Goal: Task Accomplishment & Management: Manage account settings

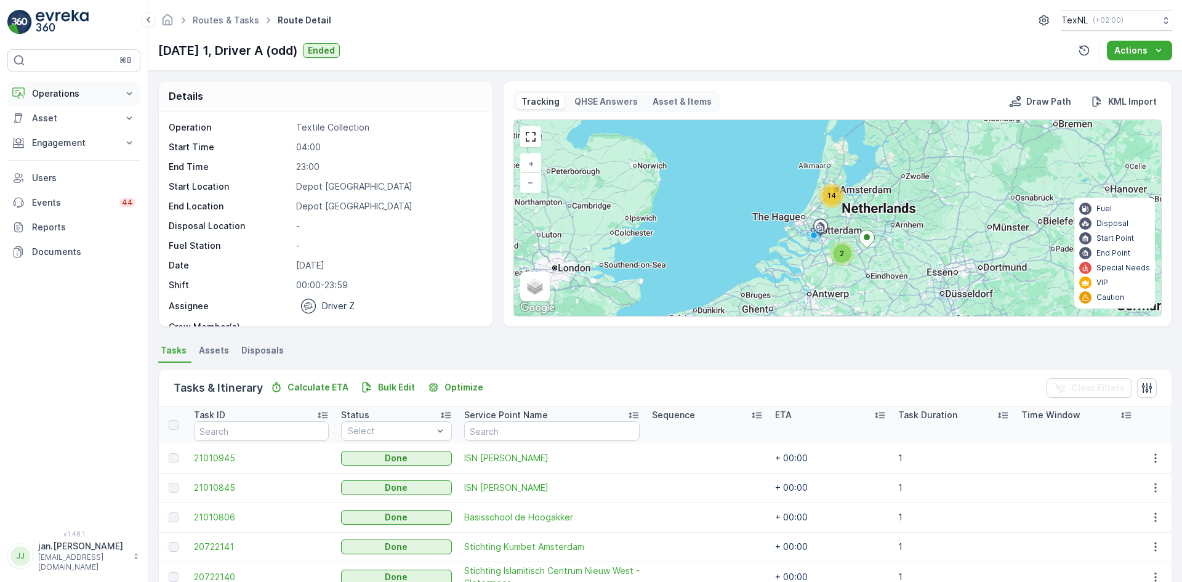
click at [46, 97] on p "Operations" at bounding box center [74, 93] width 84 height 12
drag, startPoint x: 70, startPoint y: 146, endPoint x: 111, endPoint y: 148, distance: 40.6
click at [70, 146] on p "Routes & Tasks" at bounding box center [62, 149] width 63 height 12
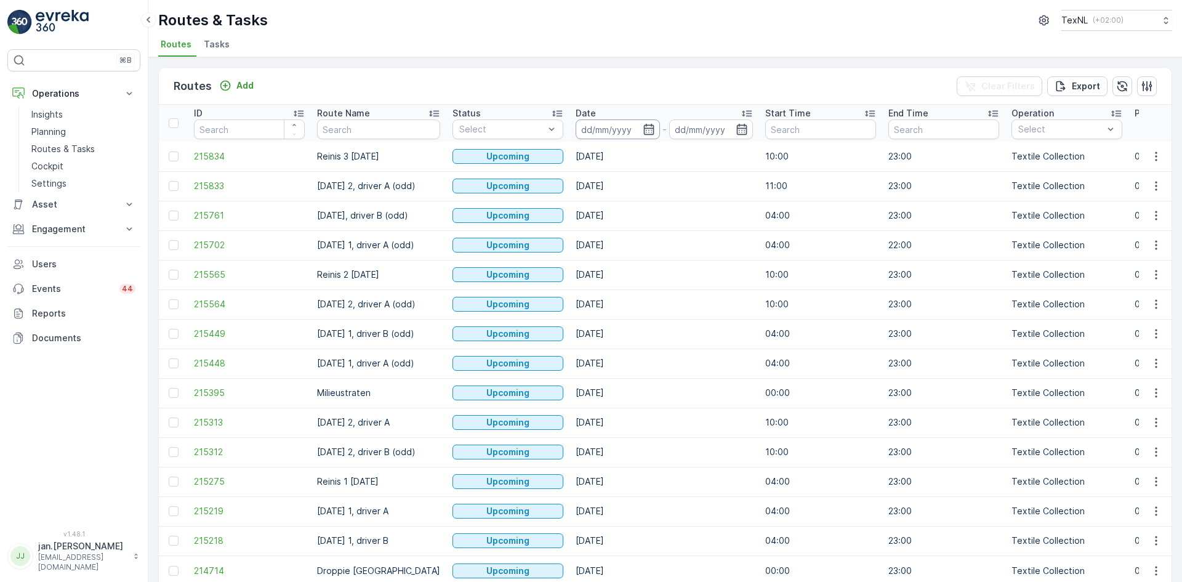
click at [608, 125] on input at bounding box center [617, 129] width 84 height 20
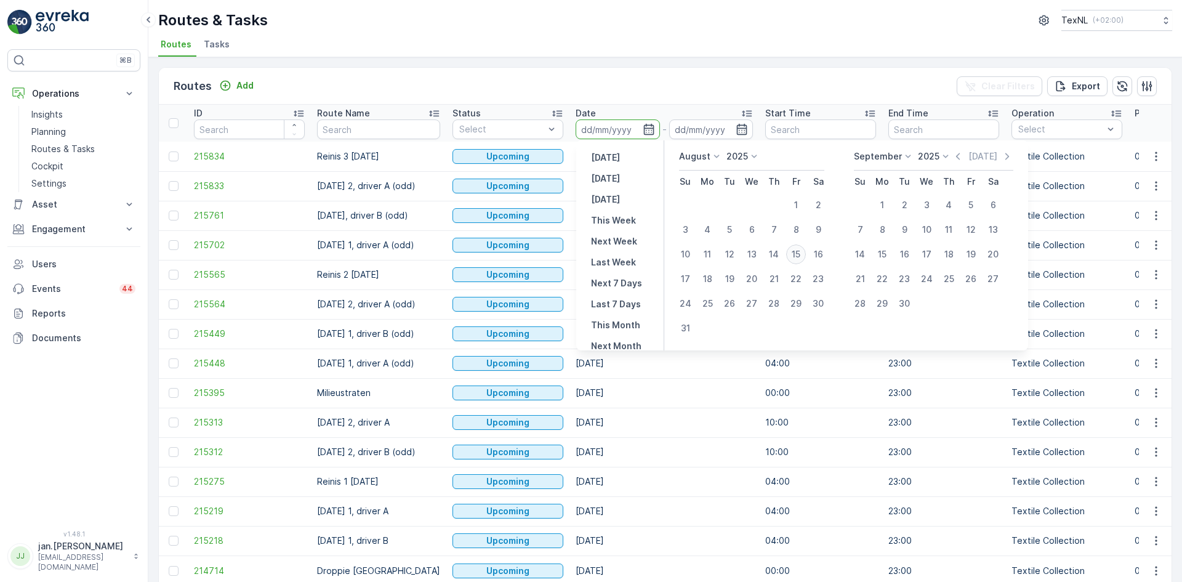
click at [797, 254] on div "15" at bounding box center [796, 254] width 20 height 20
type input "[DATE]"
click at [797, 254] on div "15" at bounding box center [796, 254] width 20 height 20
type input "[DATE]"
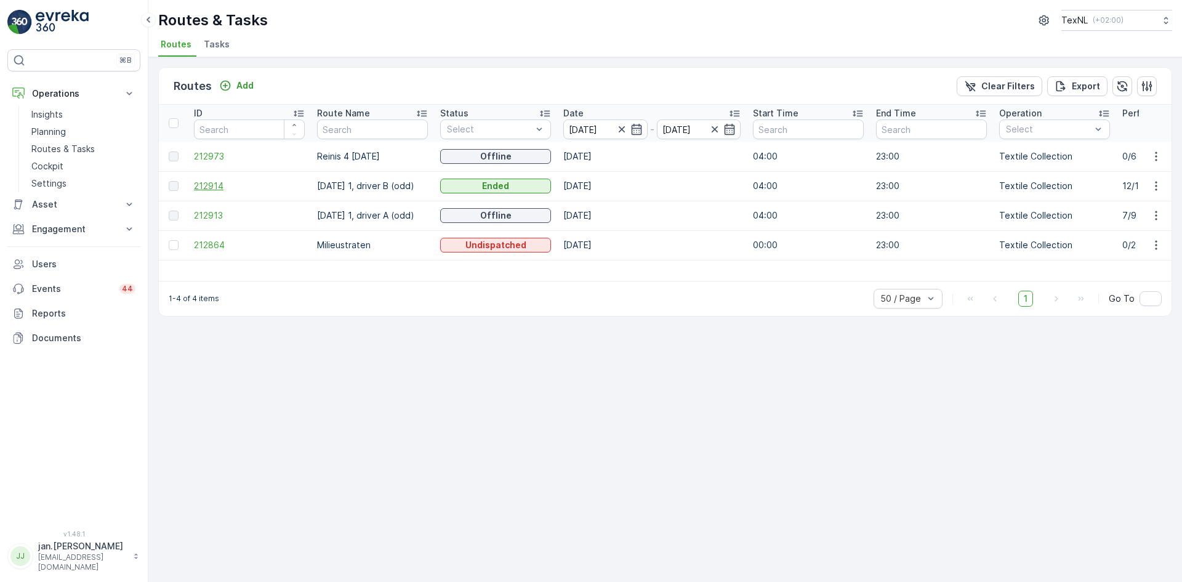
click at [217, 185] on span "212914" at bounding box center [249, 186] width 111 height 12
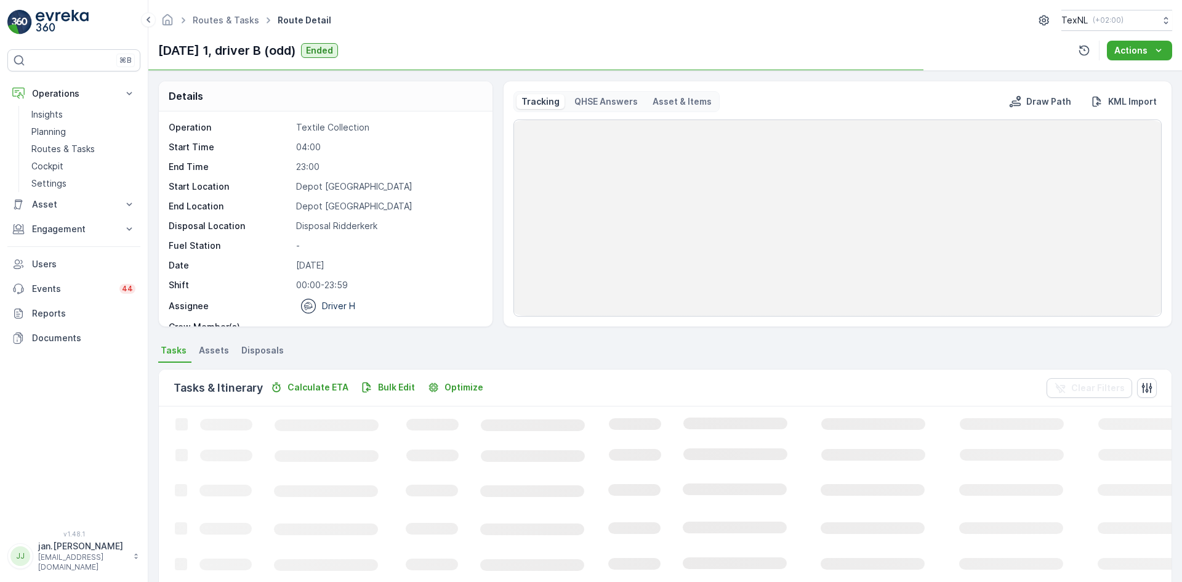
click at [272, 350] on span "Disposals" at bounding box center [262, 350] width 42 height 12
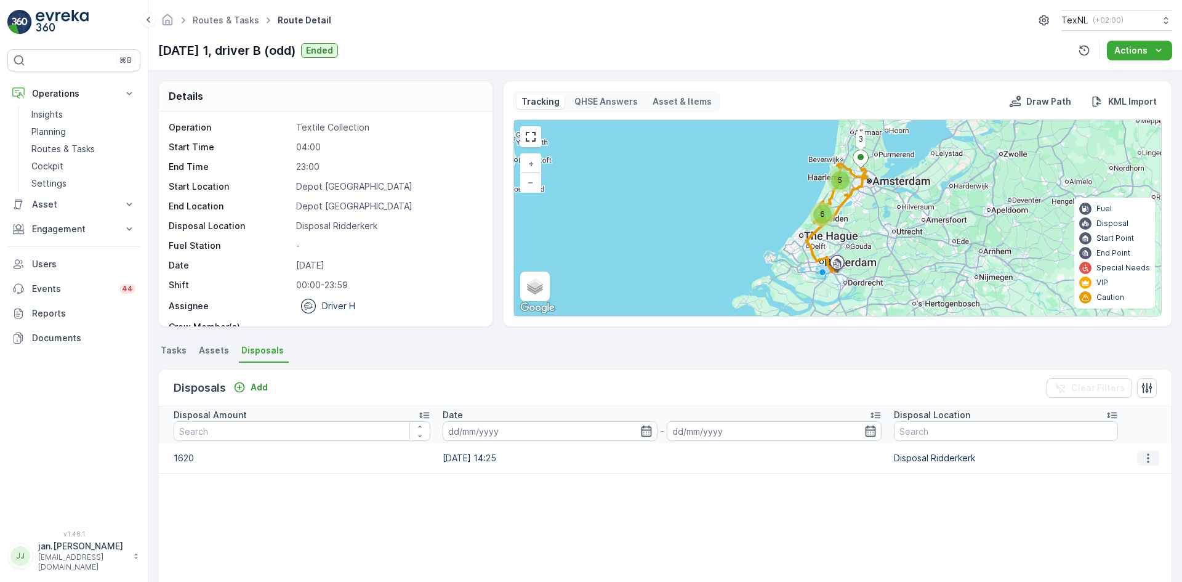
click at [1144, 460] on icon "button" at bounding box center [1148, 458] width 12 height 12
click at [1101, 475] on span "Edit Disposal Amount" at bounding box center [1131, 476] width 87 height 12
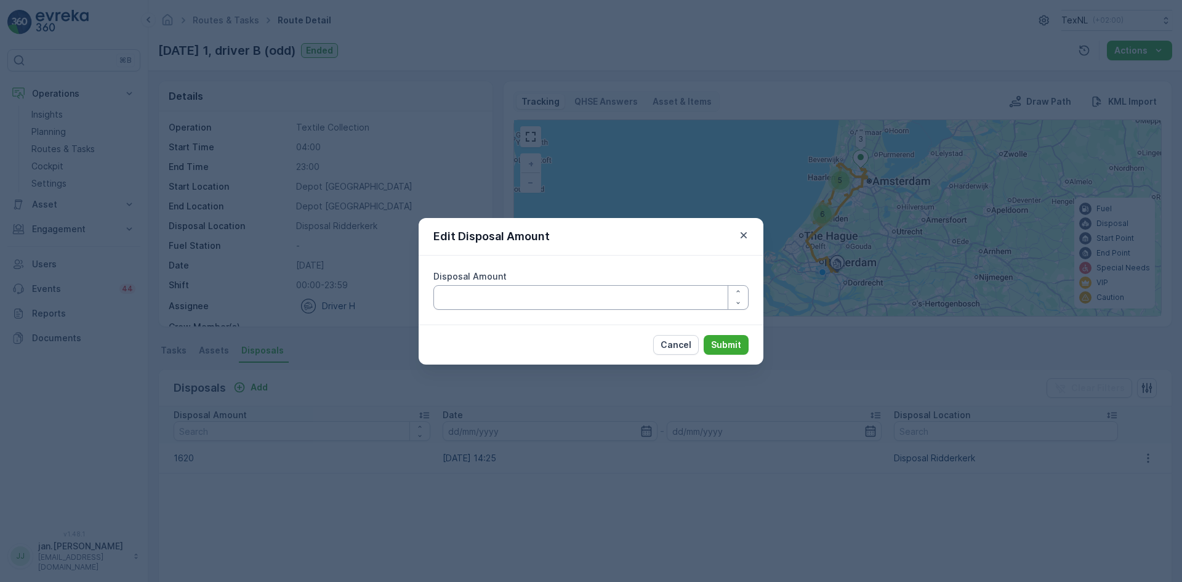
click at [455, 306] on Amount "Disposal Amount" at bounding box center [590, 297] width 315 height 25
type Amount "1420"
click at [723, 342] on p "Submit" at bounding box center [726, 345] width 30 height 12
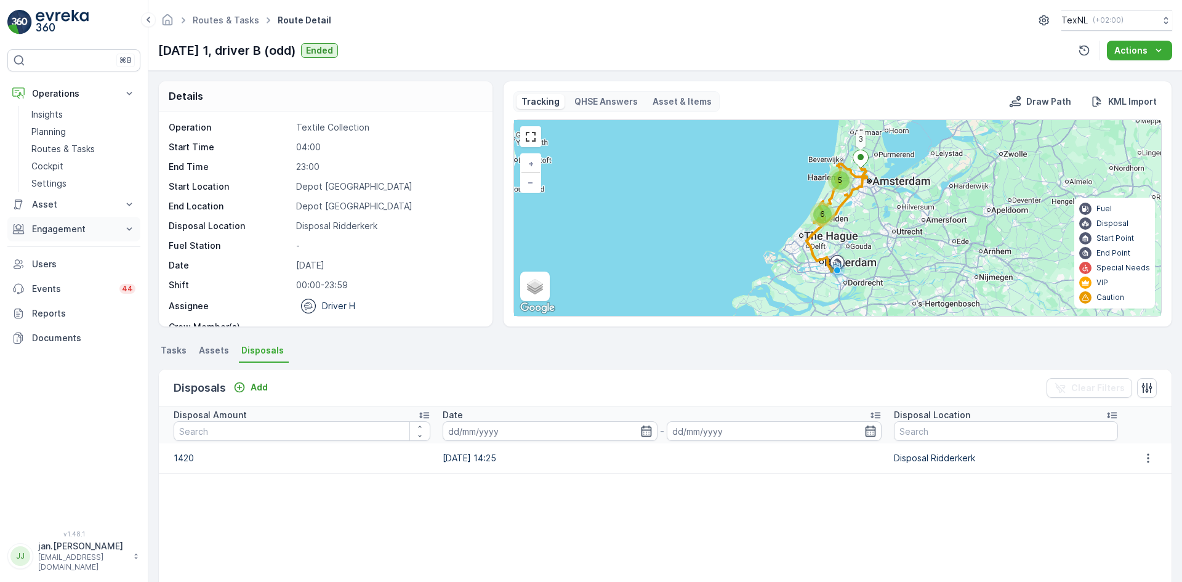
click at [81, 233] on p "Engagement" at bounding box center [74, 229] width 84 height 12
click at [52, 318] on p "Orders" at bounding box center [45, 319] width 28 height 12
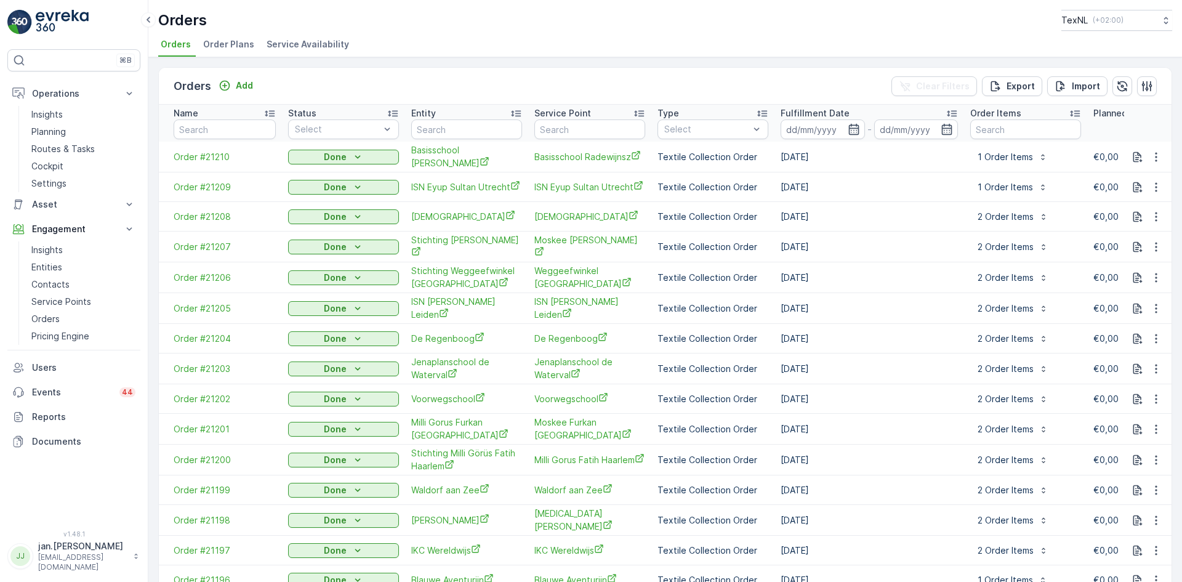
drag, startPoint x: 467, startPoint y: 153, endPoint x: 429, endPoint y: 129, distance: 45.1
click at [429, 129] on input "text" at bounding box center [466, 129] width 111 height 20
type input "texnl"
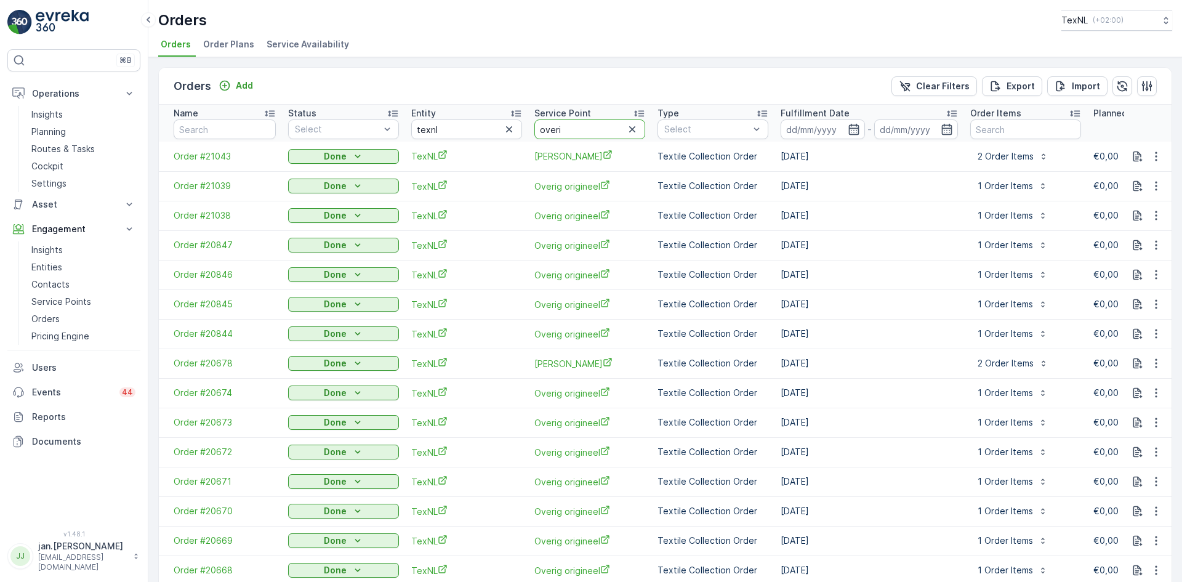
type input "overig"
click at [809, 110] on p "Fulfillment Date" at bounding box center [814, 113] width 69 height 12
click at [813, 110] on p "Fulfillment Date" at bounding box center [814, 113] width 69 height 12
click at [62, 150] on p "Routes & Tasks" at bounding box center [62, 149] width 63 height 12
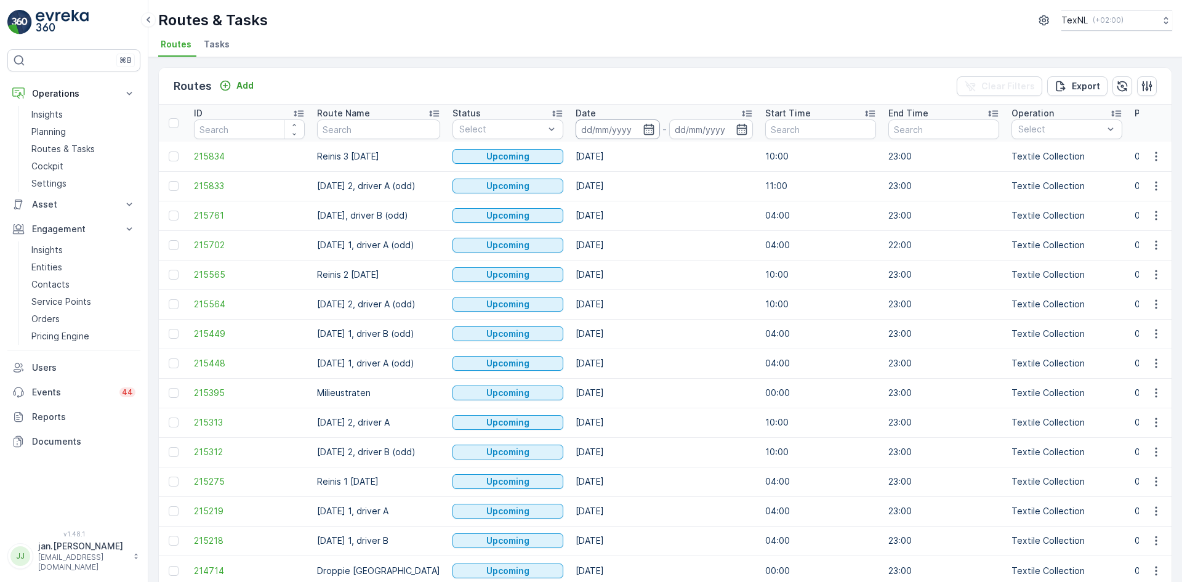
click at [612, 128] on input at bounding box center [617, 129] width 84 height 20
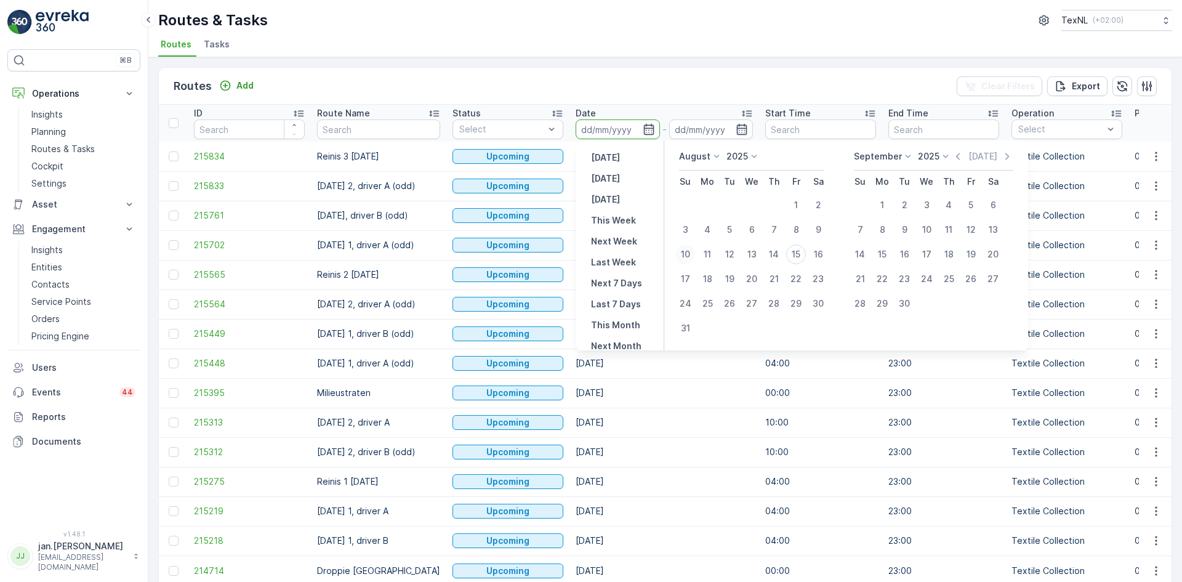
click at [686, 255] on div "10" at bounding box center [685, 254] width 20 height 20
type input "[DATE]"
click at [710, 254] on div "11" at bounding box center [707, 254] width 20 height 20
type input "[DATE]"
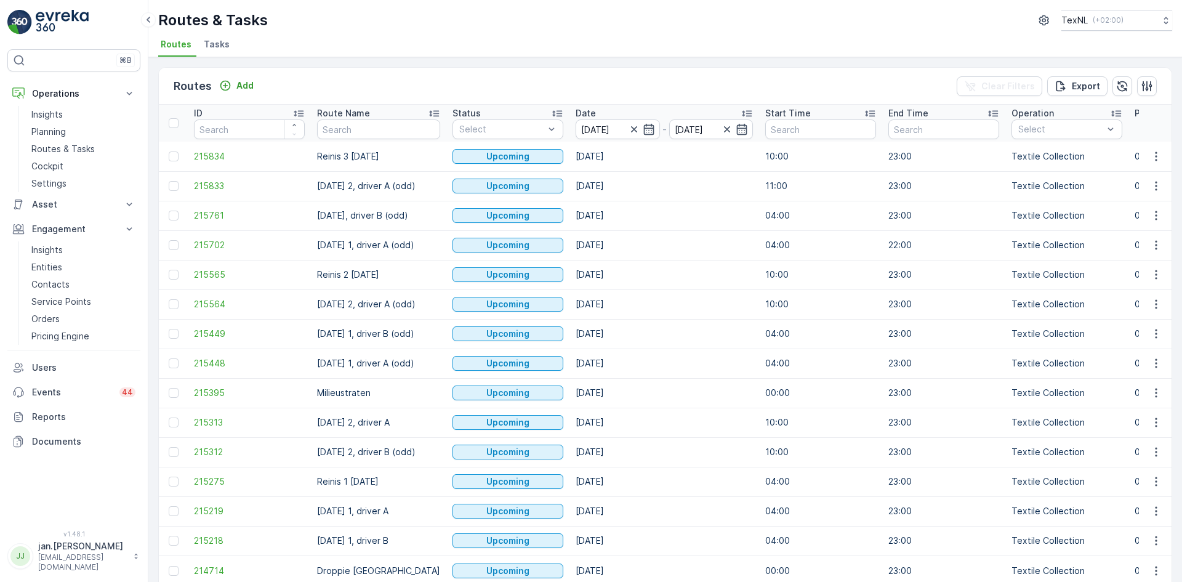
click at [710, 254] on td "[DATE]" at bounding box center [664, 245] width 190 height 30
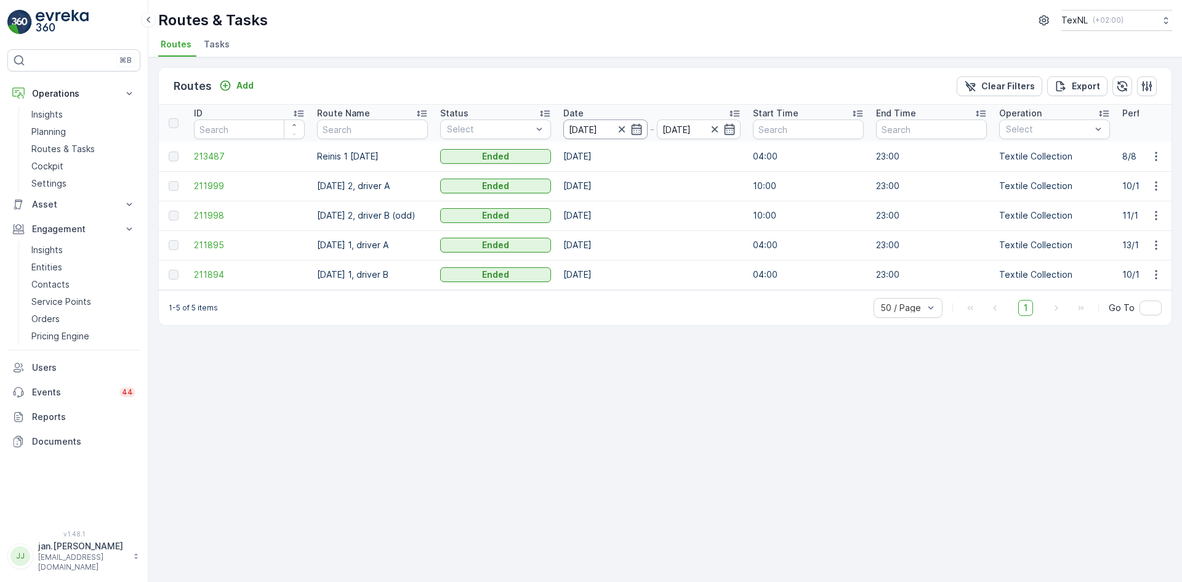
click at [575, 127] on input "[DATE]" at bounding box center [605, 129] width 84 height 20
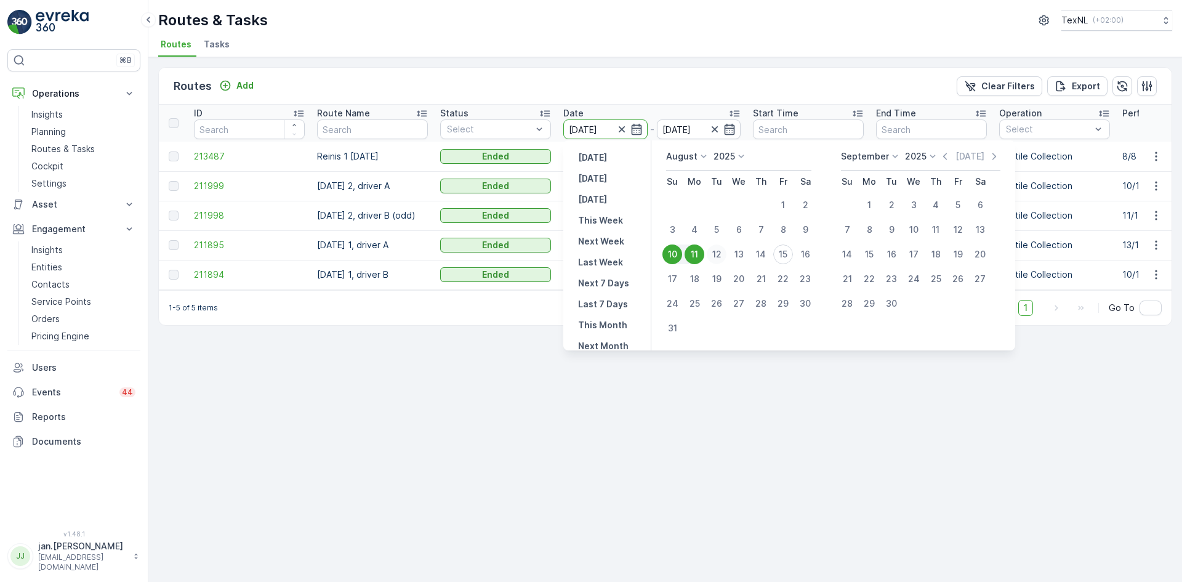
click at [719, 251] on div "12" at bounding box center [717, 254] width 20 height 20
type input "[DATE]"
click at [719, 251] on div "12" at bounding box center [717, 254] width 20 height 20
type input "[DATE]"
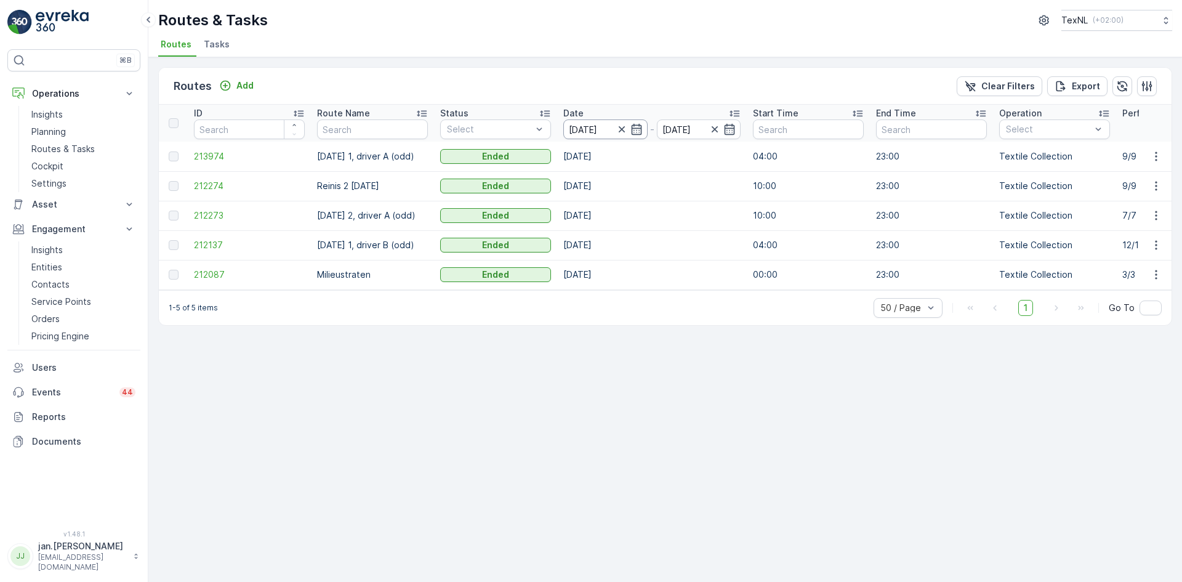
click at [583, 122] on input "[DATE]" at bounding box center [605, 129] width 84 height 20
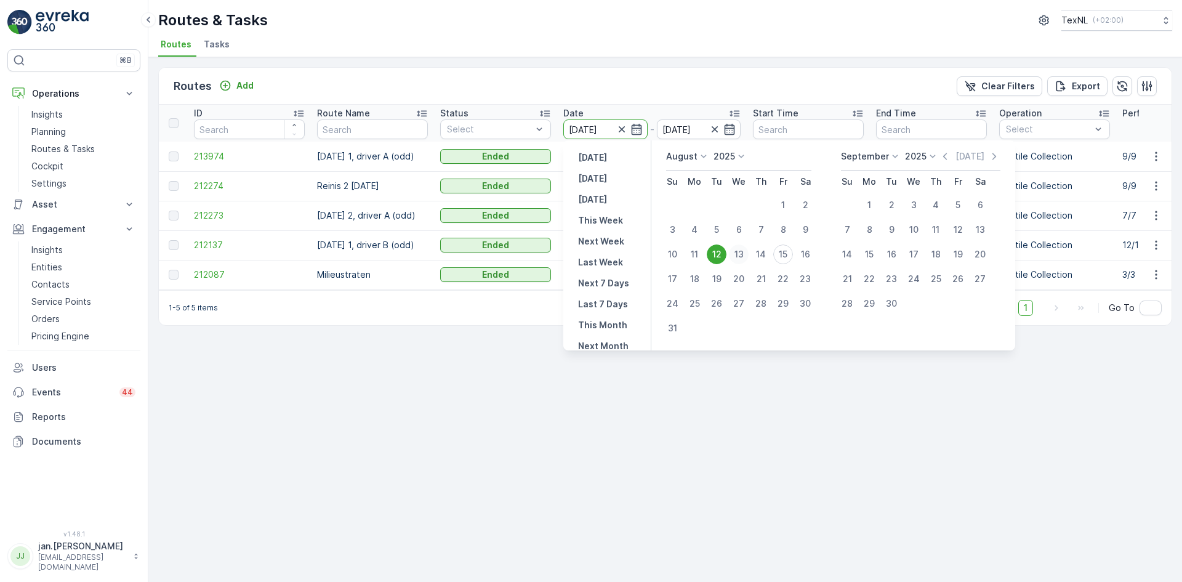
click at [741, 252] on div "13" at bounding box center [739, 254] width 20 height 20
type input "[DATE]"
click at [741, 252] on div "13" at bounding box center [739, 254] width 20 height 20
type input "[DATE]"
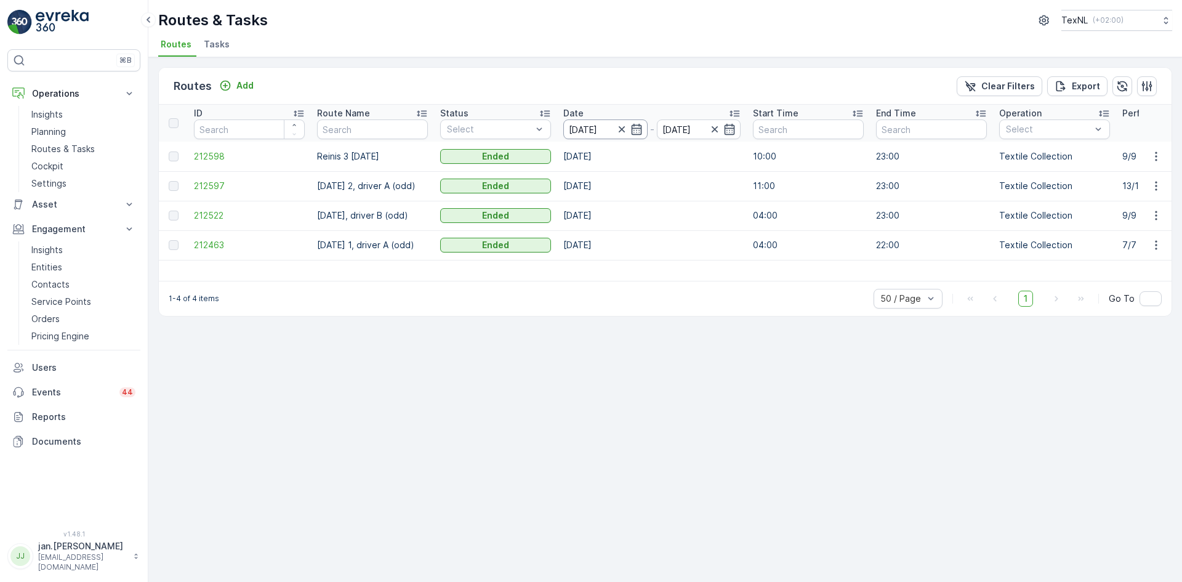
click at [596, 124] on input "[DATE]" at bounding box center [605, 129] width 84 height 20
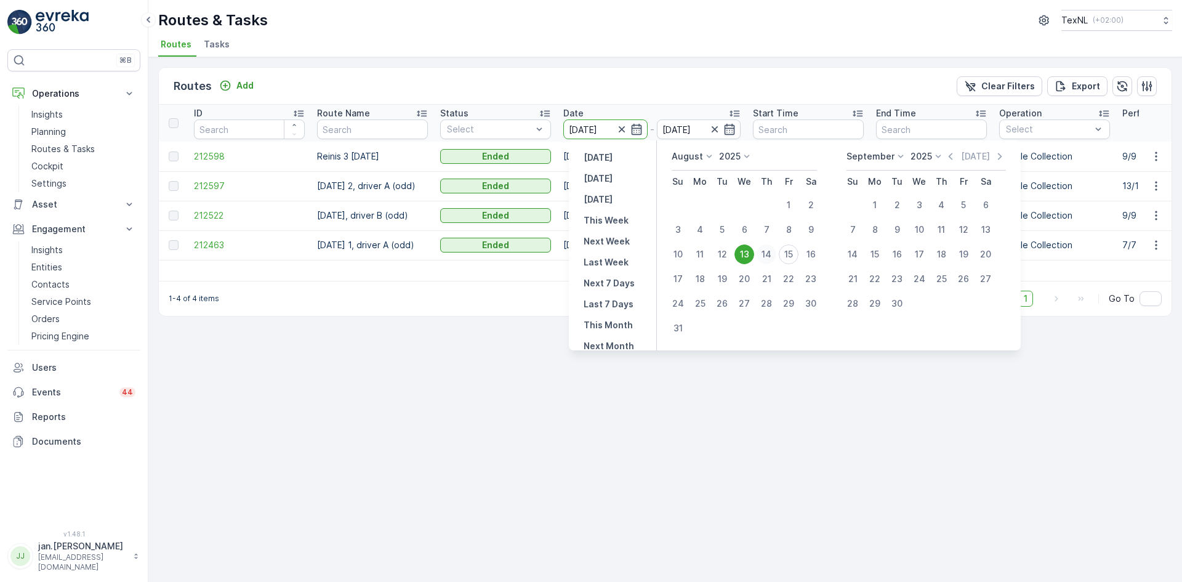
click at [766, 257] on div "14" at bounding box center [766, 254] width 20 height 20
type input "[DATE]"
click at [766, 257] on div "14" at bounding box center [766, 254] width 20 height 20
type input "[DATE]"
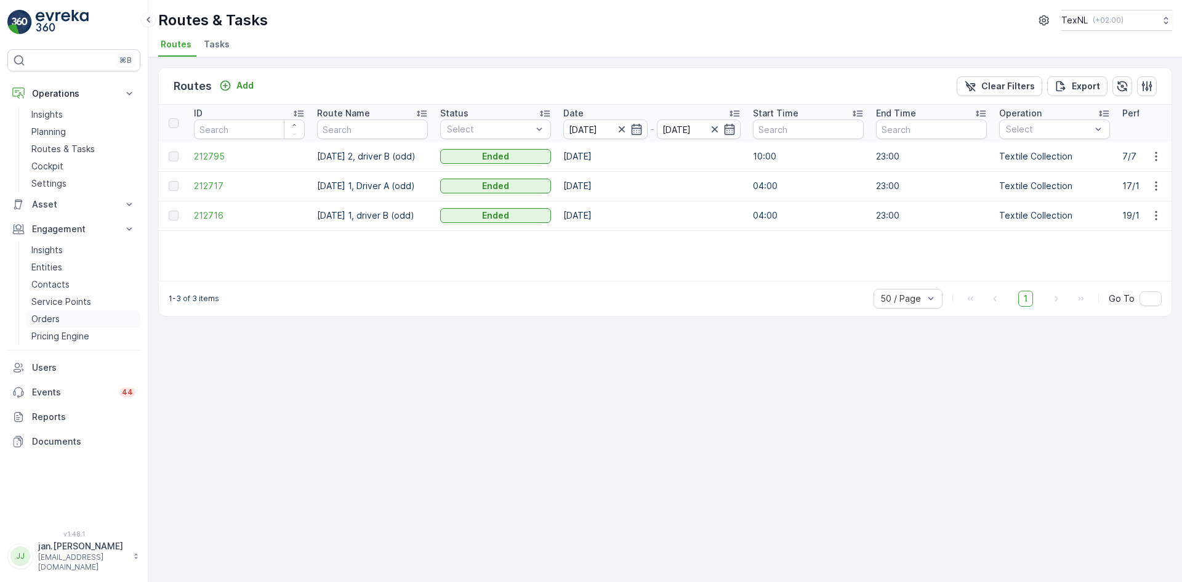
click at [46, 315] on p "Orders" at bounding box center [45, 319] width 28 height 12
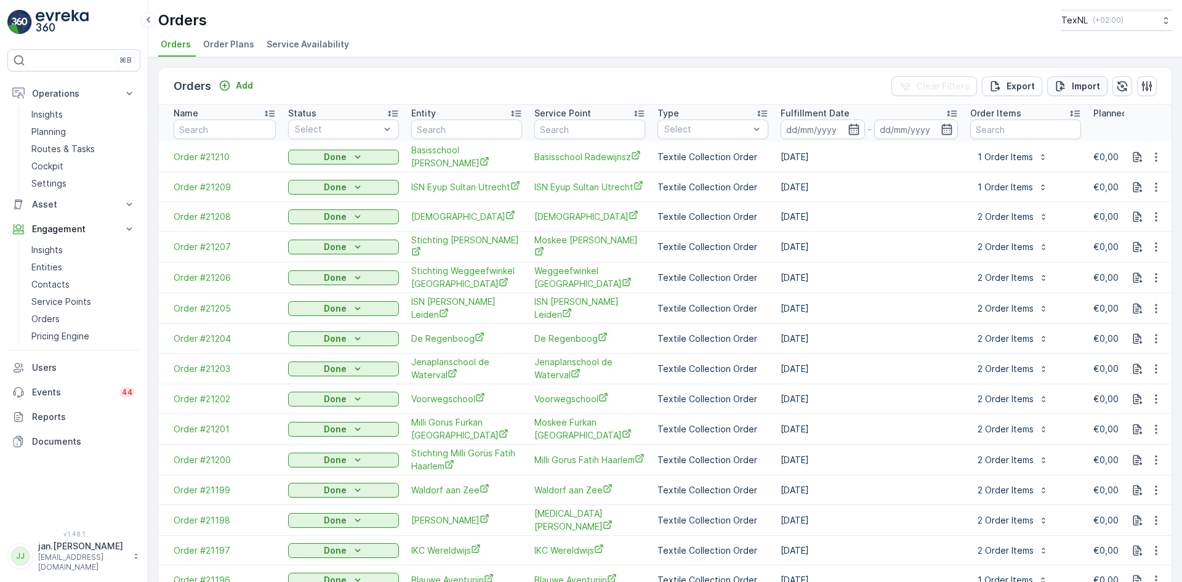
click at [1075, 84] on p "Import" at bounding box center [1086, 86] width 28 height 12
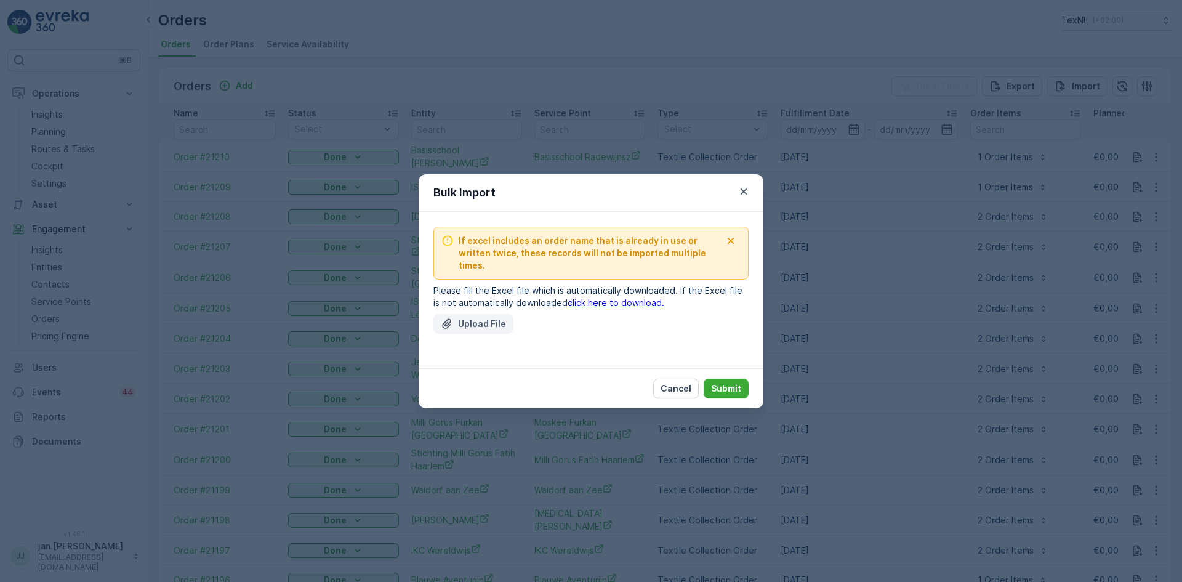
click at [468, 319] on p "Upload File" at bounding box center [482, 324] width 48 height 12
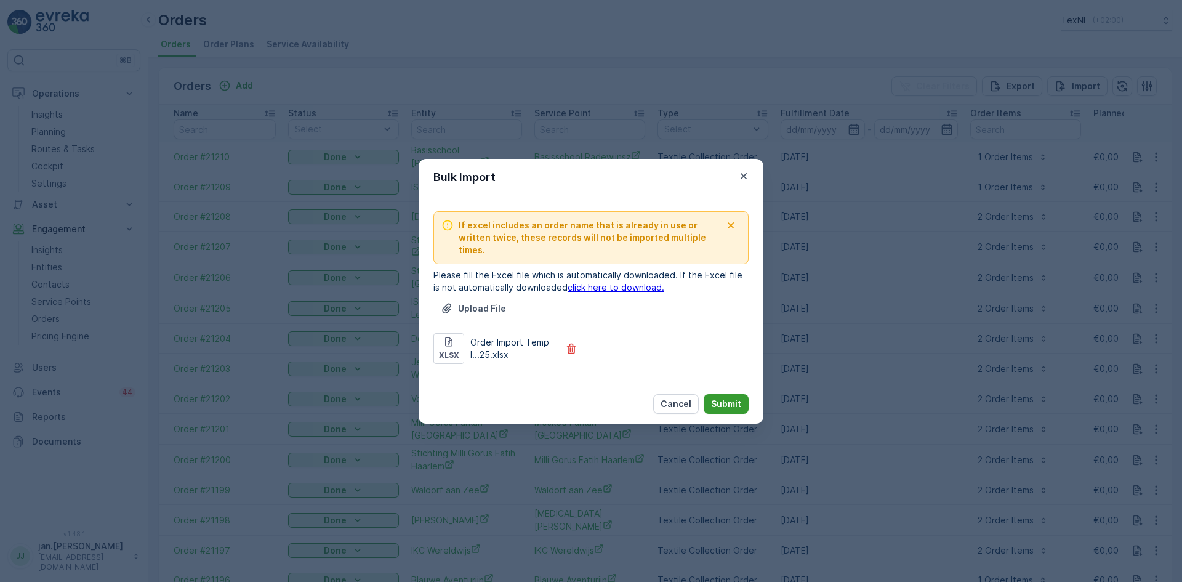
click at [729, 398] on p "Submit" at bounding box center [726, 404] width 30 height 12
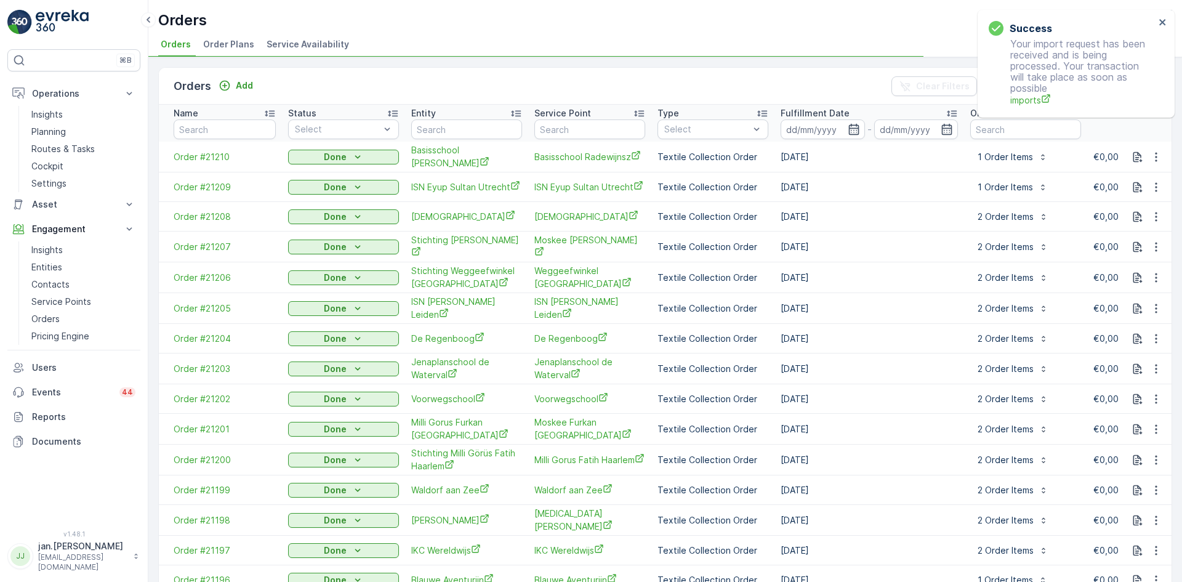
click at [360, 117] on div "Status" at bounding box center [343, 113] width 111 height 12
click at [354, 121] on div "Select" at bounding box center [343, 129] width 111 height 20
click at [303, 180] on div at bounding box center [300, 180] width 10 height 10
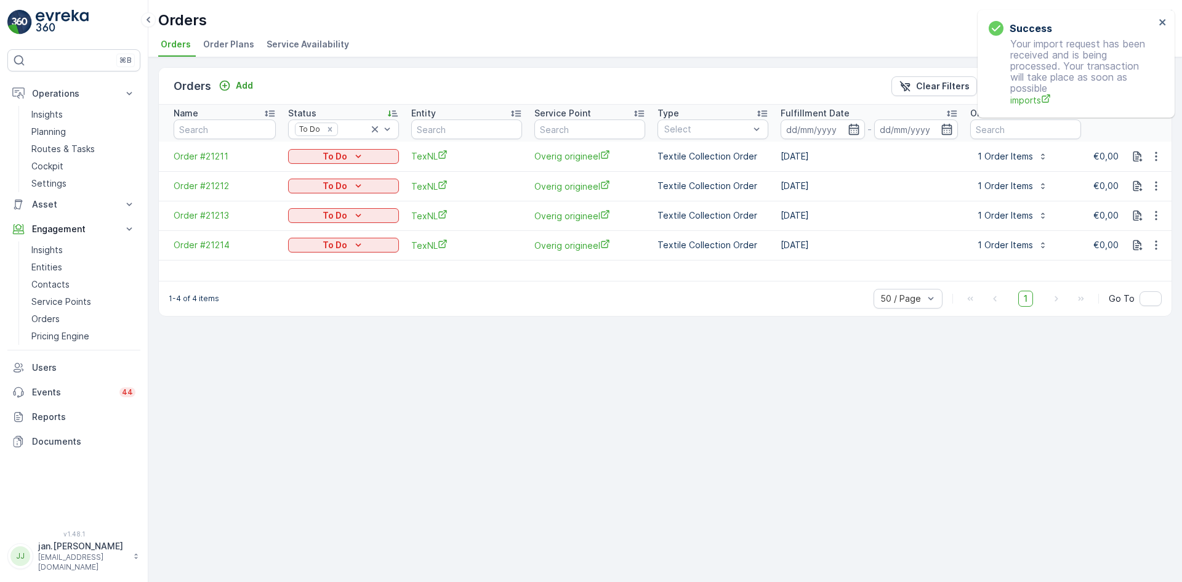
click at [328, 153] on p "To Do" at bounding box center [334, 156] width 25 height 12
click at [296, 177] on span "Done" at bounding box center [306, 175] width 22 height 12
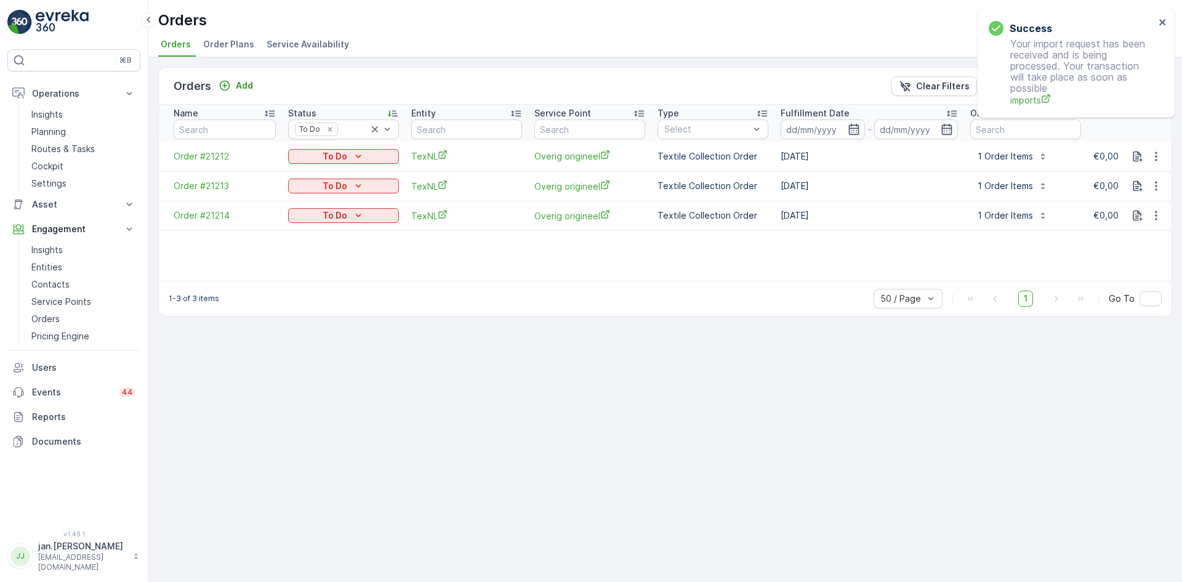
click at [334, 164] on div "To Do" at bounding box center [343, 156] width 111 height 17
click at [334, 156] on p "To Do" at bounding box center [334, 156] width 25 height 12
click at [311, 177] on span "Done" at bounding box center [306, 175] width 22 height 12
click at [342, 153] on p "To Do" at bounding box center [334, 156] width 25 height 12
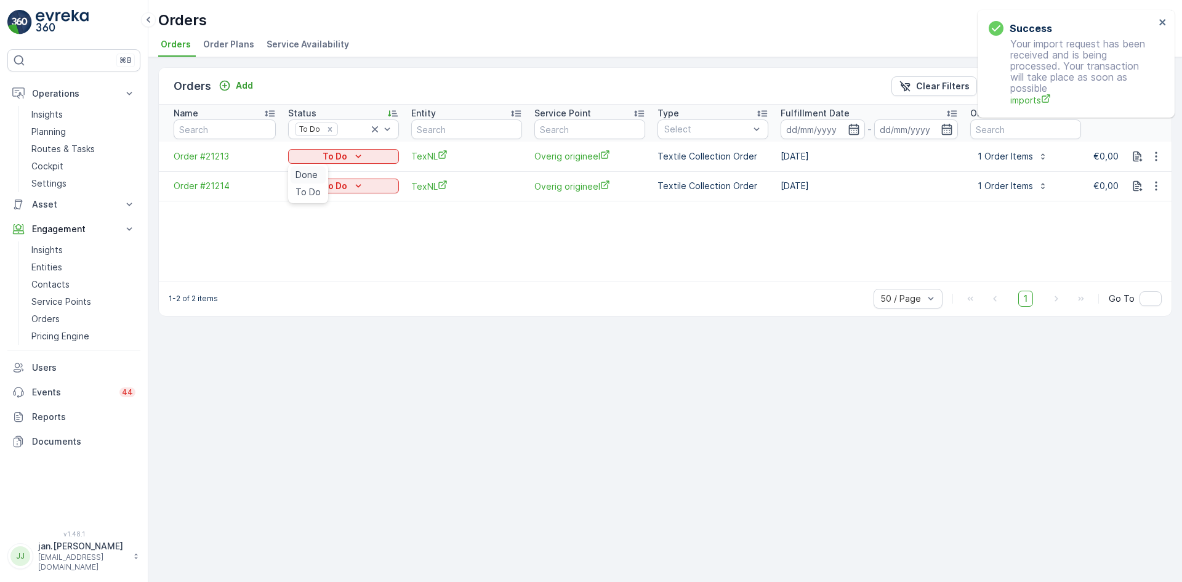
click at [308, 171] on span "Done" at bounding box center [306, 175] width 22 height 12
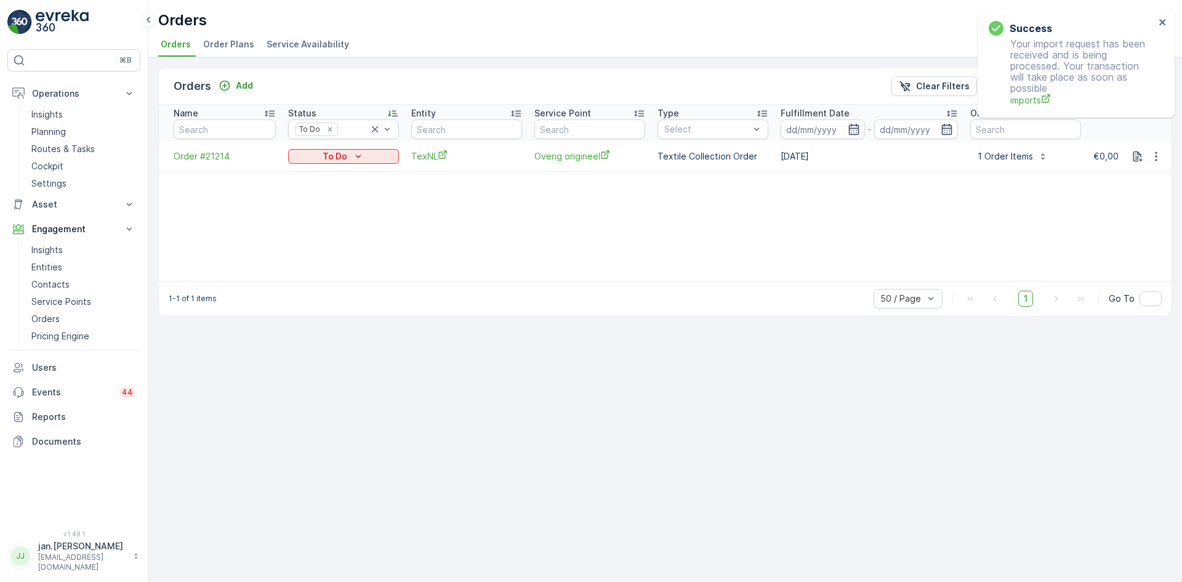
click at [343, 151] on p "To Do" at bounding box center [334, 156] width 25 height 12
click at [313, 170] on span "Done" at bounding box center [306, 175] width 22 height 12
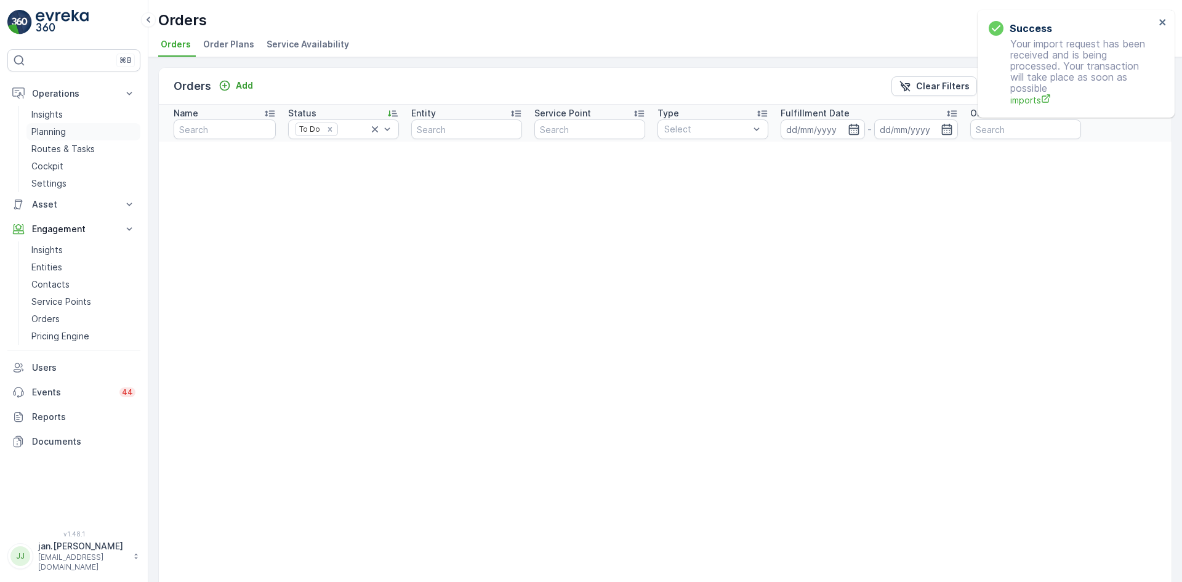
click at [57, 130] on p "Planning" at bounding box center [48, 132] width 34 height 12
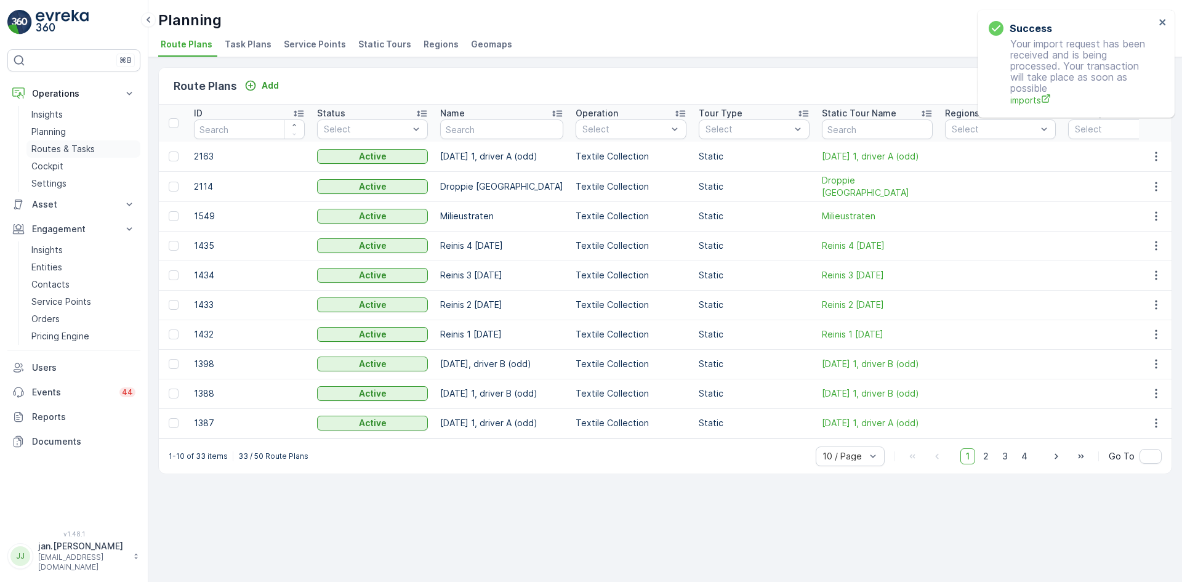
click at [64, 143] on p "Routes & Tasks" at bounding box center [62, 149] width 63 height 12
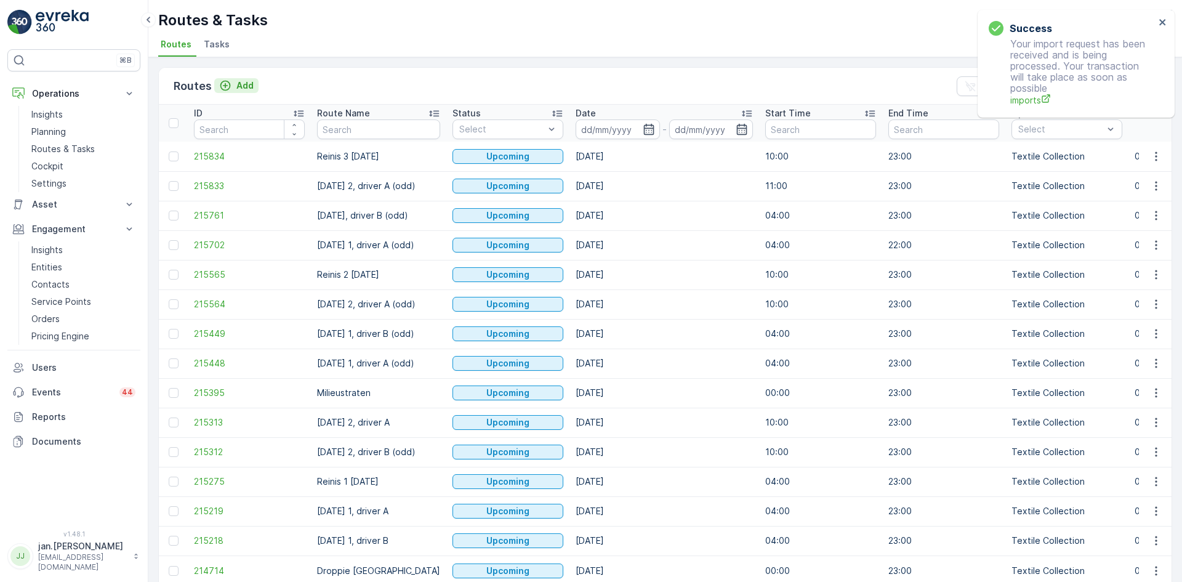
click at [246, 82] on p "Add" at bounding box center [244, 85] width 17 height 12
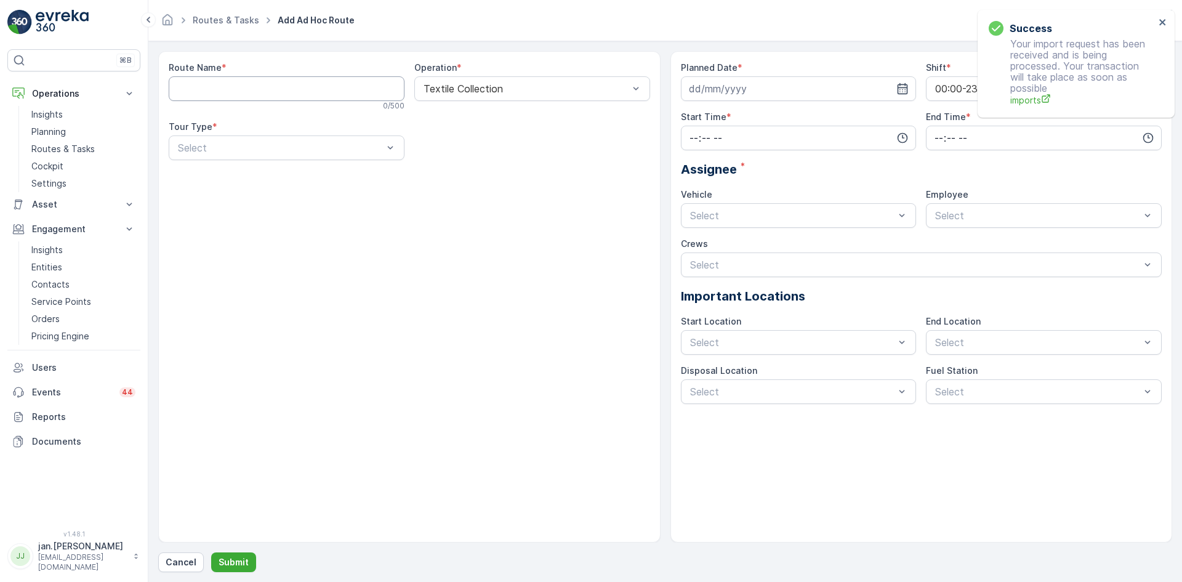
click at [247, 95] on Name "Route Name" at bounding box center [287, 88] width 236 height 25
type Name "Ziyad Ecokring"
click at [729, 87] on input at bounding box center [799, 88] width 236 height 25
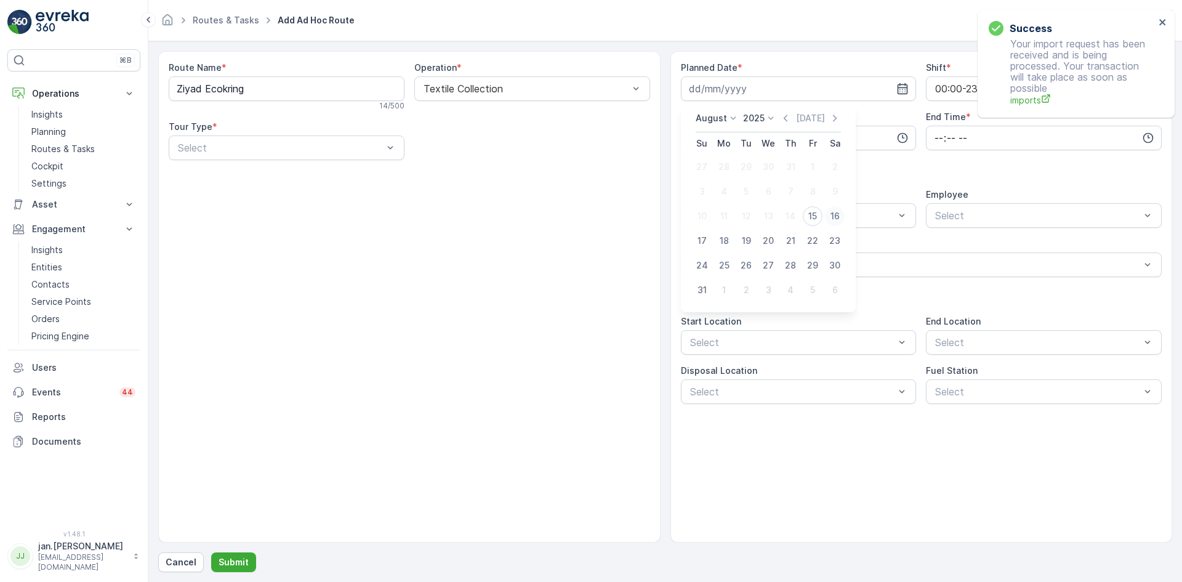
click at [833, 215] on div "16" at bounding box center [835, 216] width 20 height 20
type input "[DATE]"
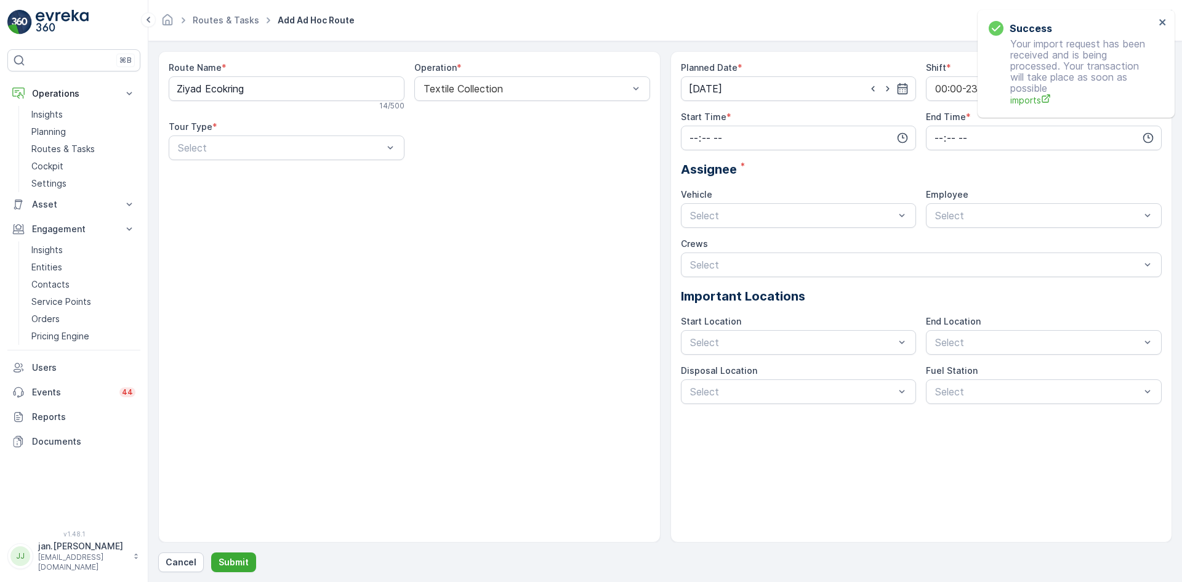
click at [833, 215] on div at bounding box center [792, 215] width 207 height 11
click at [763, 134] on input "time" at bounding box center [799, 138] width 236 height 25
click at [690, 162] on span "00" at bounding box center [693, 161] width 11 height 12
type input "00:00"
click at [941, 135] on input "time" at bounding box center [1044, 138] width 236 height 25
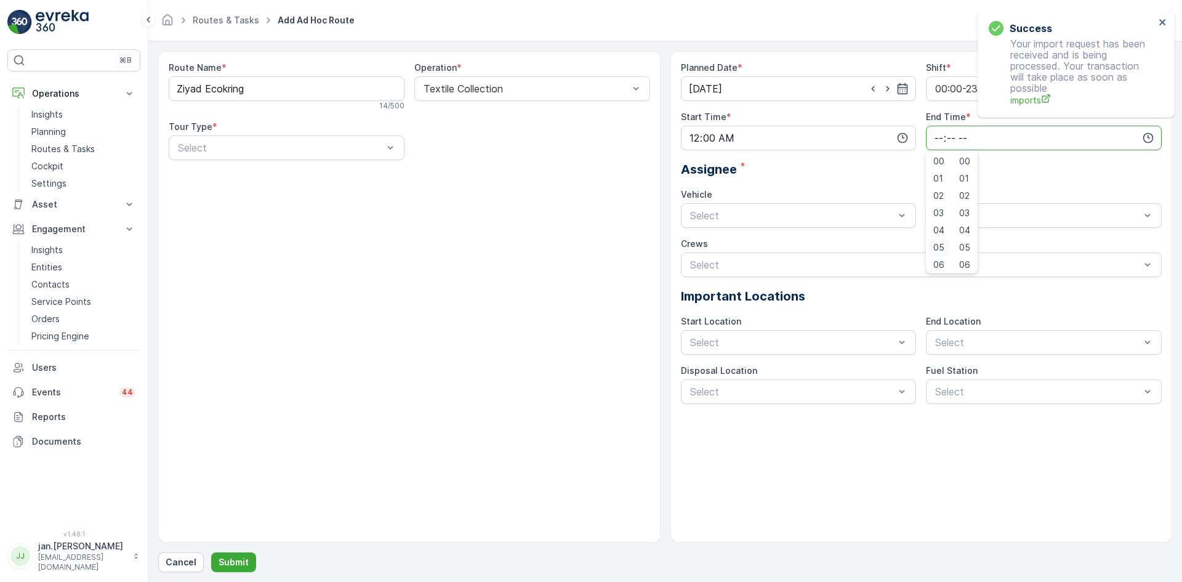
scroll to position [295, 0]
click at [941, 261] on span "23" at bounding box center [938, 262] width 10 height 12
type input "23:00"
click at [833, 168] on div "Assignee *" at bounding box center [921, 169] width 481 height 18
click at [945, 215] on div at bounding box center [1037, 215] width 207 height 11
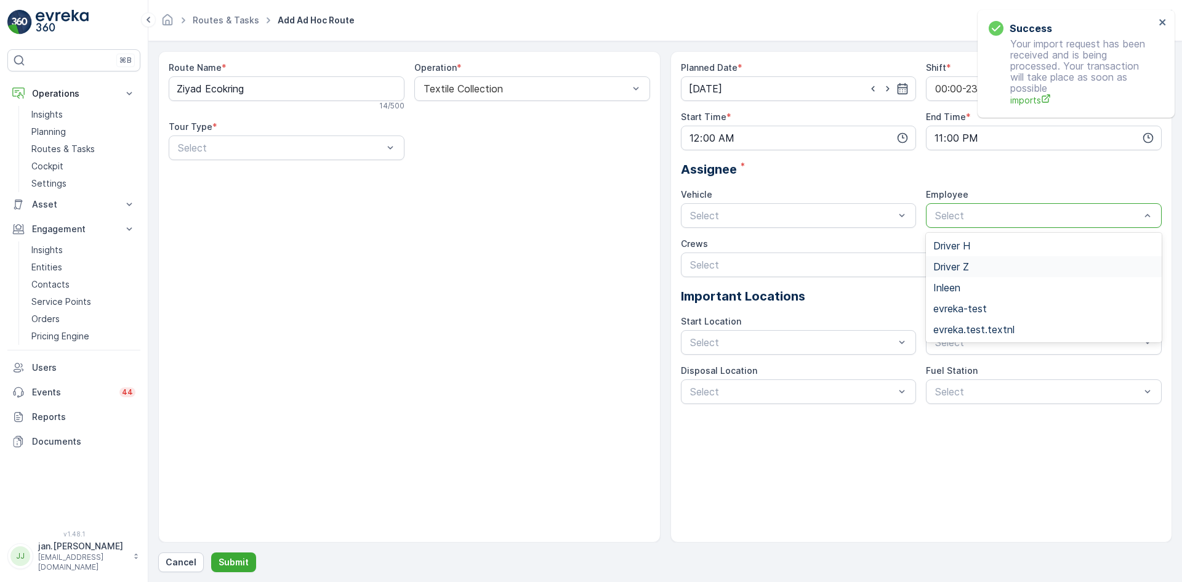
click at [957, 263] on span "Driver Z" at bounding box center [951, 266] width 36 height 11
click at [984, 345] on div at bounding box center [1037, 342] width 207 height 11
click at [977, 371] on span "Depot [GEOGRAPHIC_DATA]" at bounding box center [1000, 372] width 135 height 11
click at [793, 331] on div "Select" at bounding box center [799, 342] width 236 height 25
click at [745, 374] on span "Depot [GEOGRAPHIC_DATA]" at bounding box center [755, 372] width 135 height 11
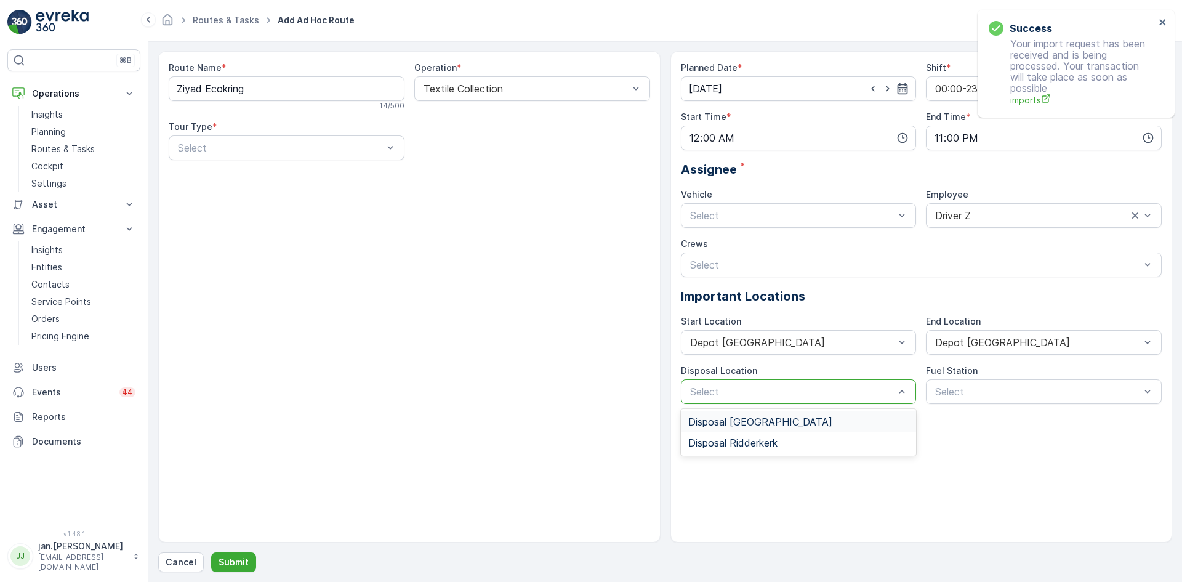
click at [815, 394] on div at bounding box center [792, 391] width 207 height 11
click at [739, 442] on span "Disposal Ridderkerk" at bounding box center [732, 442] width 89 height 11
click at [286, 153] on div "Select" at bounding box center [287, 147] width 236 height 25
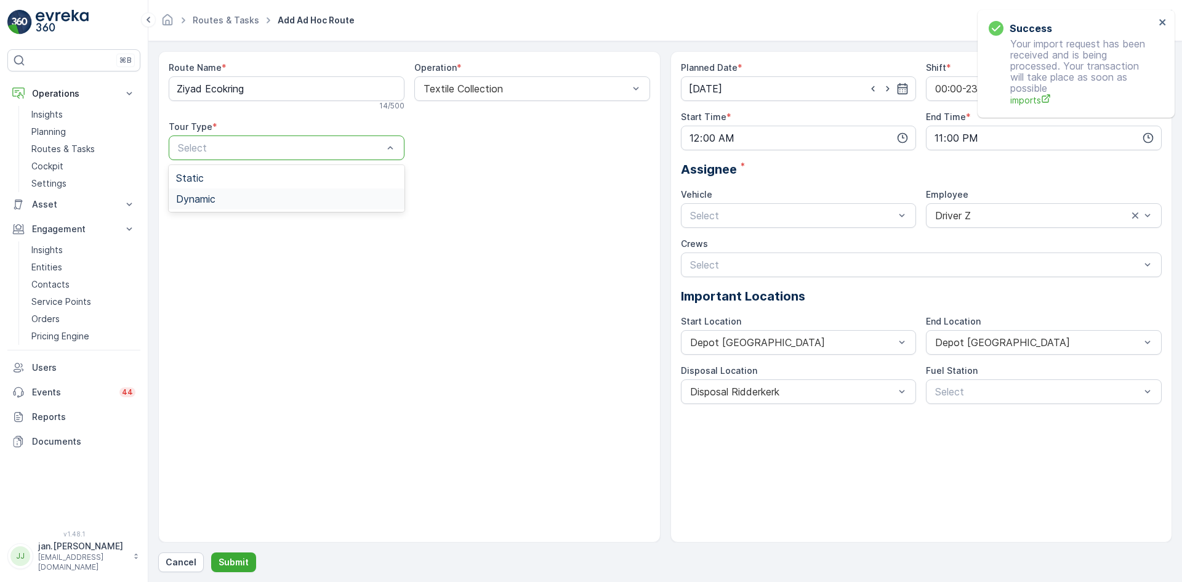
click at [198, 203] on span "Dynamic" at bounding box center [195, 198] width 39 height 11
click at [238, 555] on button "Submit" at bounding box center [233, 562] width 45 height 20
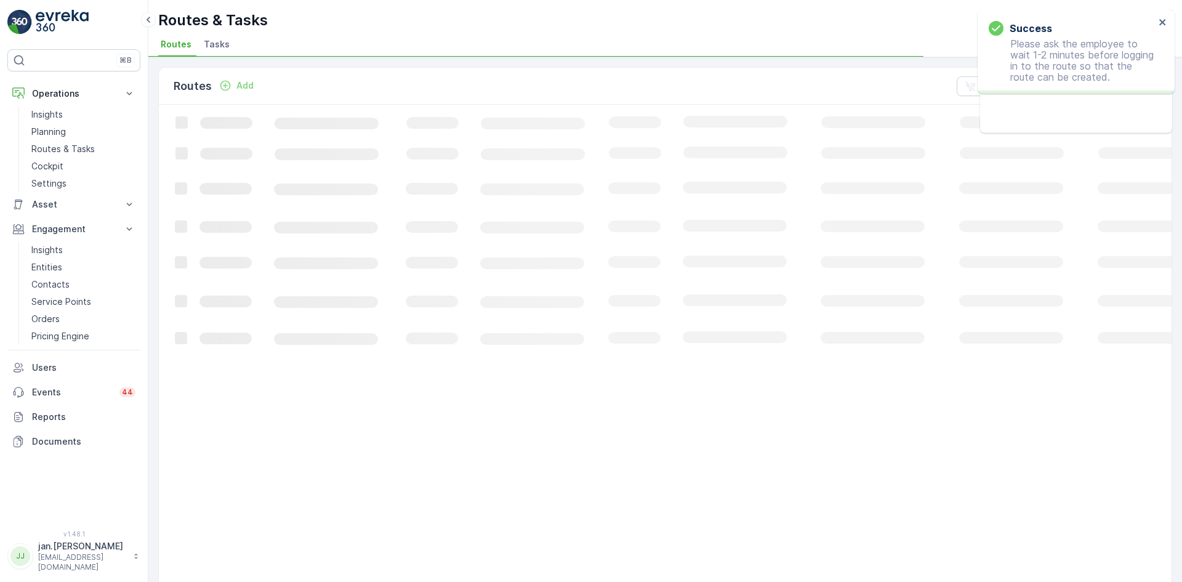
click at [214, 41] on span "Tasks" at bounding box center [217, 44] width 26 height 12
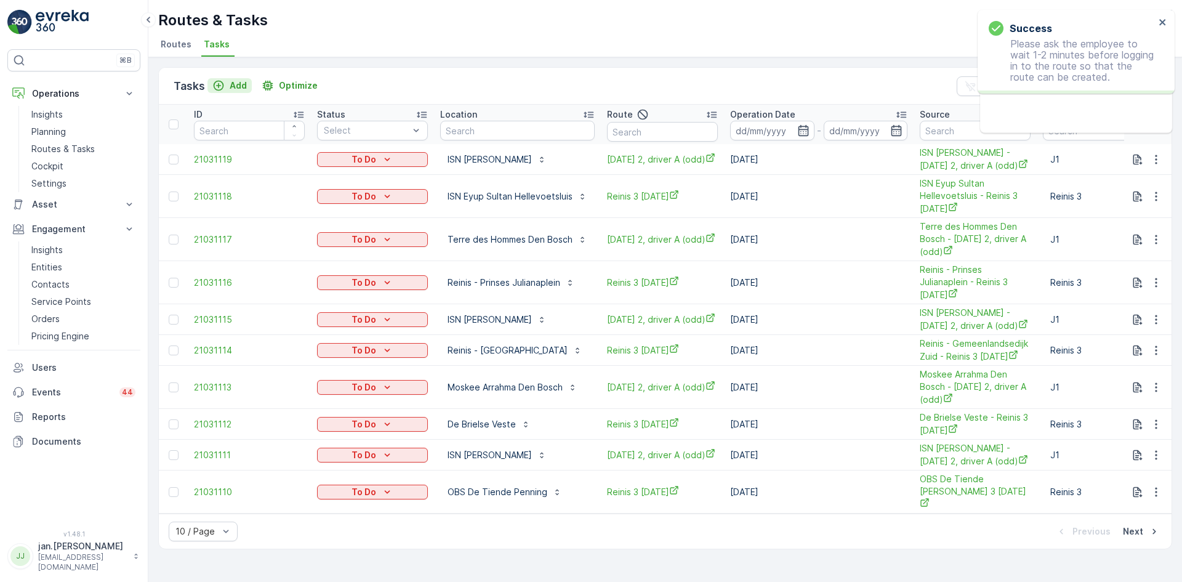
click at [233, 83] on p "Add" at bounding box center [238, 85] width 17 height 12
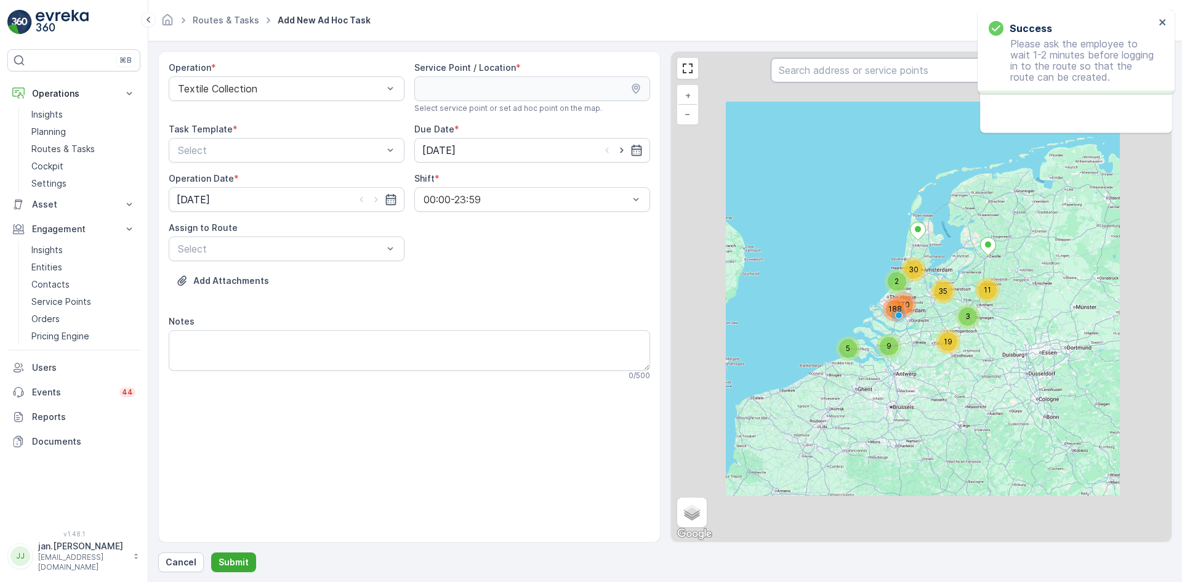
click at [836, 76] on input "text" at bounding box center [921, 70] width 300 height 25
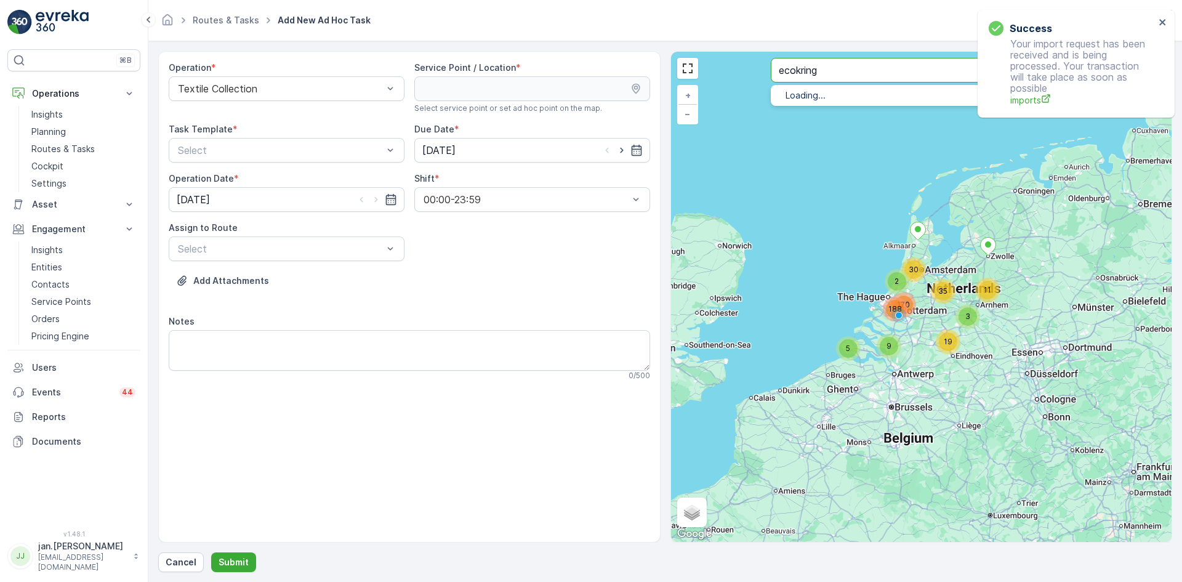
type input "ecokring"
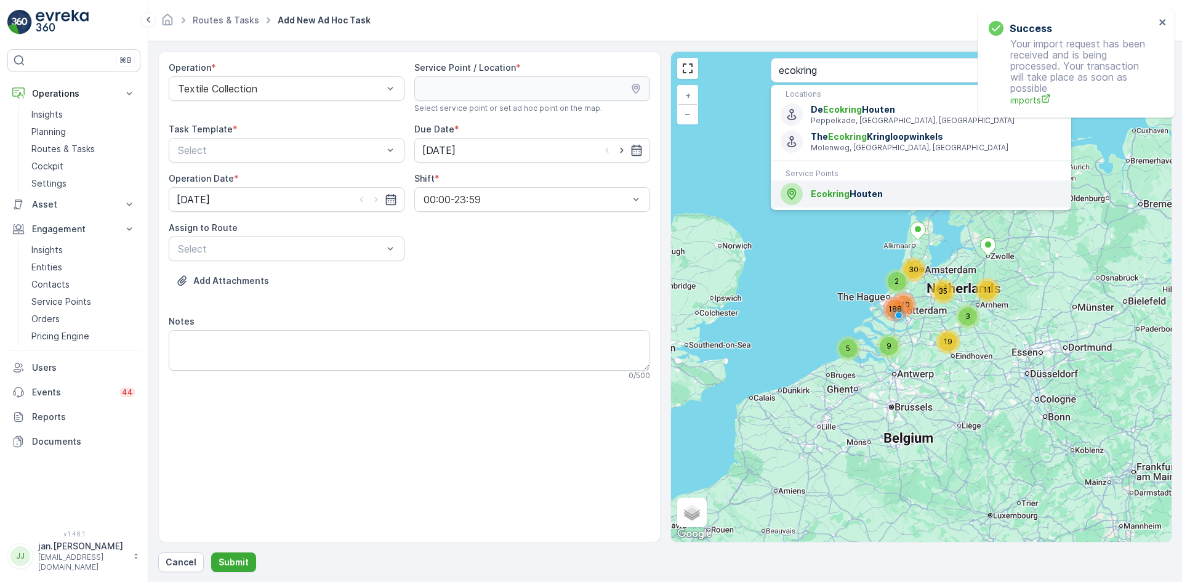
click at [807, 190] on div "Ecokring Houten" at bounding box center [920, 194] width 281 height 22
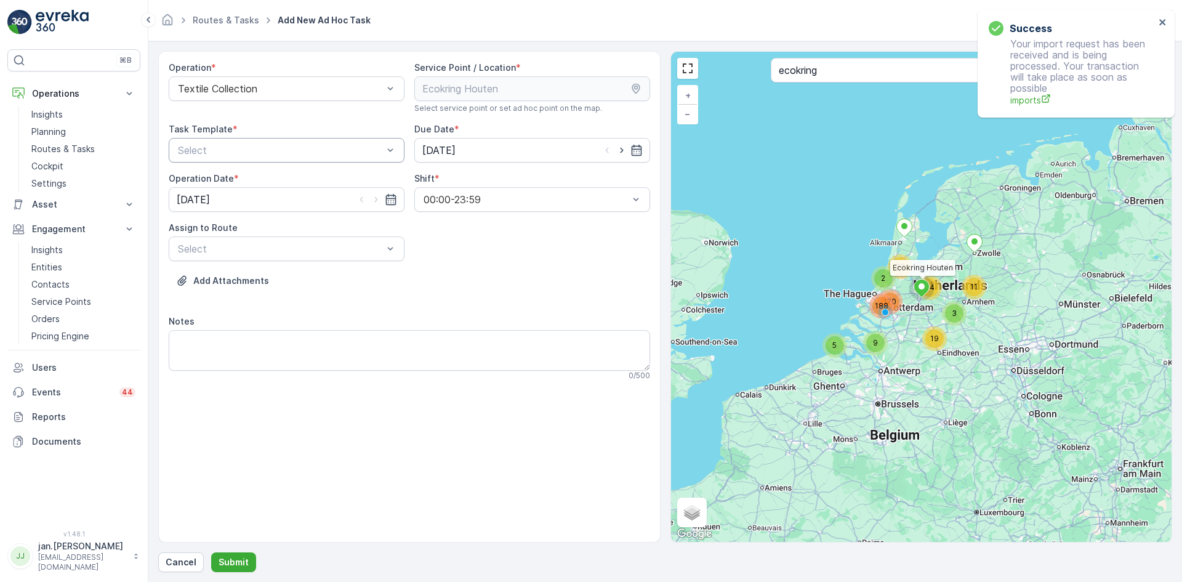
click at [212, 155] on div at bounding box center [280, 150] width 207 height 11
click at [209, 199] on span "Textile Collection" at bounding box center [215, 201] width 79 height 11
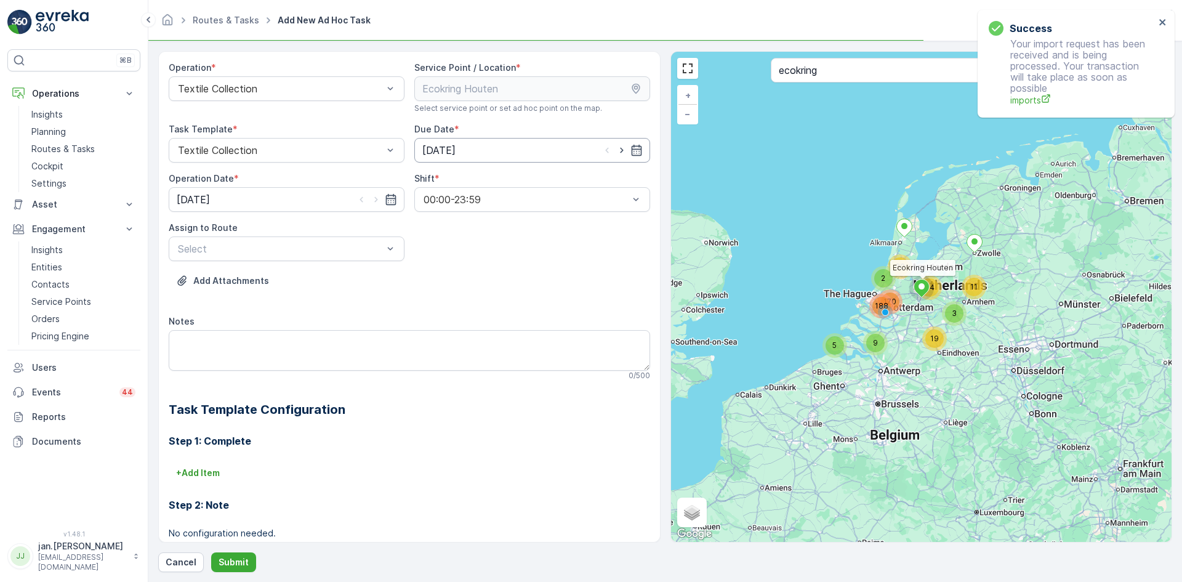
click at [426, 151] on input "[DATE]" at bounding box center [532, 150] width 236 height 25
click at [568, 278] on div "16" at bounding box center [566, 278] width 20 height 20
type input "[DATE]"
click at [202, 199] on input "[DATE]" at bounding box center [287, 199] width 236 height 25
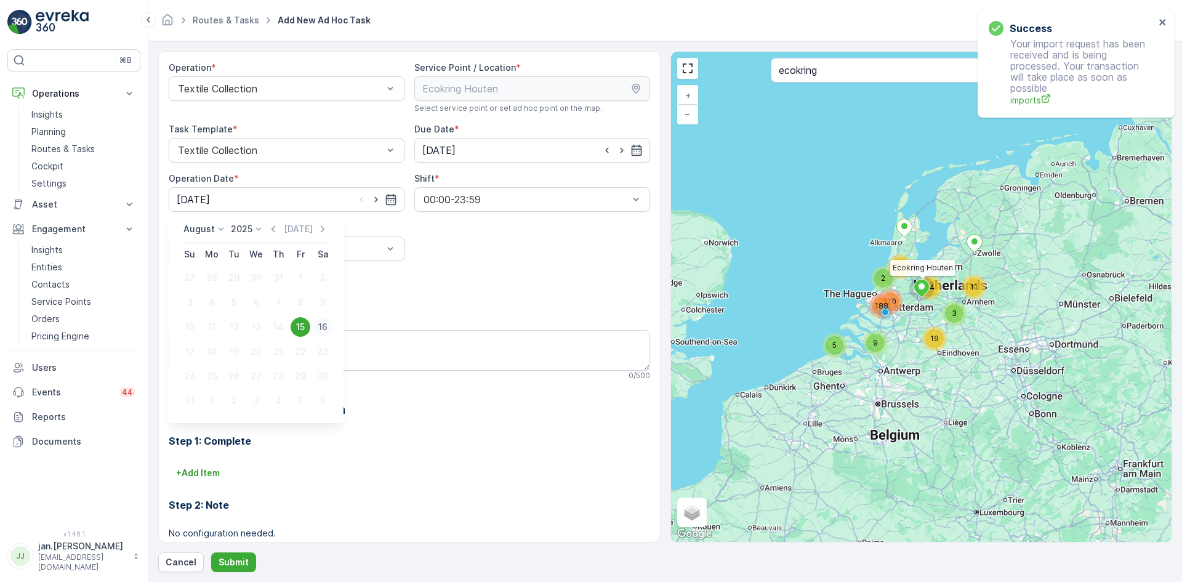
click at [324, 330] on div "16" at bounding box center [323, 327] width 20 height 20
type input "[DATE]"
click at [248, 247] on div at bounding box center [280, 248] width 207 height 11
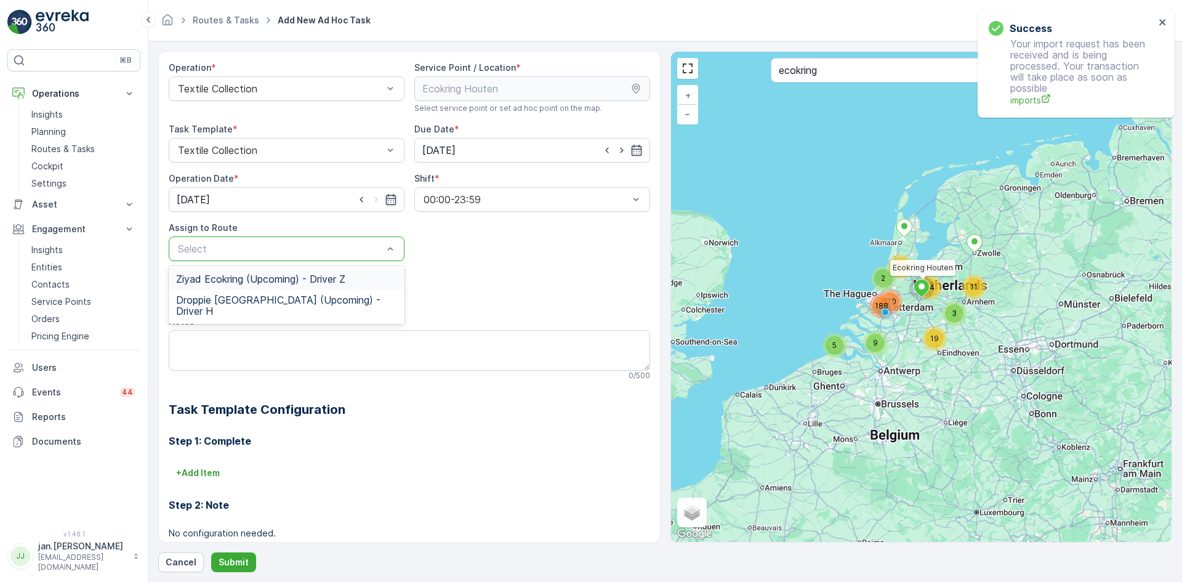
click at [245, 282] on span "Ziyad Ecokring (Upcoming) - Driver Z" at bounding box center [260, 278] width 169 height 11
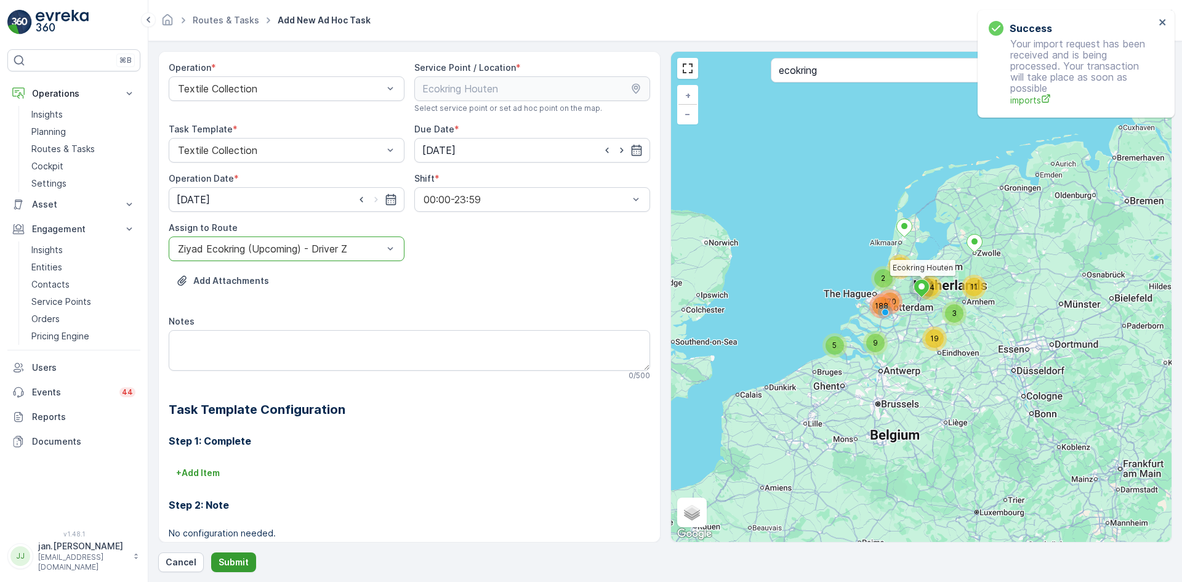
click at [236, 563] on p "Submit" at bounding box center [233, 562] width 30 height 12
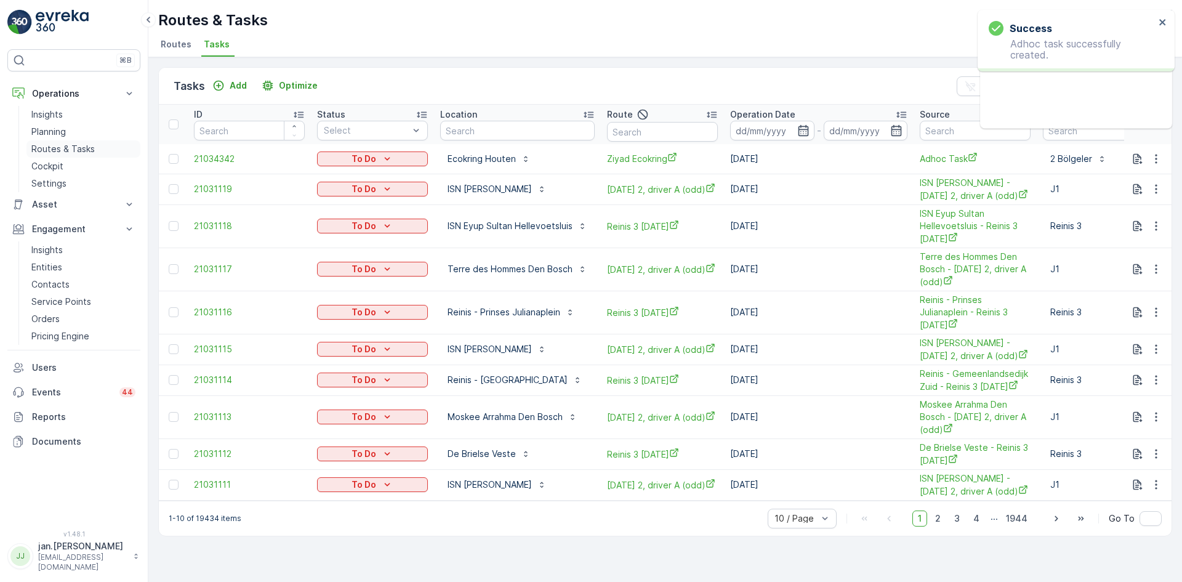
click at [51, 147] on p "Routes & Tasks" at bounding box center [62, 149] width 63 height 12
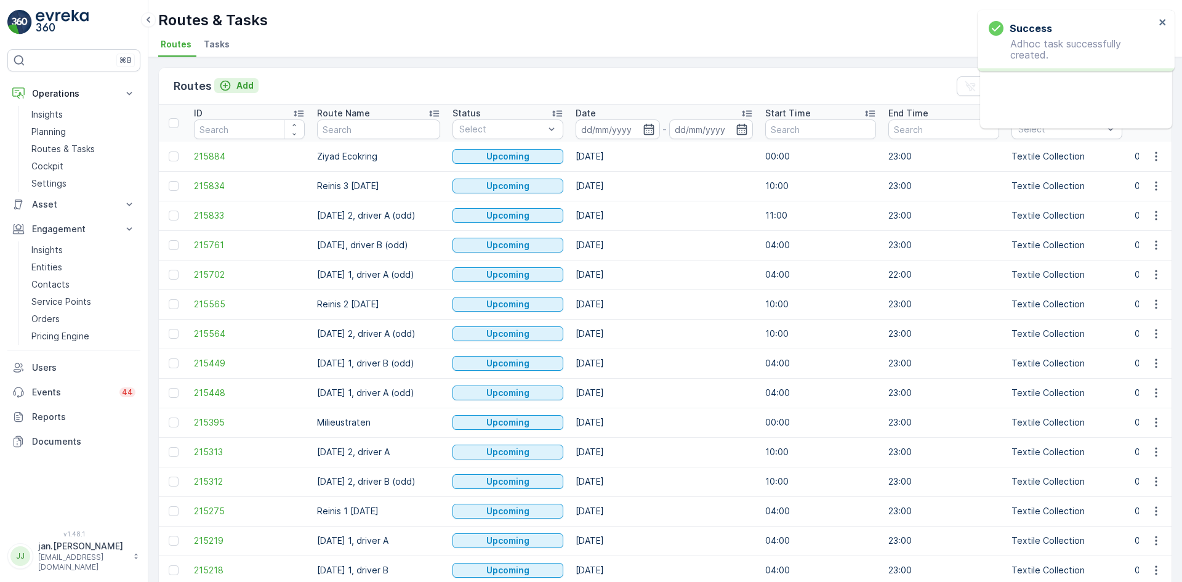
click at [238, 85] on p "Add" at bounding box center [244, 85] width 17 height 12
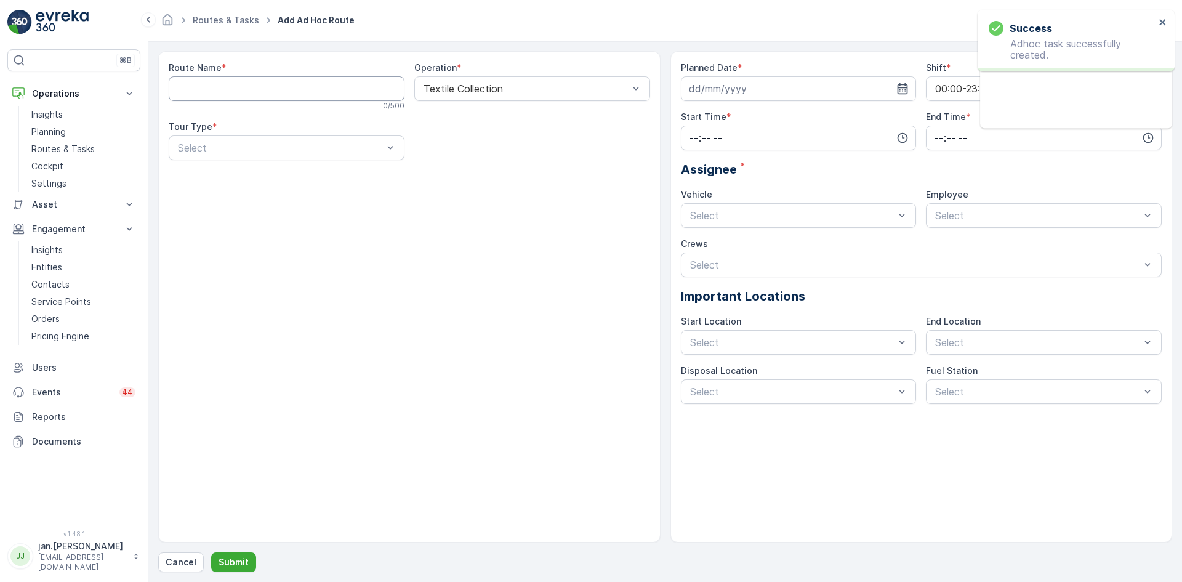
click at [242, 84] on Name "Route Name" at bounding box center [287, 88] width 236 height 25
type Name "[PERSON_NAME]"
click at [264, 136] on div "Select" at bounding box center [287, 147] width 236 height 25
click at [209, 196] on span "Dynamic" at bounding box center [195, 198] width 39 height 11
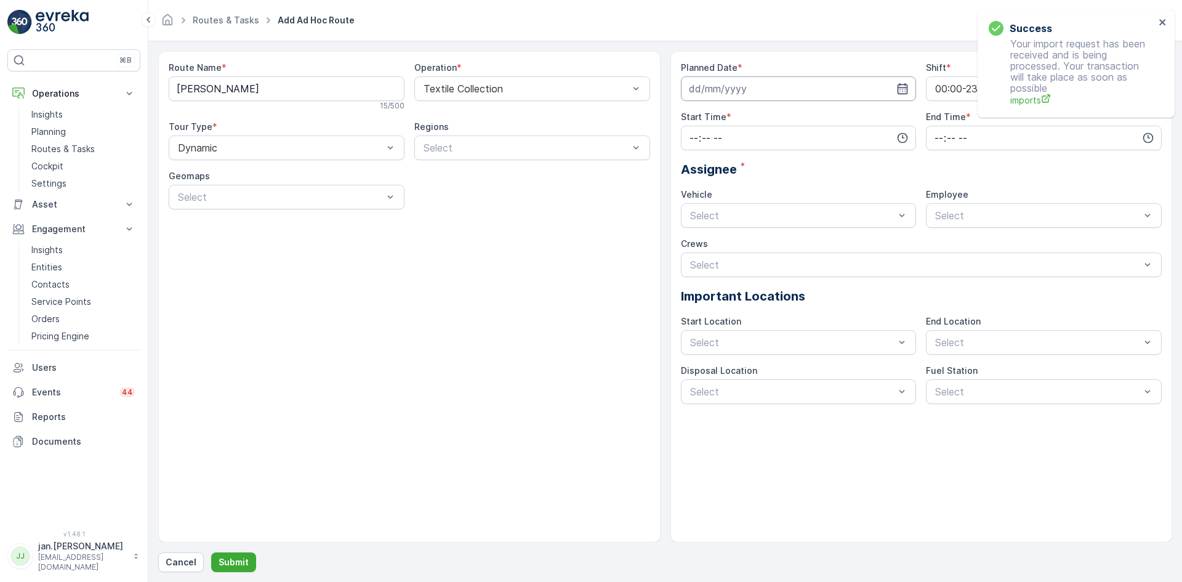
click at [715, 83] on input at bounding box center [799, 88] width 236 height 25
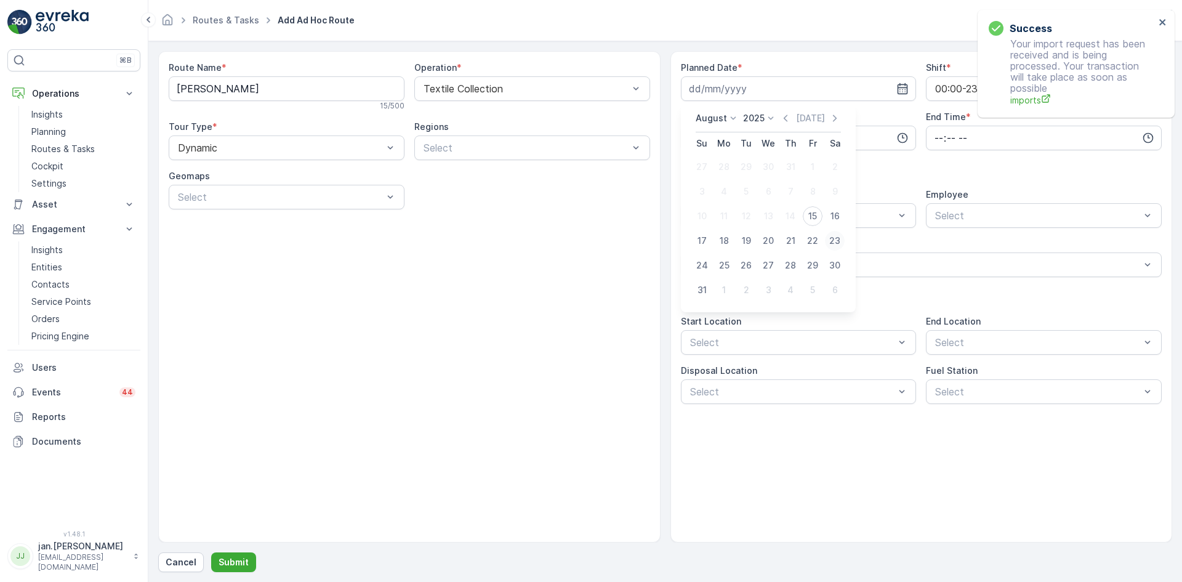
click at [834, 239] on div "23" at bounding box center [835, 241] width 20 height 20
type input "[DATE]"
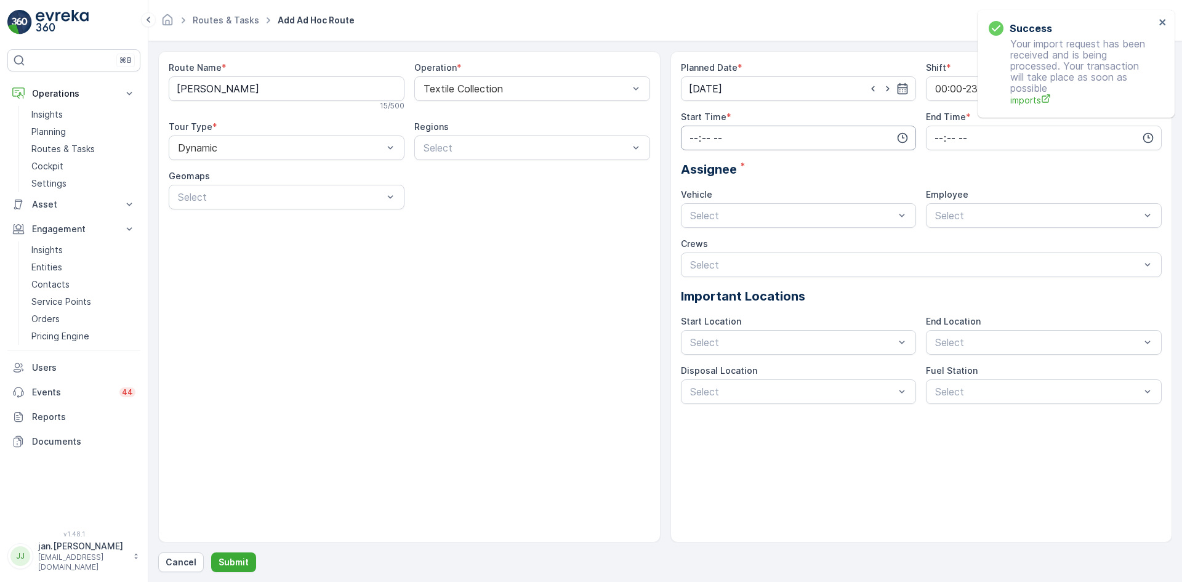
click at [764, 142] on input "time" at bounding box center [799, 138] width 236 height 25
click at [693, 164] on span "00" at bounding box center [693, 161] width 11 height 12
type input "00:00"
click at [932, 140] on input "time" at bounding box center [1044, 138] width 236 height 25
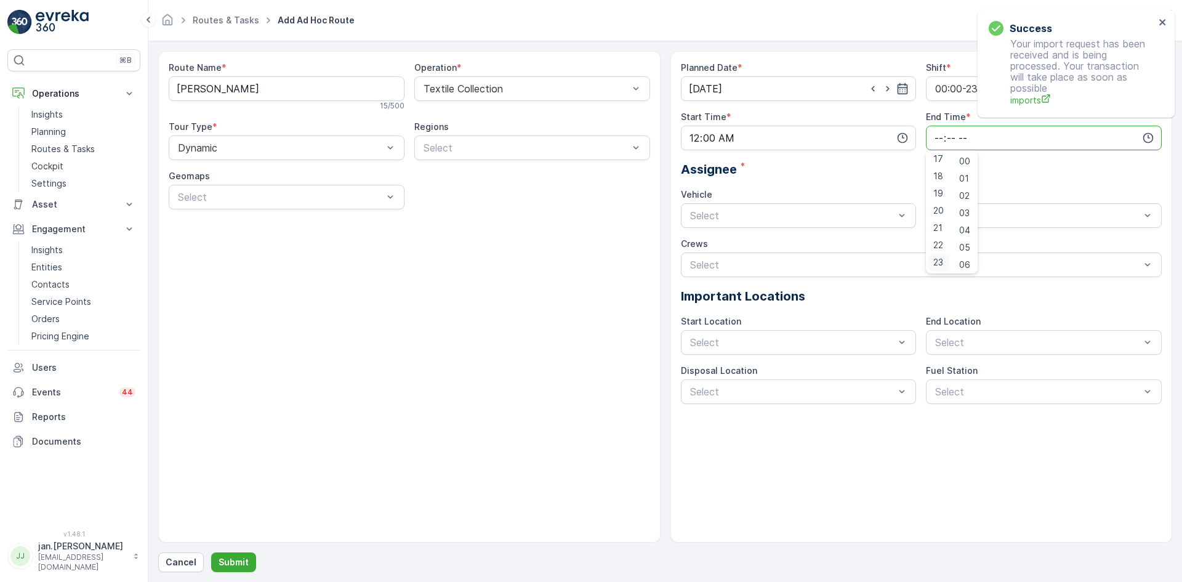
click at [936, 262] on span "23" at bounding box center [938, 262] width 10 height 12
type input "23:00"
click at [833, 183] on div "Planned Date * [DATE] Shift * 00:00-23:59 Start Time * 00:00 End Time * 23:00 0…" at bounding box center [921, 233] width 481 height 342
click at [940, 218] on div at bounding box center [1037, 215] width 207 height 11
click at [948, 261] on span "Driver Z" at bounding box center [951, 266] width 36 height 11
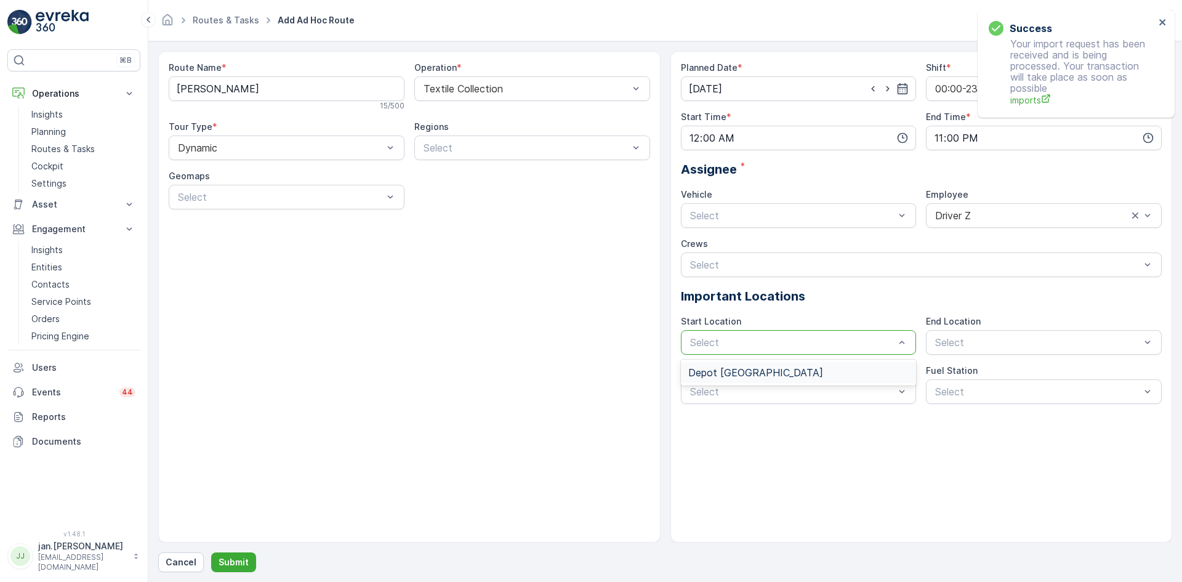
click at [811, 337] on div at bounding box center [792, 342] width 207 height 11
click at [760, 375] on span "Depot [GEOGRAPHIC_DATA]" at bounding box center [755, 372] width 135 height 11
click at [994, 343] on div at bounding box center [1037, 342] width 207 height 11
click at [977, 369] on span "Depot [GEOGRAPHIC_DATA]" at bounding box center [1000, 372] width 135 height 11
click at [975, 387] on div at bounding box center [1037, 391] width 207 height 11
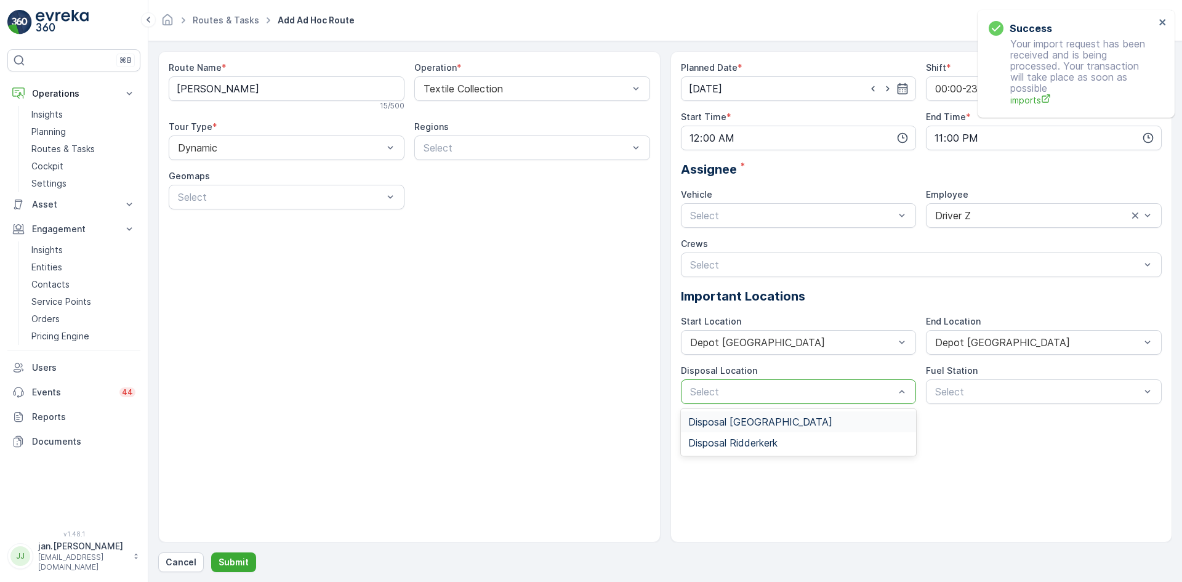
click at [805, 394] on div at bounding box center [792, 391] width 207 height 11
click at [724, 440] on span "Disposal Ridderkerk" at bounding box center [732, 442] width 89 height 11
click at [238, 558] on p "Submit" at bounding box center [233, 562] width 30 height 12
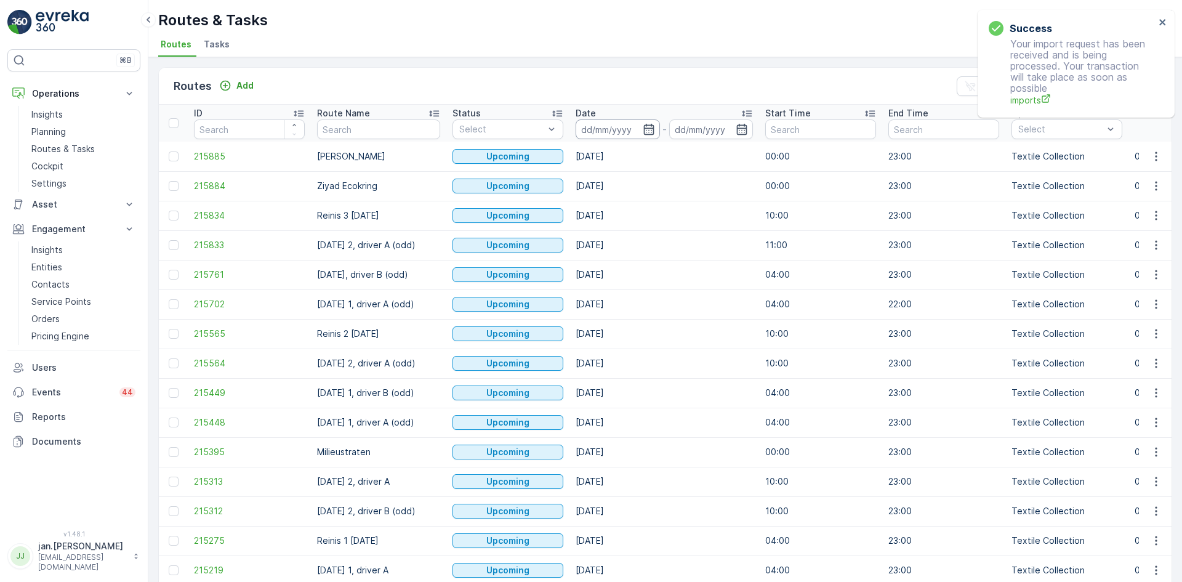
click at [620, 132] on input at bounding box center [617, 129] width 84 height 20
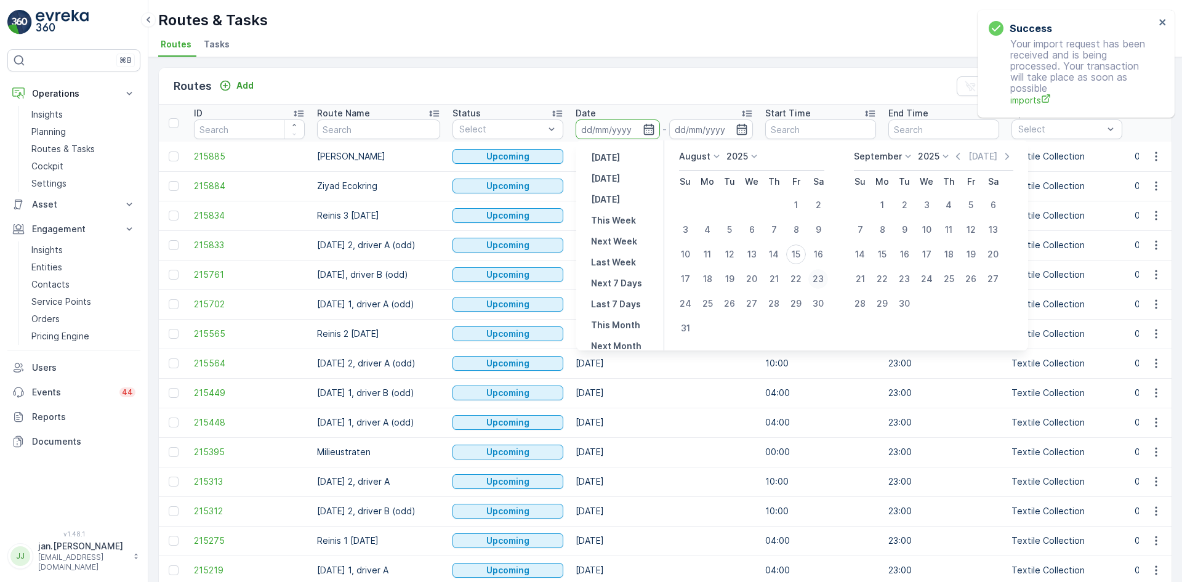
click at [819, 275] on div "23" at bounding box center [818, 279] width 20 height 20
type input "[DATE]"
click at [819, 275] on div "23" at bounding box center [818, 279] width 20 height 20
type input "[DATE]"
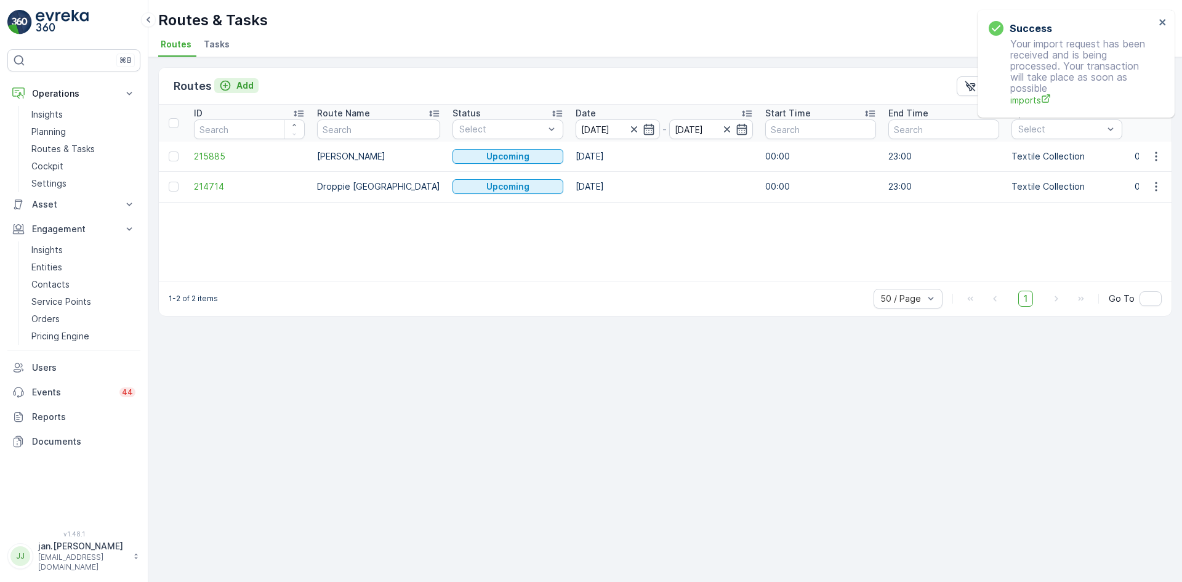
click at [246, 87] on p "Add" at bounding box center [244, 85] width 17 height 12
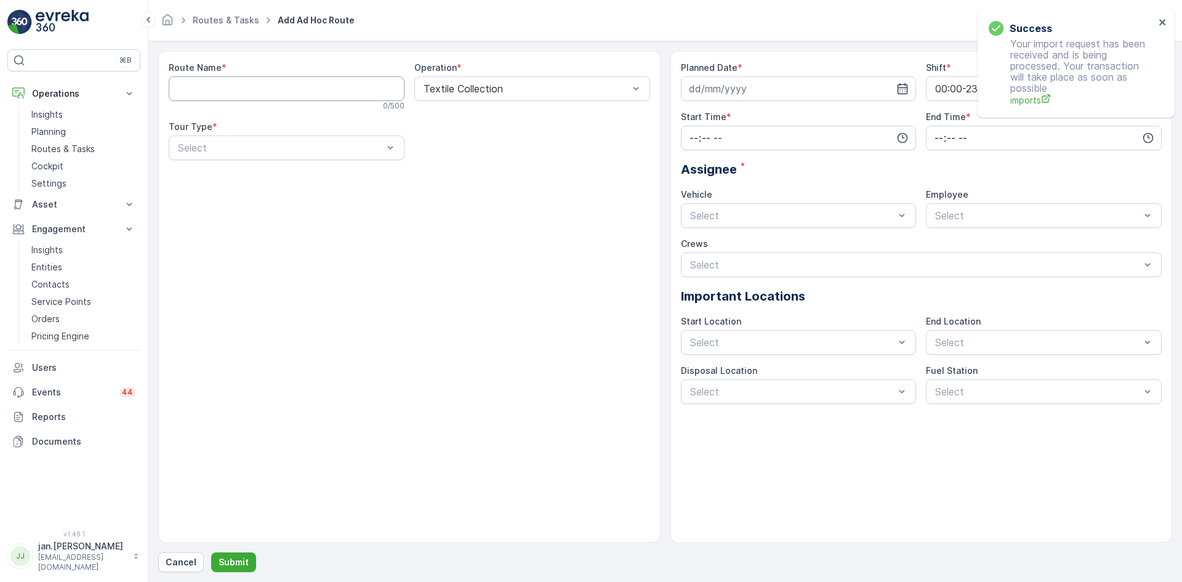
click at [216, 92] on Name "Route Name" at bounding box center [287, 88] width 236 height 25
type Name "[PERSON_NAME] Soest"
click at [702, 82] on input at bounding box center [799, 88] width 236 height 25
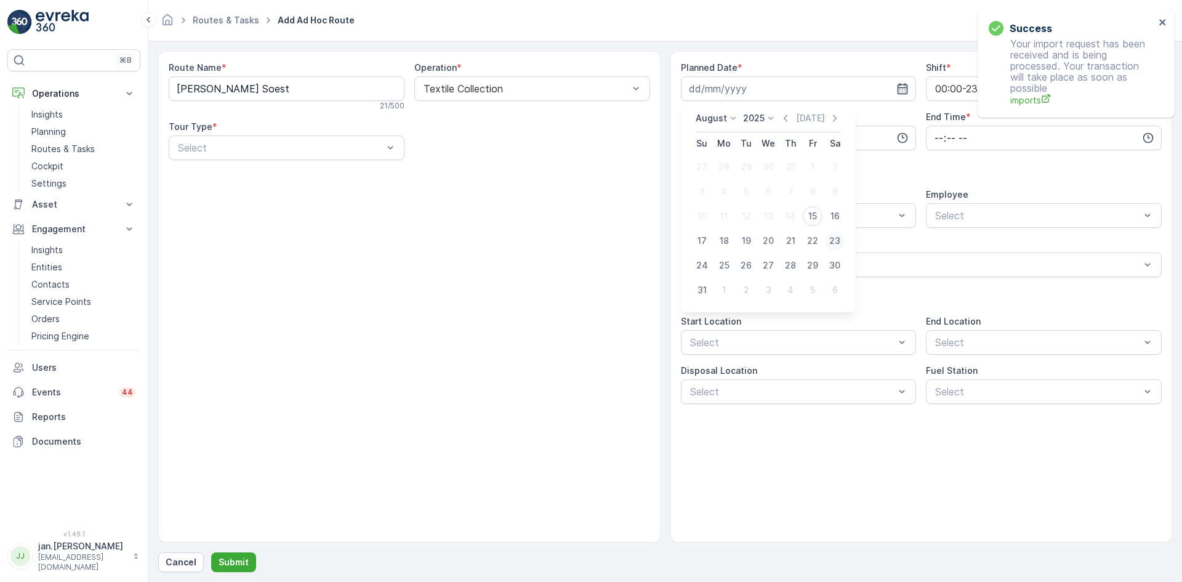
click at [837, 240] on div "23" at bounding box center [835, 241] width 20 height 20
type input "[DATE]"
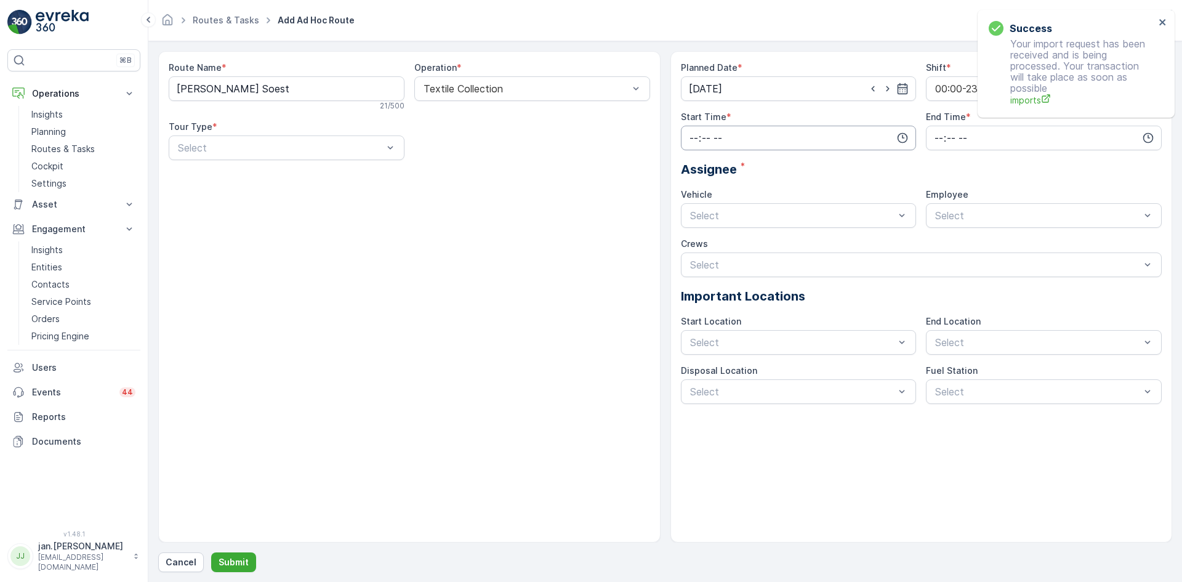
click at [703, 136] on input "time" at bounding box center [799, 138] width 236 height 25
click at [695, 158] on span "00" at bounding box center [693, 161] width 11 height 12
type input "00:00"
click at [942, 135] on input "time" at bounding box center [1044, 138] width 236 height 25
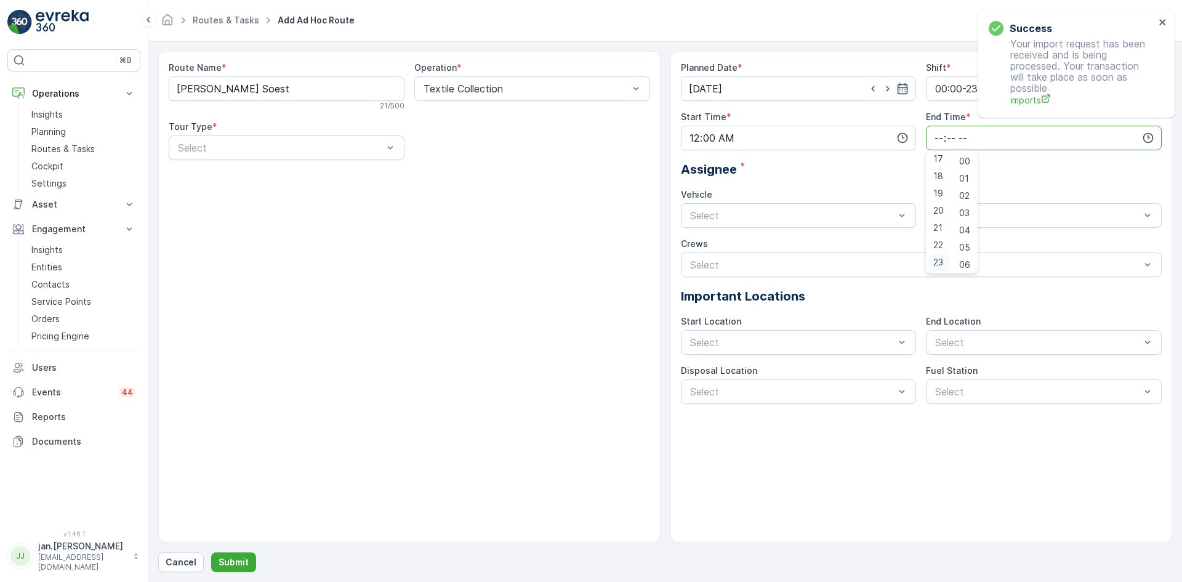
click at [935, 262] on span "23" at bounding box center [938, 262] width 10 height 12
type input "23:00"
click at [853, 175] on div "Assignee *" at bounding box center [921, 169] width 481 height 18
drag, startPoint x: 314, startPoint y: 148, endPoint x: 302, endPoint y: 161, distance: 17.8
click at [313, 148] on div at bounding box center [280, 147] width 207 height 11
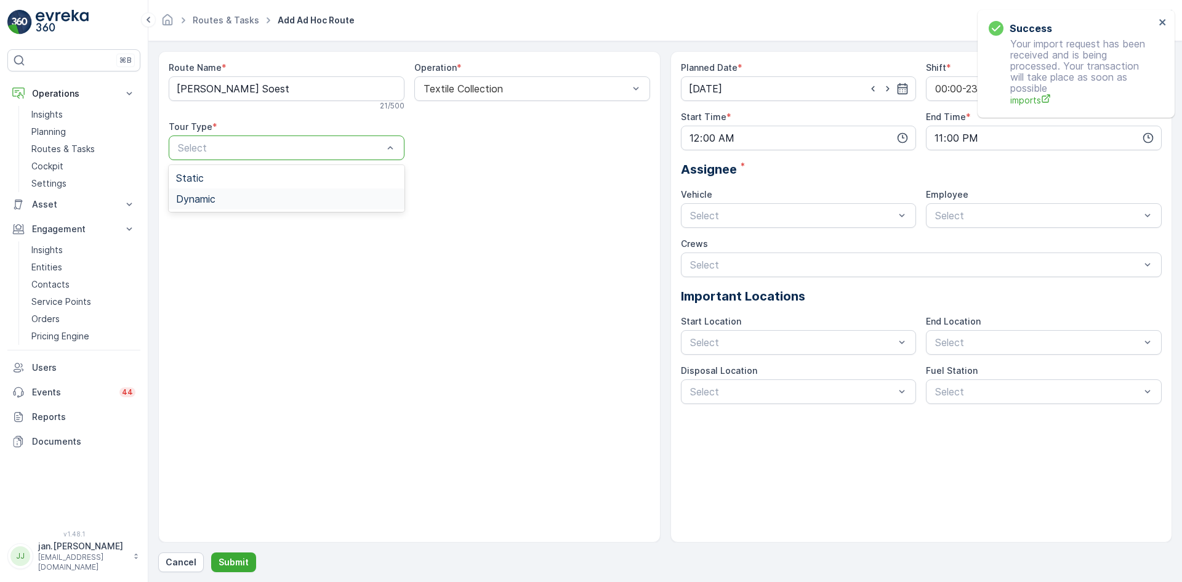
click at [205, 199] on span "Dynamic" at bounding box center [195, 198] width 39 height 11
click at [959, 210] on div at bounding box center [1037, 215] width 207 height 11
click at [954, 265] on span "Driver Z" at bounding box center [951, 266] width 36 height 11
click at [892, 237] on div "Planned Date * [DATE] Shift * 00:00-23:59 Start Time * 00:00 End Time * 23:00 A…" at bounding box center [921, 233] width 481 height 342
click at [954, 341] on div at bounding box center [1037, 342] width 207 height 11
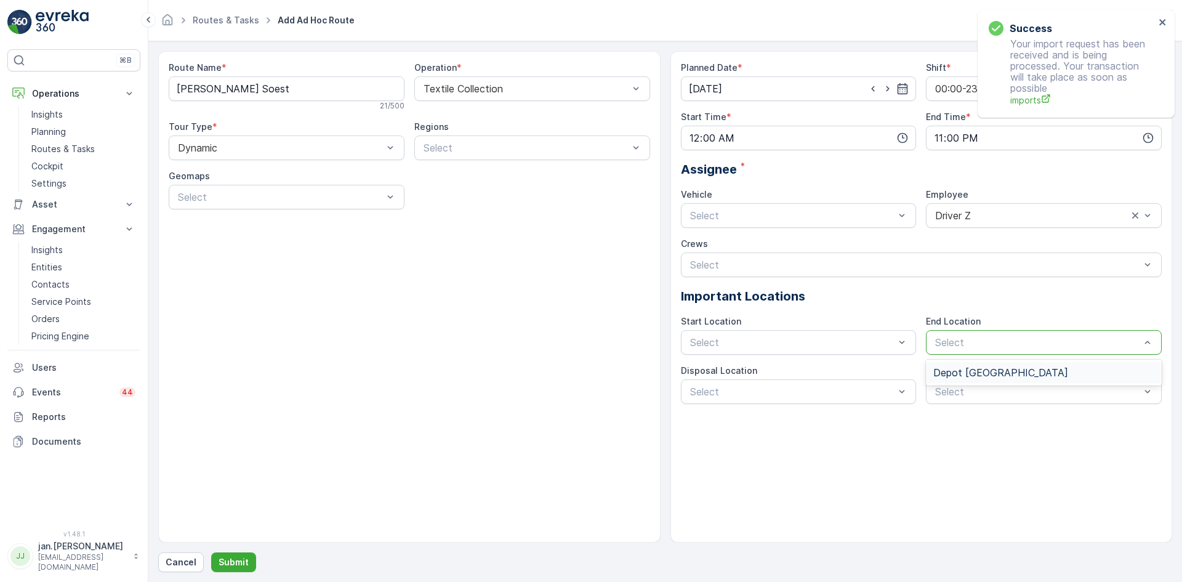
click at [976, 375] on span "Depot [GEOGRAPHIC_DATA]" at bounding box center [1000, 372] width 135 height 11
click at [729, 375] on span "Depot [GEOGRAPHIC_DATA]" at bounding box center [755, 372] width 135 height 11
click at [790, 394] on div at bounding box center [792, 391] width 207 height 11
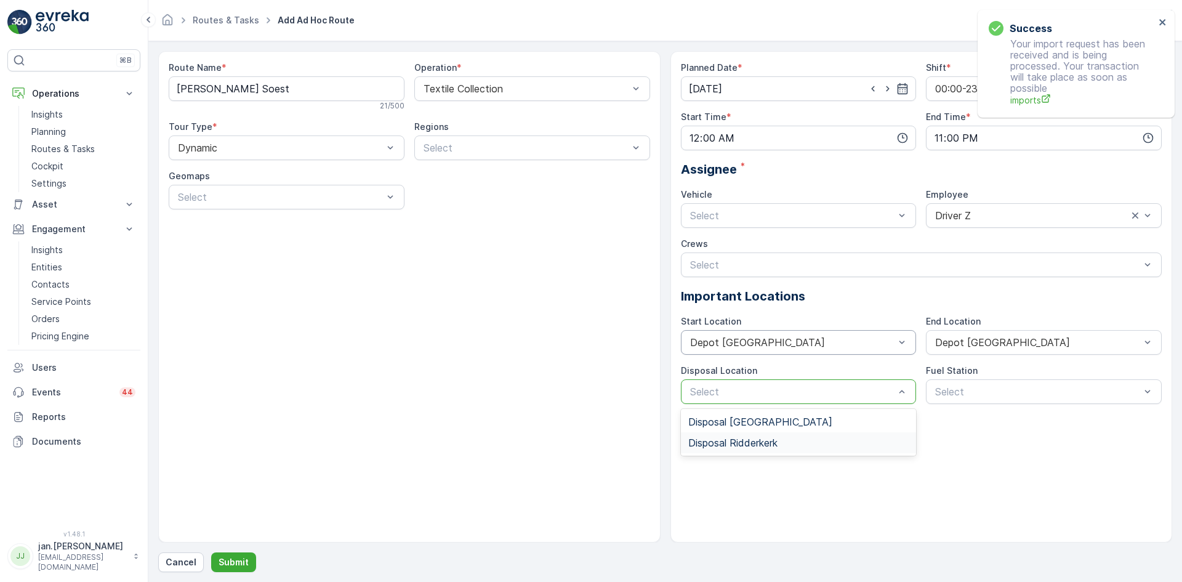
click at [729, 441] on span "Disposal Ridderkerk" at bounding box center [732, 442] width 89 height 11
click at [1162, 24] on icon "close" at bounding box center [1162, 22] width 9 height 10
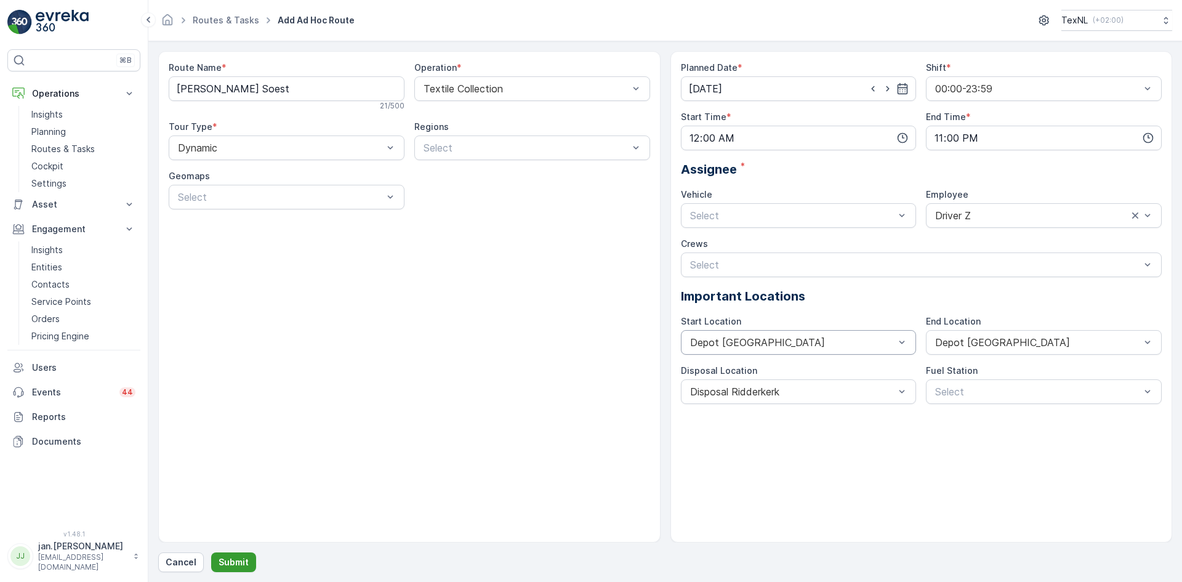
click at [234, 569] on button "Submit" at bounding box center [233, 562] width 45 height 20
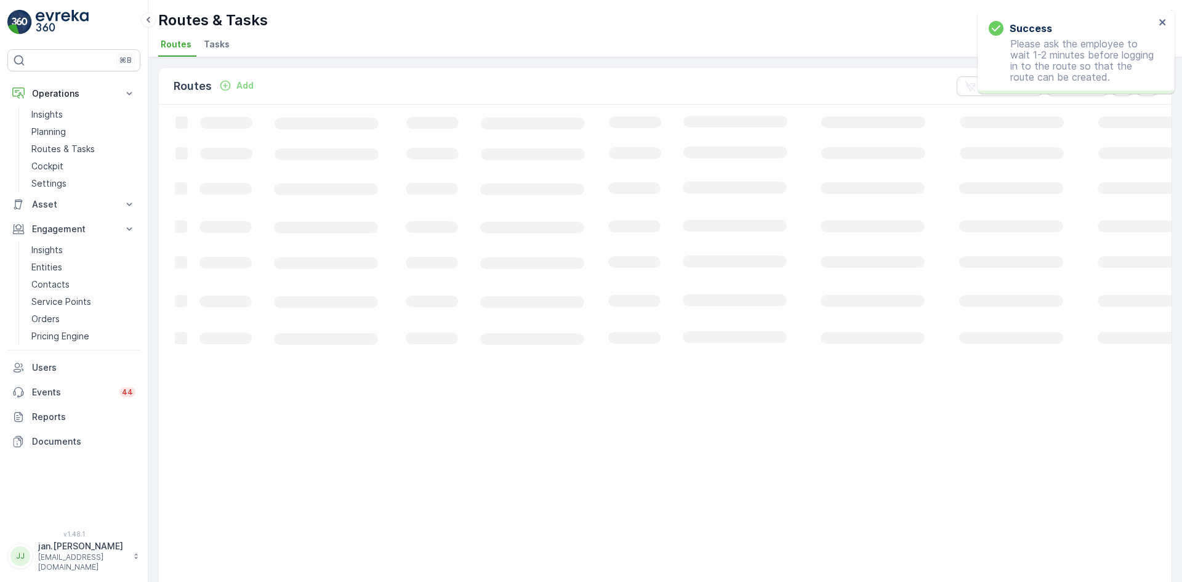
click at [213, 44] on span "Tasks" at bounding box center [217, 44] width 26 height 12
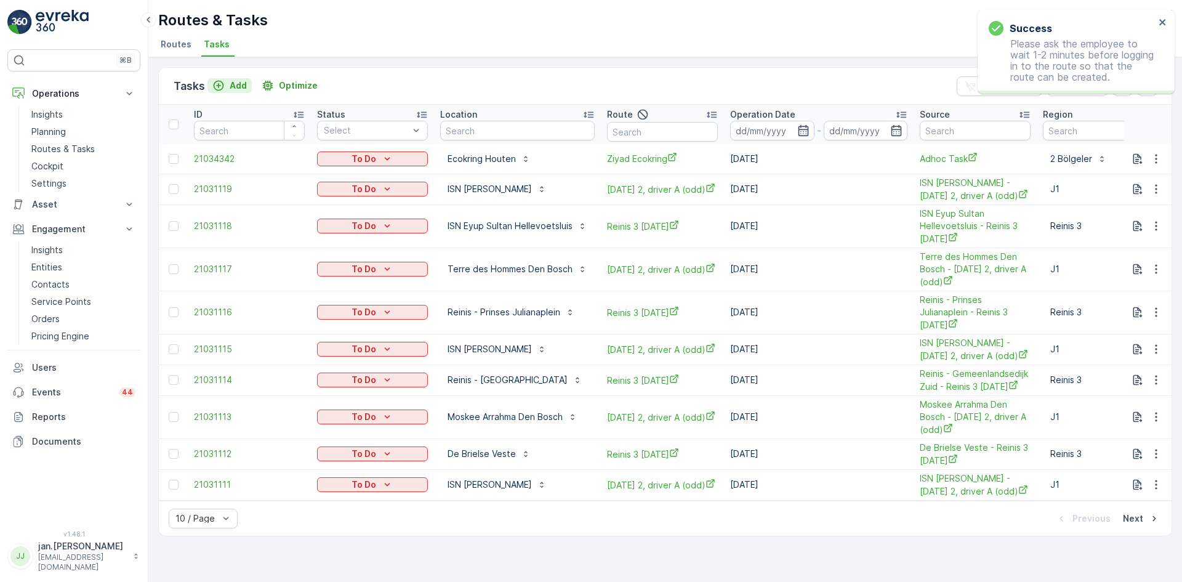
click at [231, 87] on p "Add" at bounding box center [238, 85] width 17 height 12
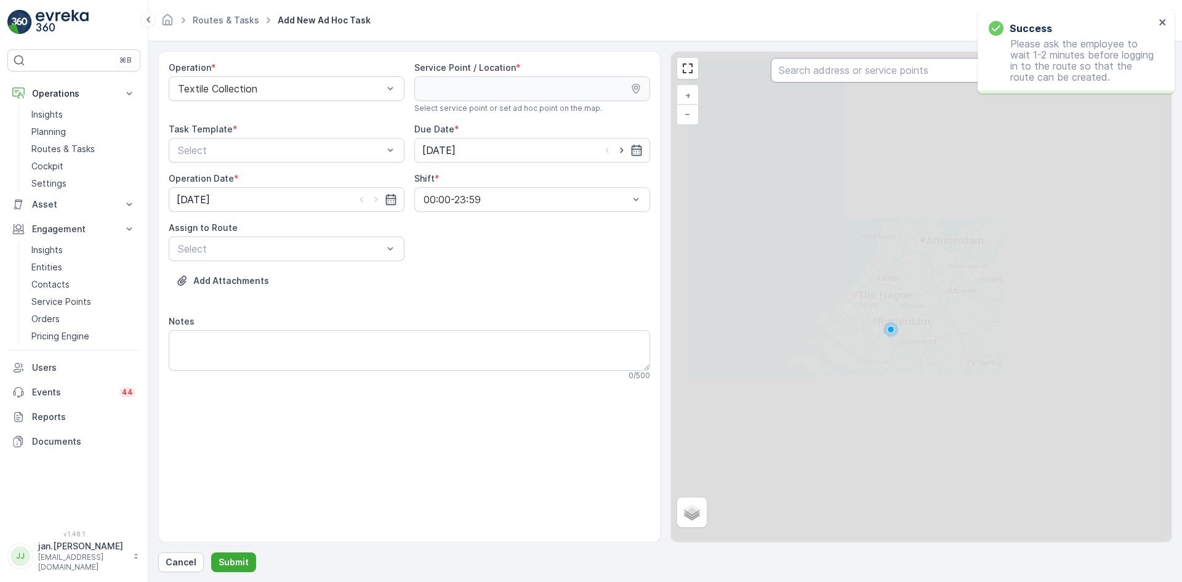
click at [807, 80] on input "text" at bounding box center [921, 70] width 300 height 25
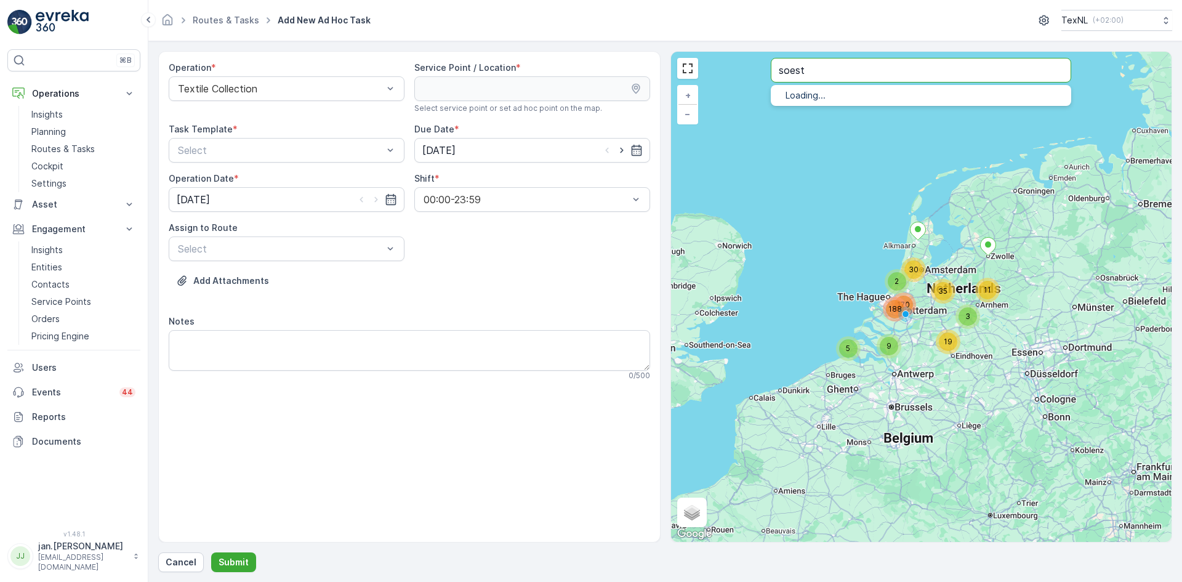
type input "soest"
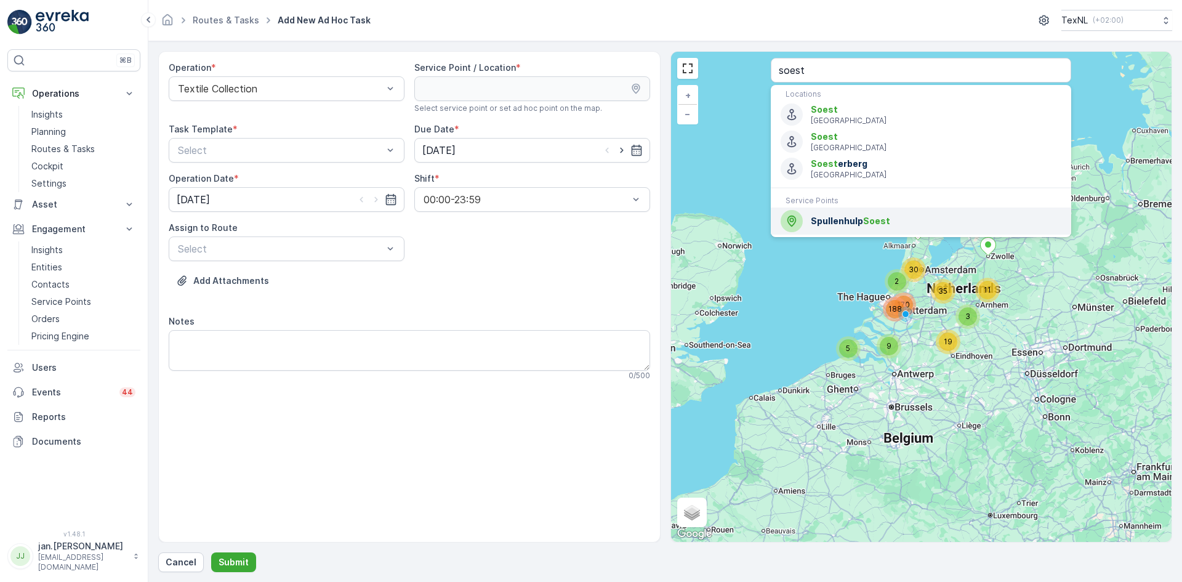
click at [823, 224] on span "Spullenhulp Soest" at bounding box center [936, 221] width 250 height 12
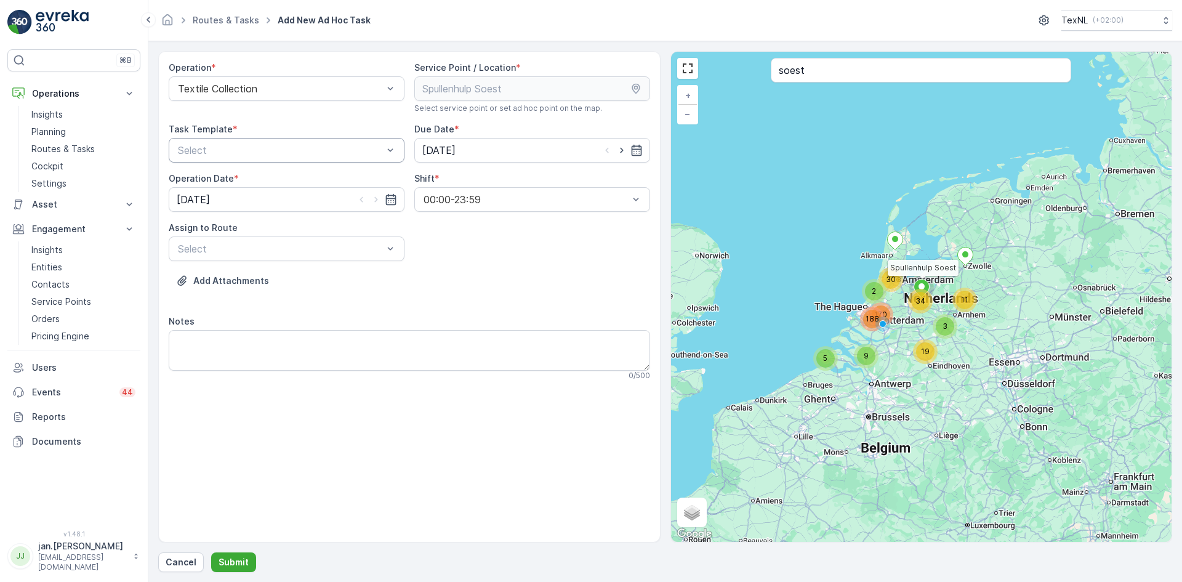
click at [285, 160] on div "Select" at bounding box center [287, 150] width 236 height 25
click at [222, 199] on span "Textile Collection" at bounding box center [215, 201] width 79 height 11
click at [459, 147] on input "[DATE]" at bounding box center [532, 150] width 236 height 25
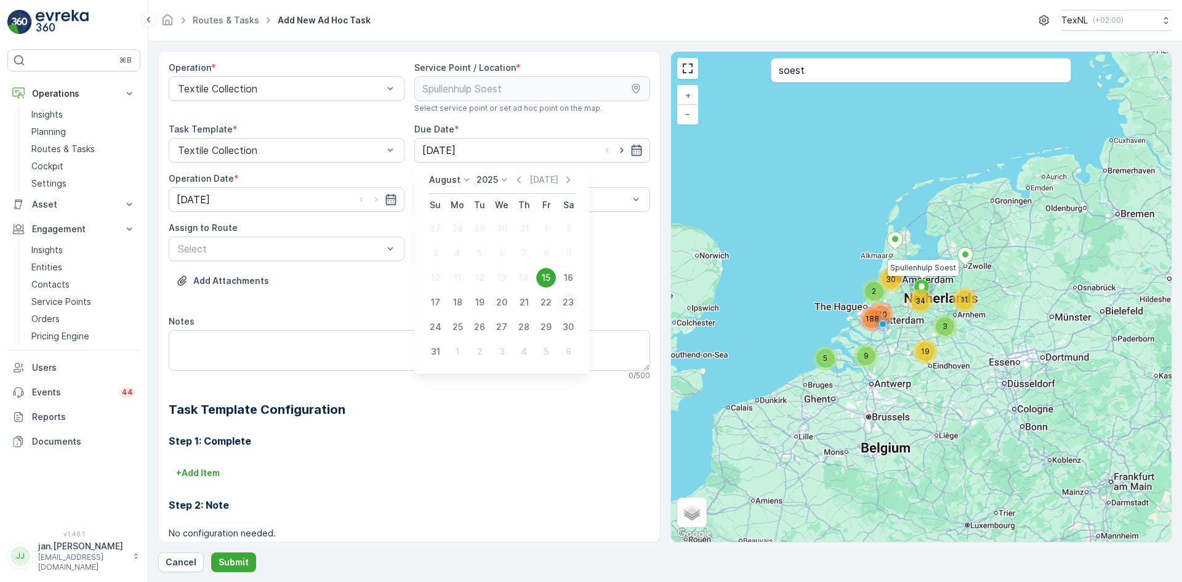
click at [567, 306] on div "23" at bounding box center [568, 302] width 20 height 20
type input "[DATE]"
click at [212, 194] on input "[DATE]" at bounding box center [287, 199] width 236 height 25
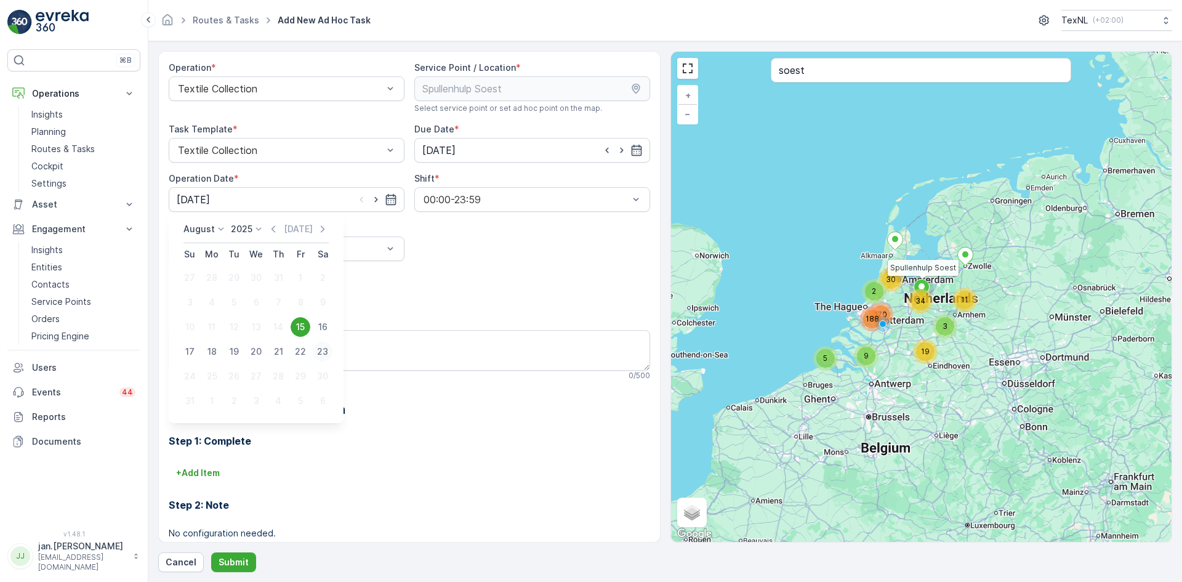
click at [324, 350] on div "23" at bounding box center [323, 352] width 20 height 20
type input "[DATE]"
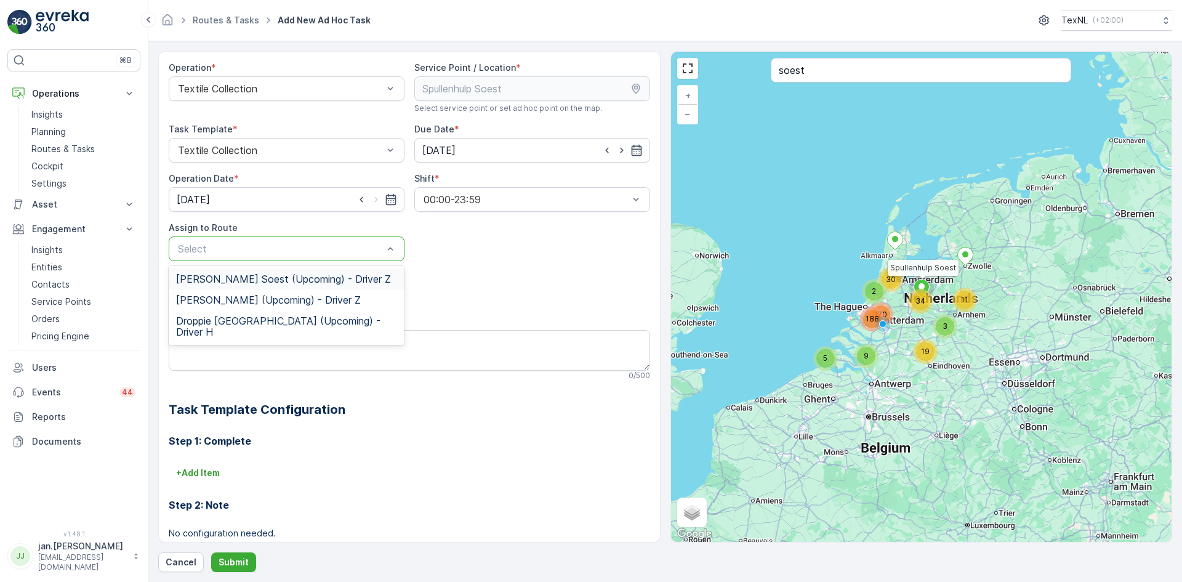
click at [263, 281] on span "[PERSON_NAME] Soest (Upcoming) - Driver Z" at bounding box center [283, 278] width 215 height 11
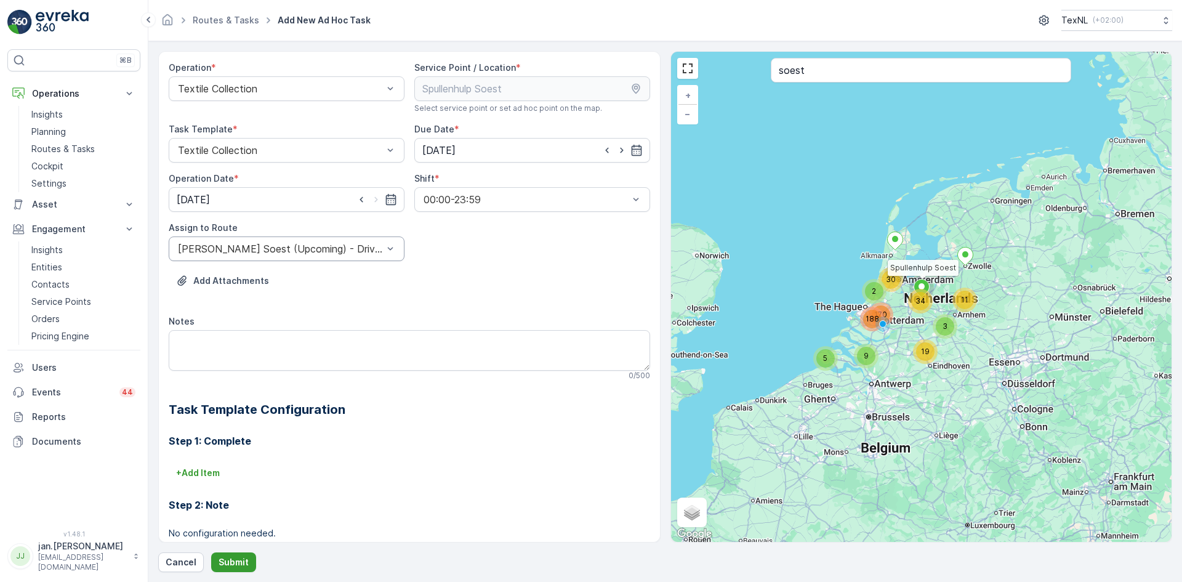
click at [230, 555] on button "Submit" at bounding box center [233, 562] width 45 height 20
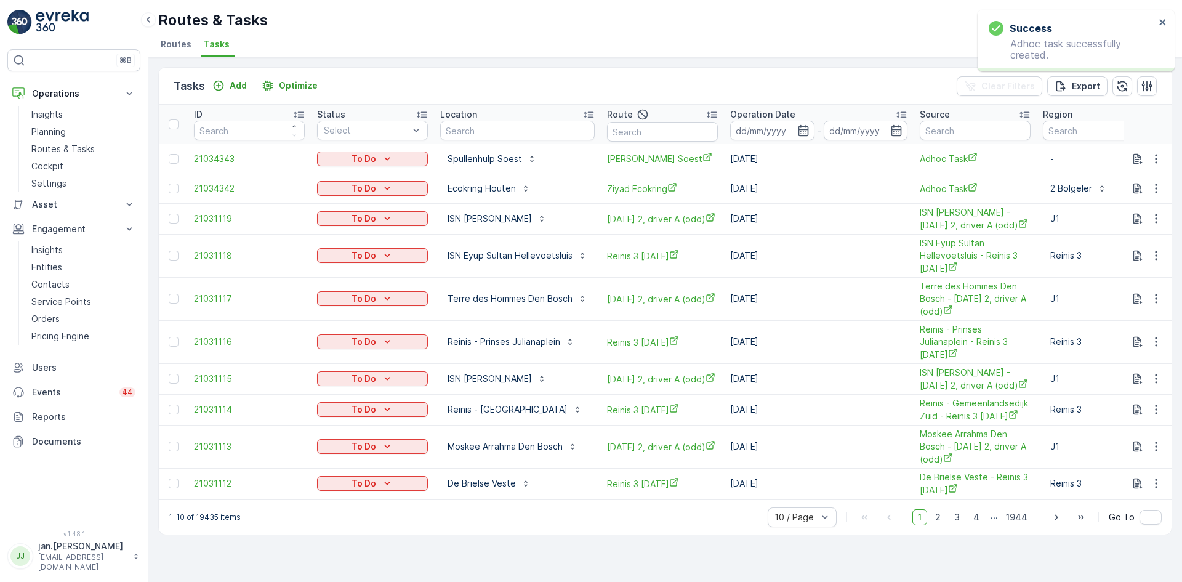
click at [238, 94] on div "Tasks Add Optimize" at bounding box center [248, 86] width 149 height 17
click at [236, 87] on p "Add" at bounding box center [238, 85] width 17 height 12
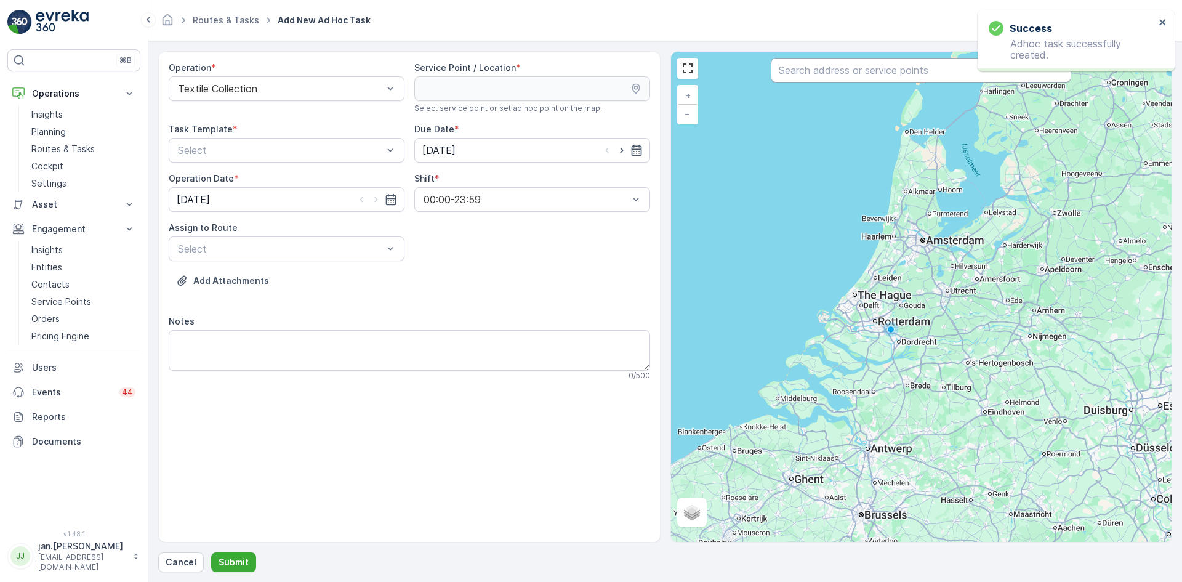
click at [820, 73] on input "text" at bounding box center [921, 70] width 300 height 25
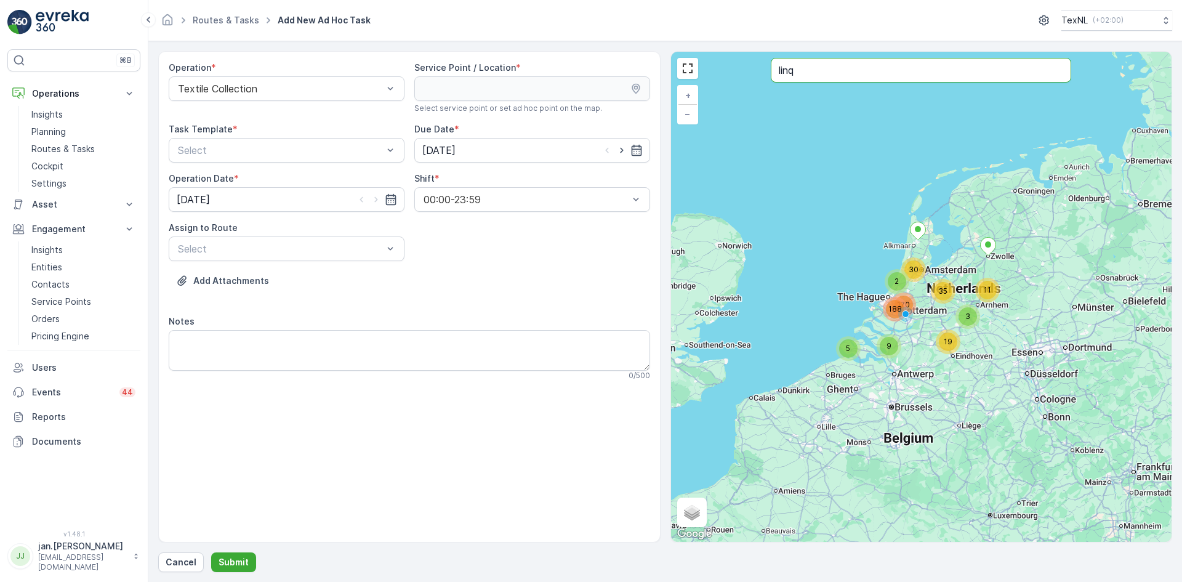
type input "linq"
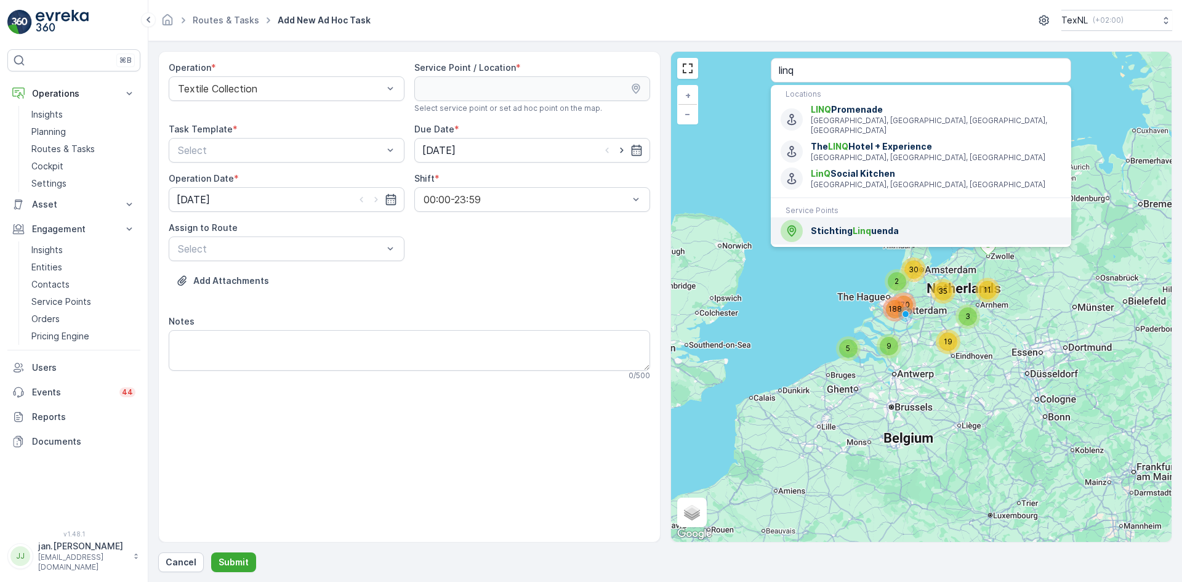
click at [836, 225] on span "Stichting Linq uenda" at bounding box center [936, 231] width 250 height 12
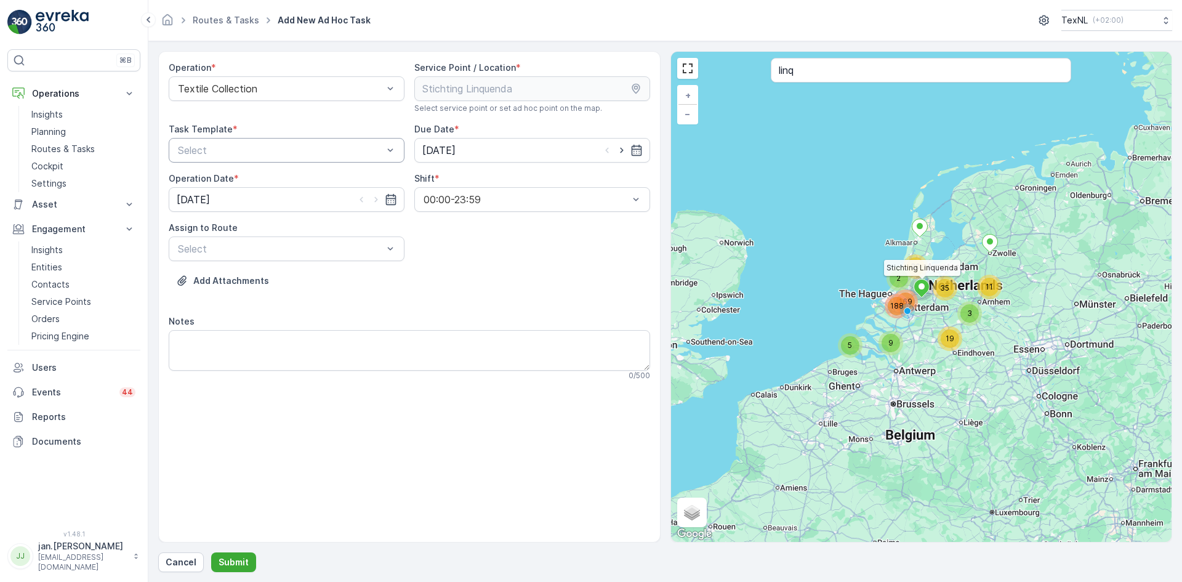
click at [257, 152] on div at bounding box center [280, 150] width 207 height 11
click at [228, 199] on span "Textile Collection" at bounding box center [215, 201] width 79 height 11
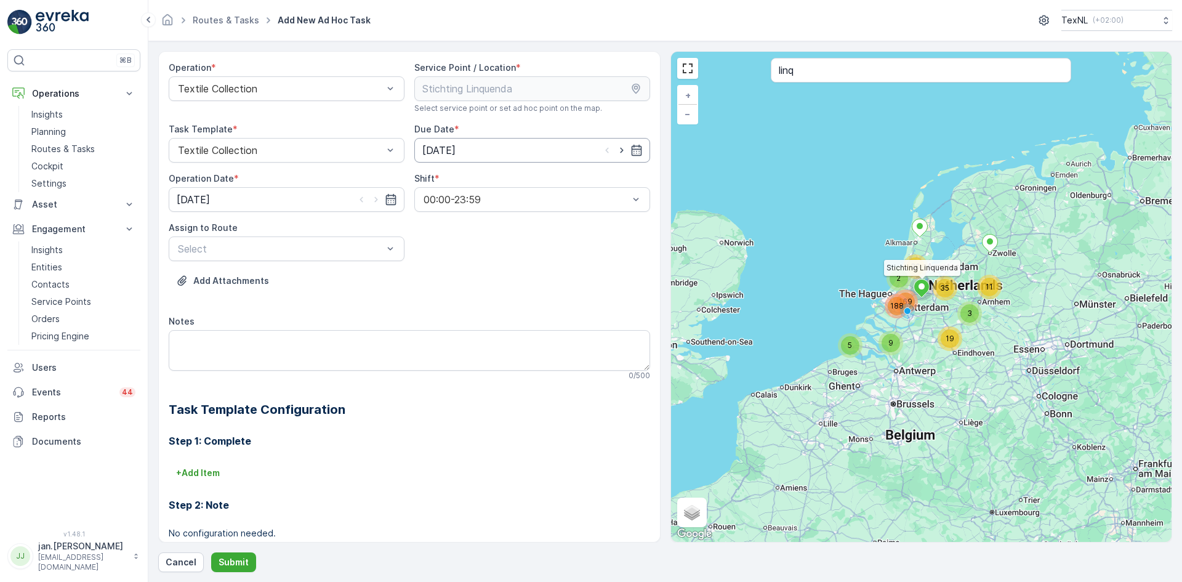
click at [455, 152] on input "[DATE]" at bounding box center [532, 150] width 236 height 25
click at [569, 302] on div "23" at bounding box center [566, 302] width 20 height 20
type input "[DATE]"
click at [219, 193] on input "[DATE]" at bounding box center [287, 199] width 236 height 25
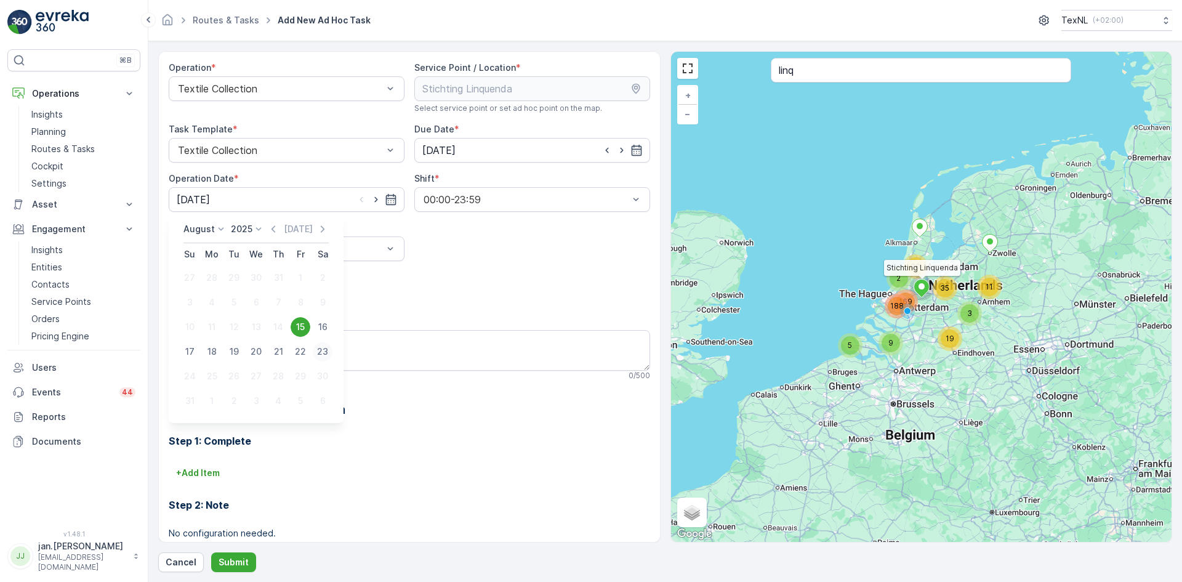
click at [319, 348] on div "23" at bounding box center [323, 352] width 20 height 20
type input "[DATE]"
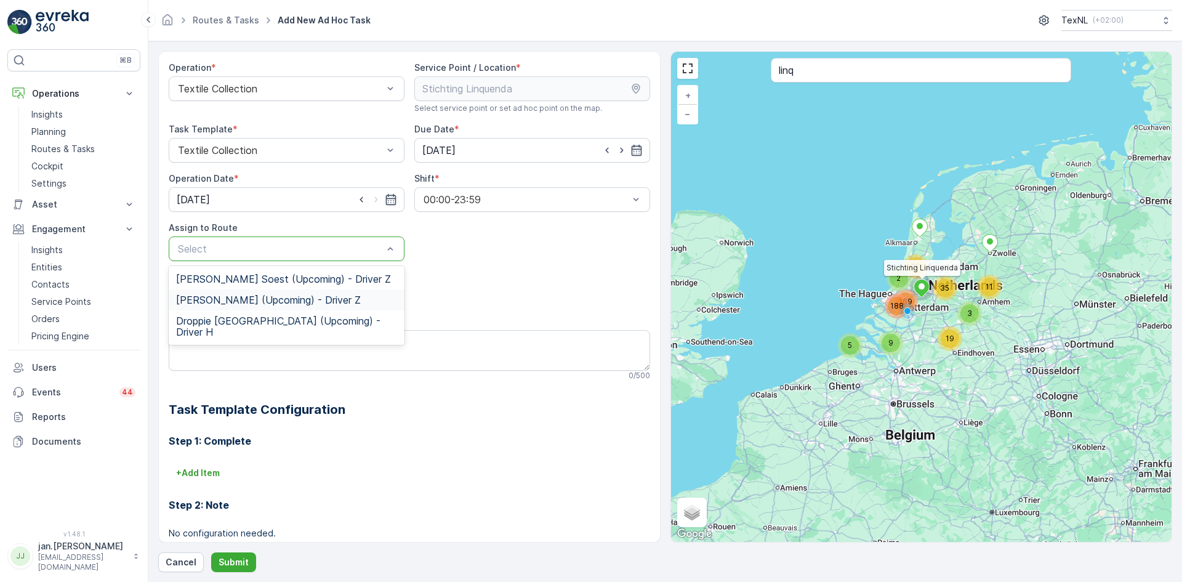
click at [252, 300] on span "[PERSON_NAME] (Upcoming) - Driver Z" at bounding box center [268, 299] width 185 height 11
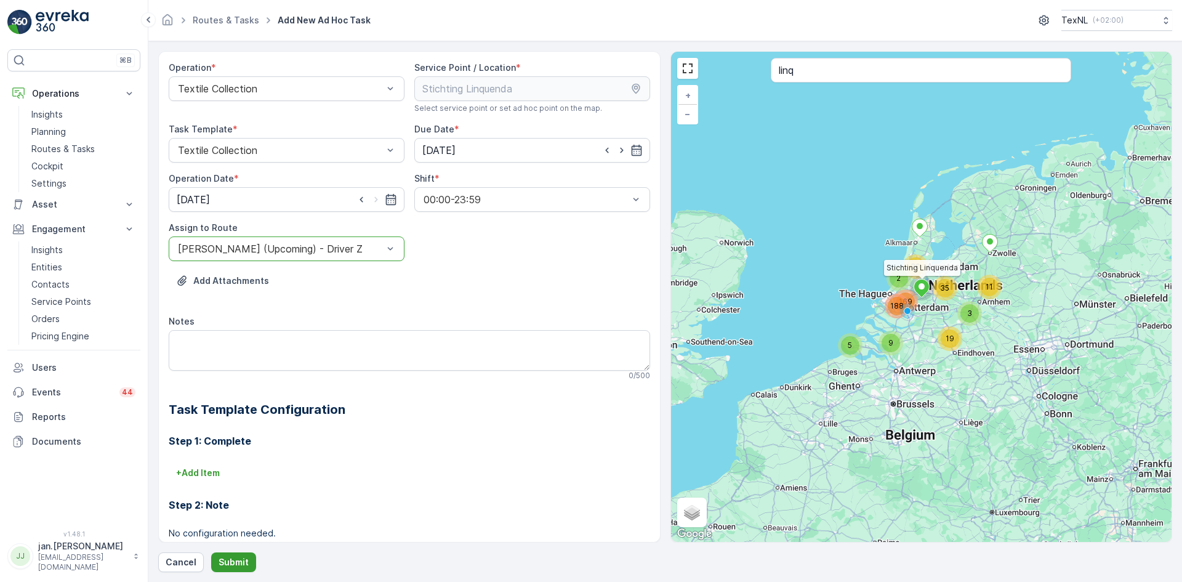
click at [230, 556] on p "Submit" at bounding box center [233, 562] width 30 height 12
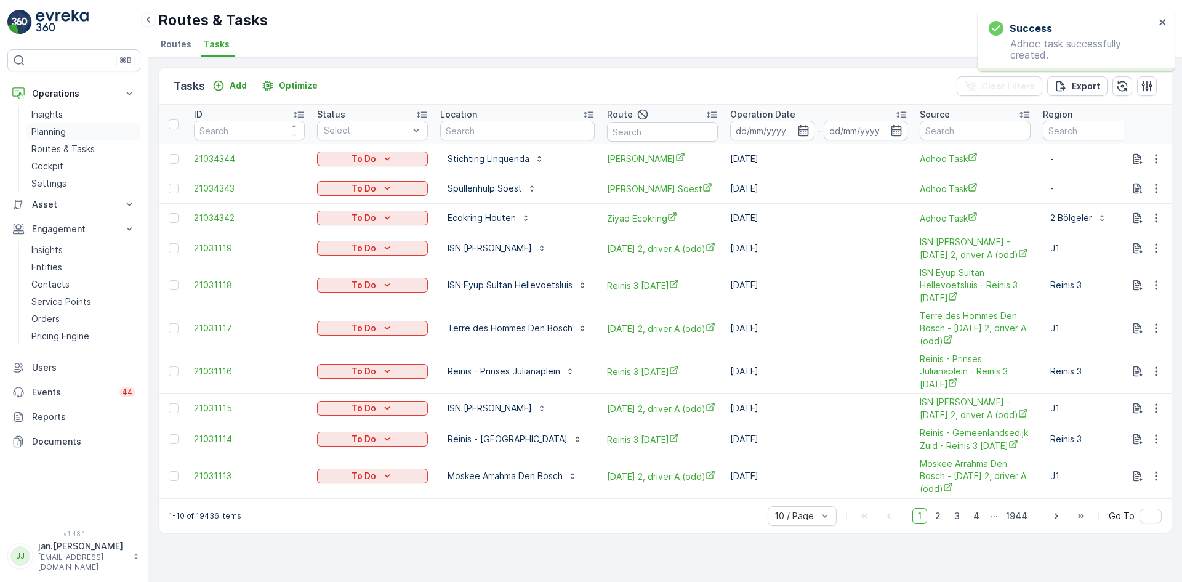
click at [50, 132] on p "Planning" at bounding box center [48, 132] width 34 height 12
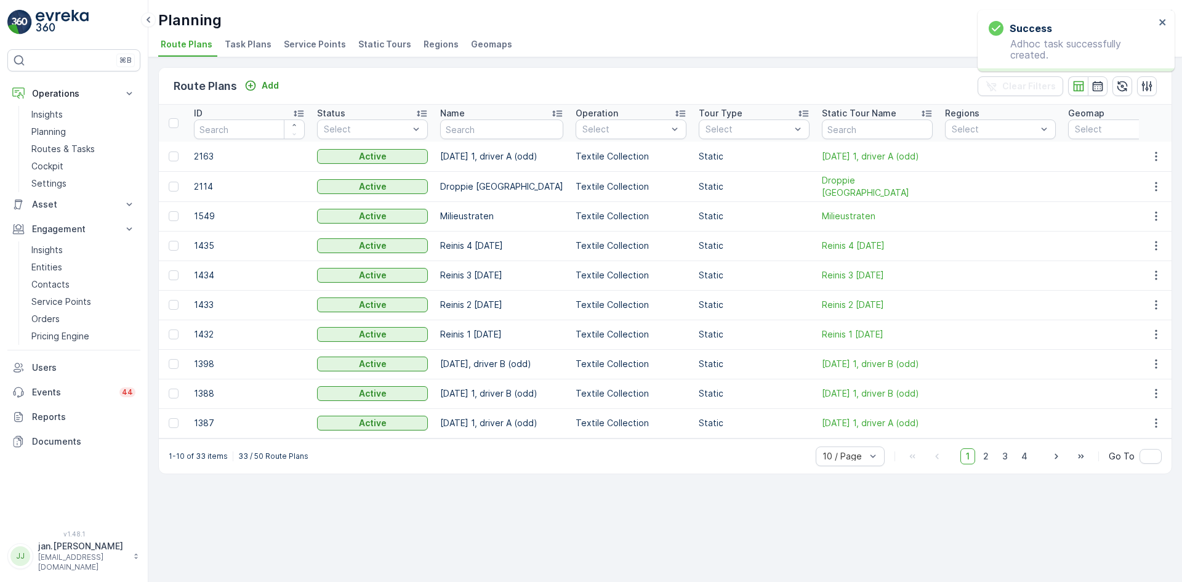
click at [329, 41] on span "Service Points" at bounding box center [315, 44] width 62 height 12
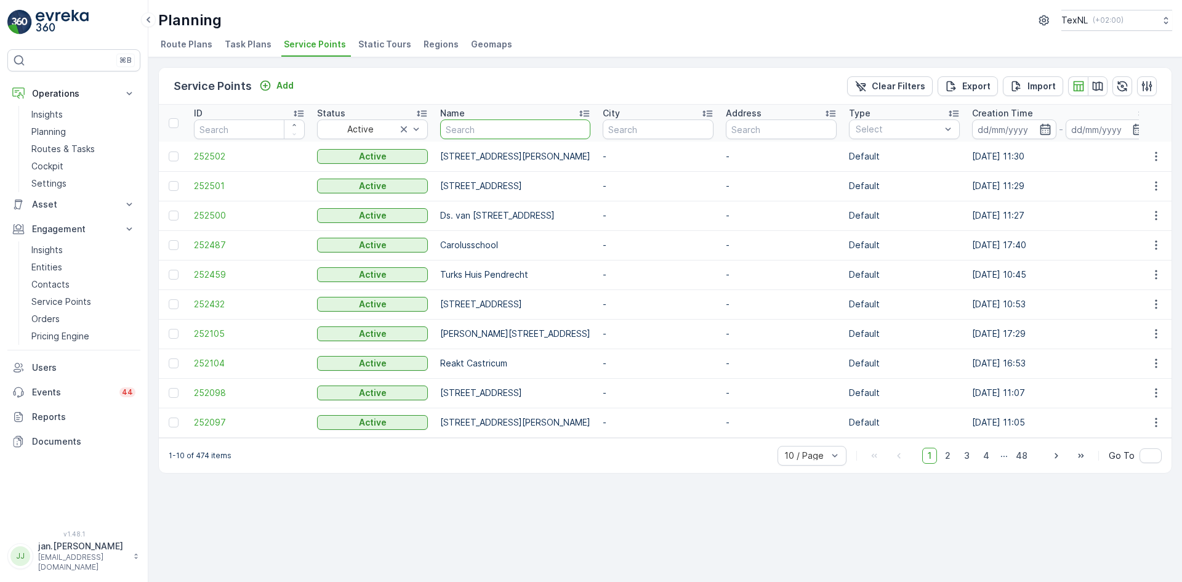
click at [483, 126] on input "text" at bounding box center [515, 129] width 150 height 20
type input "groenpl"
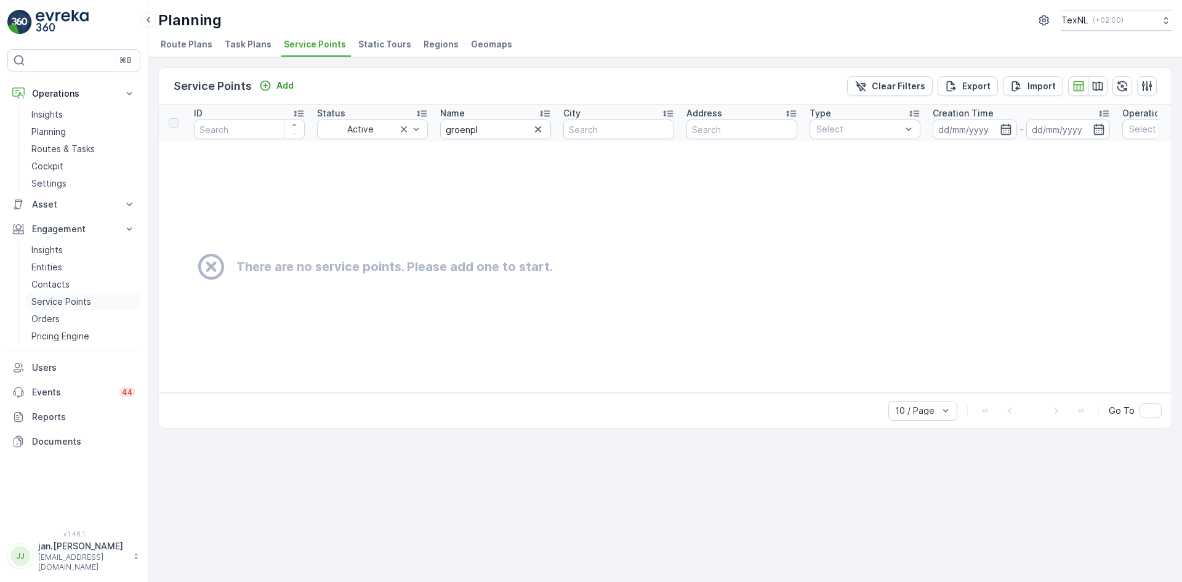
click at [60, 299] on p "Service Points" at bounding box center [61, 301] width 60 height 12
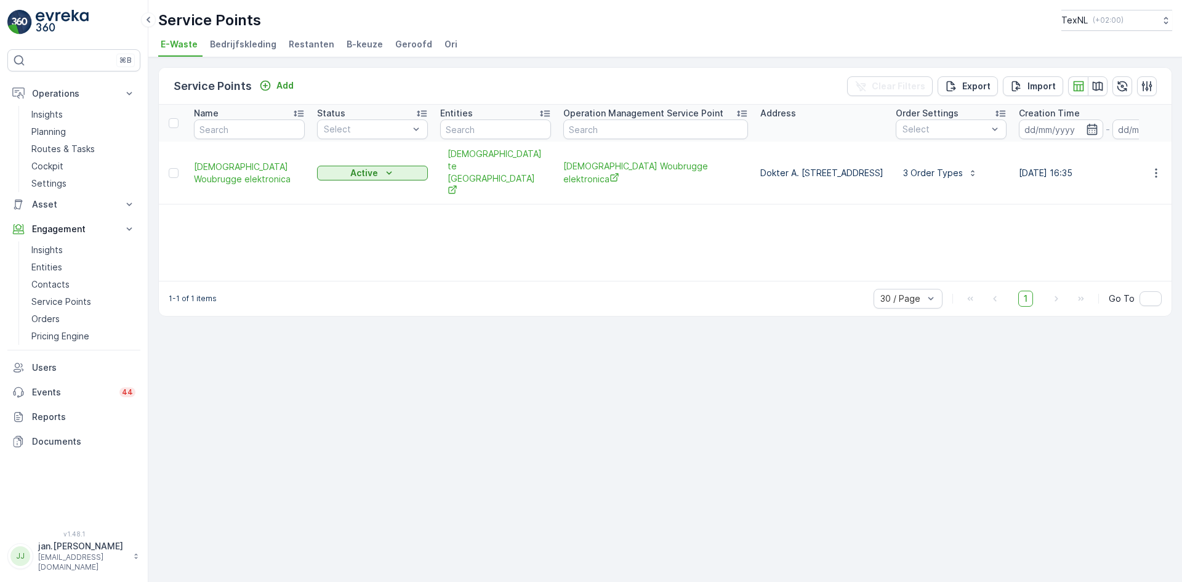
click at [444, 41] on span "Ori" at bounding box center [450, 44] width 13 height 12
click at [281, 86] on p "Add" at bounding box center [284, 85] width 17 height 12
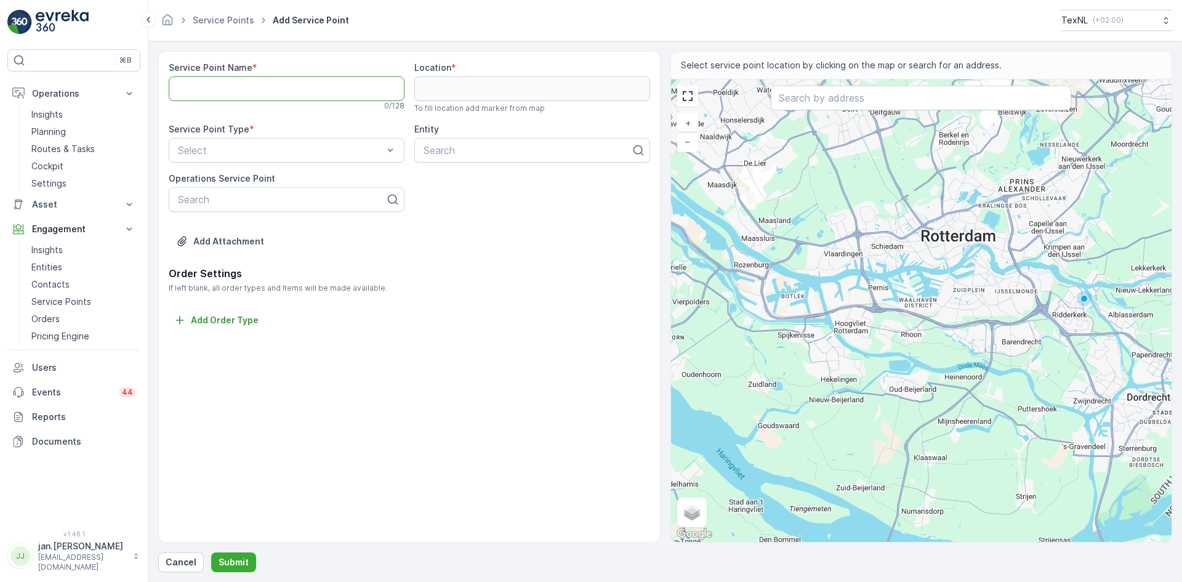
click at [190, 92] on Name "Service Point Name" at bounding box center [287, 88] width 236 height 25
paste Name "[STREET_ADDRESS]"
type Name "[STREET_ADDRESS]"
click at [795, 101] on input "text" at bounding box center [921, 98] width 300 height 25
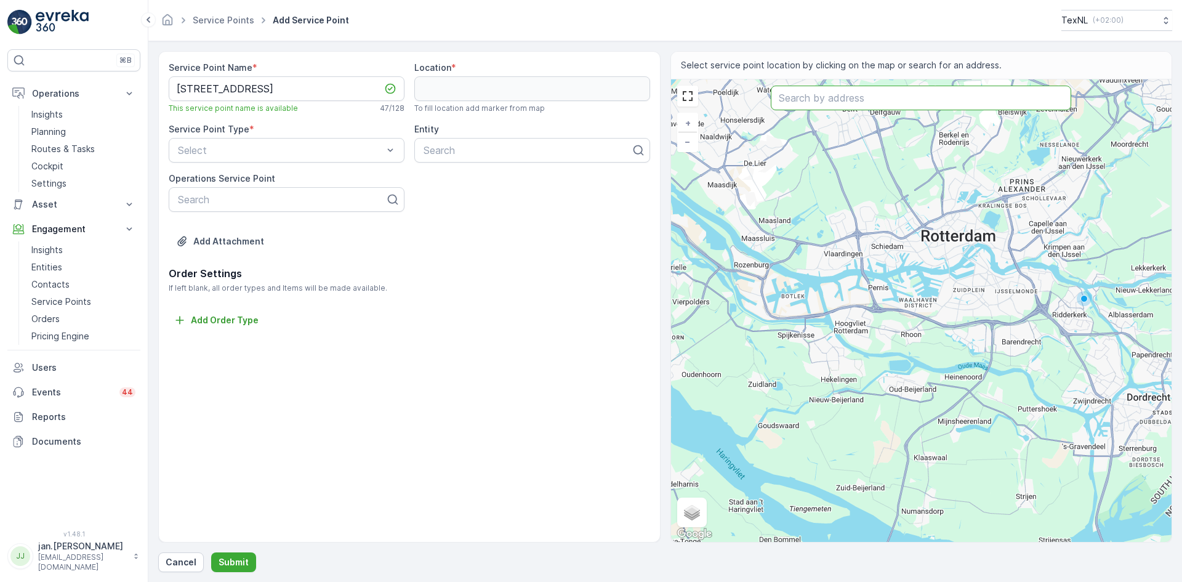
scroll to position [0, 0]
paste input "[STREET_ADDRESS]"
type input "[STREET_ADDRESS]"
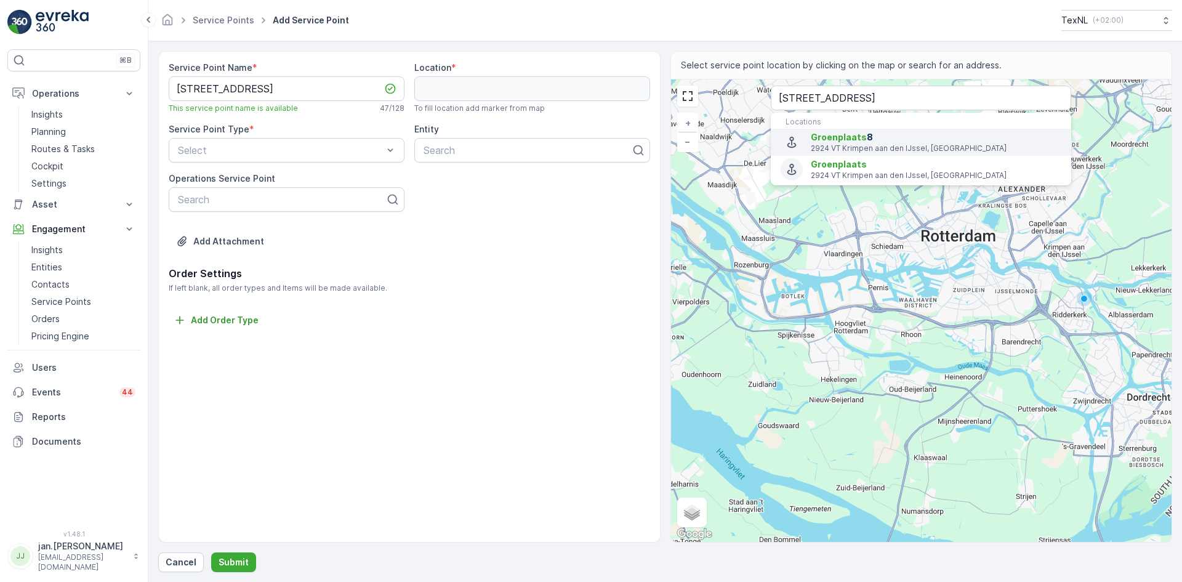
click at [842, 146] on p "2924 VT Krimpen aan den IJssel, [GEOGRAPHIC_DATA]" at bounding box center [936, 148] width 250 height 10
type input "51.9219709,4.5994638"
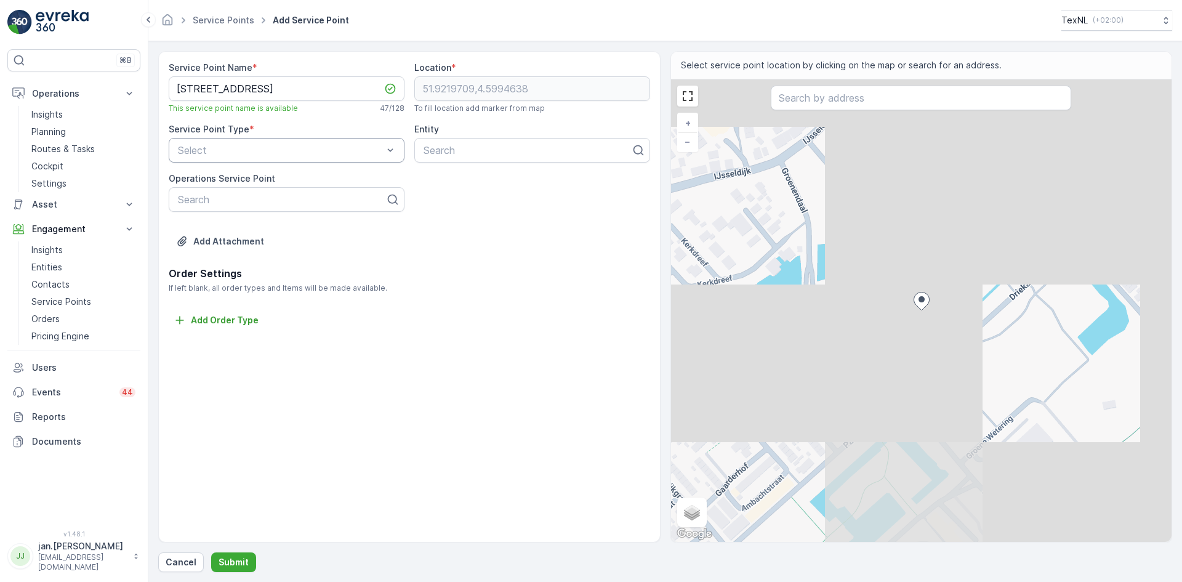
click at [265, 150] on div at bounding box center [280, 150] width 207 height 11
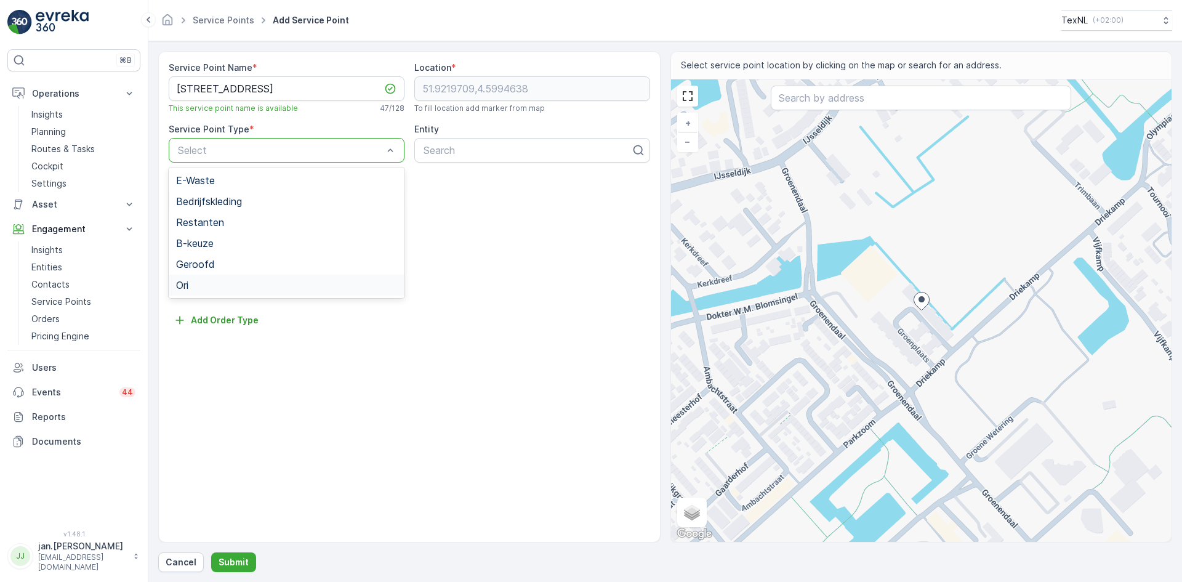
click at [191, 290] on div "Ori" at bounding box center [287, 284] width 236 height 21
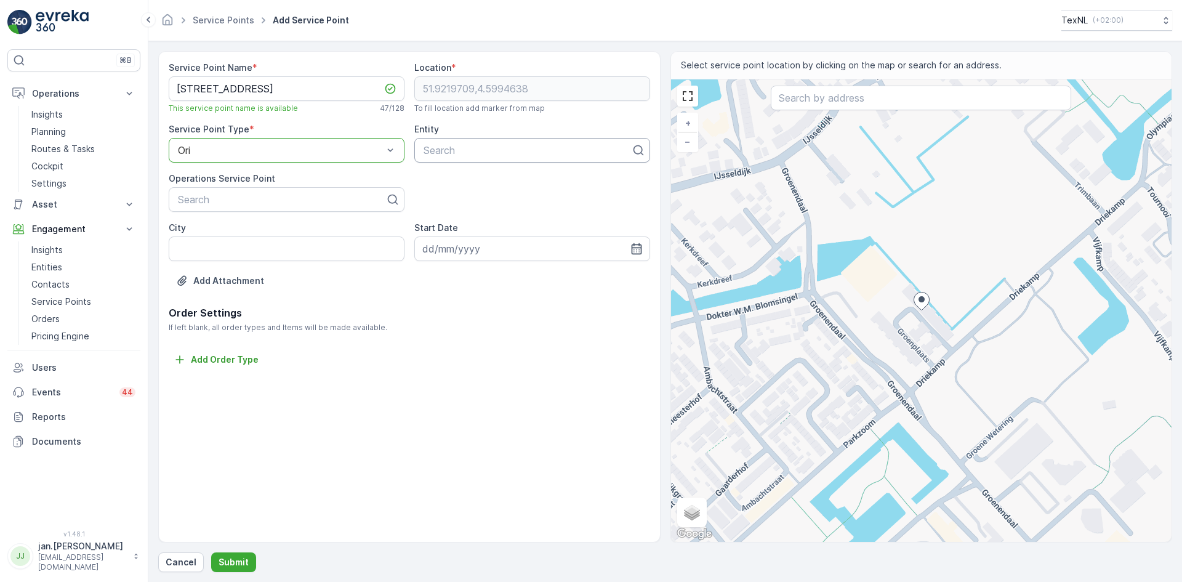
click at [464, 148] on div at bounding box center [527, 150] width 210 height 11
type input "hah"
click at [460, 203] on span "Gemeente Krimpenerwaard HAH" at bounding box center [496, 201] width 148 height 11
click at [226, 565] on p "Submit" at bounding box center [233, 562] width 30 height 12
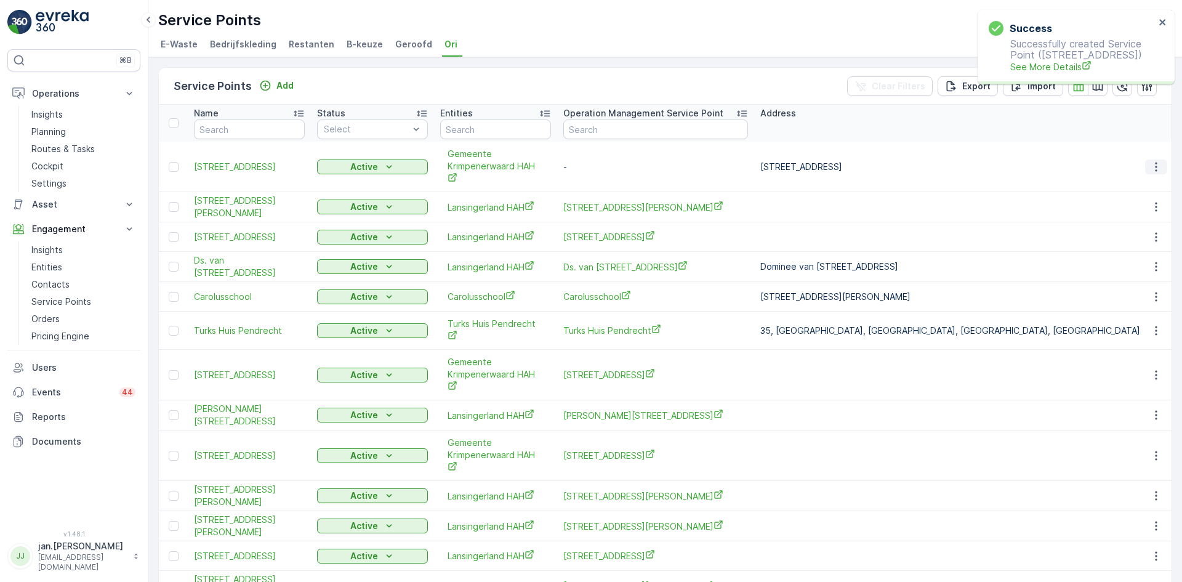
click at [1150, 169] on icon "button" at bounding box center [1156, 167] width 12 height 12
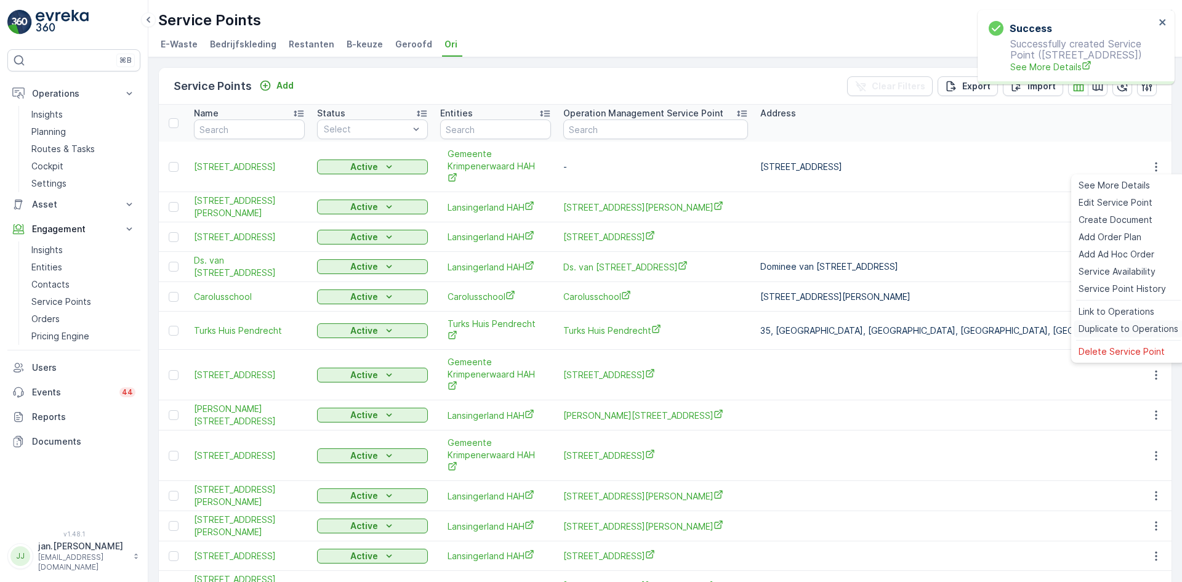
click at [1114, 325] on span "Duplicate to Operations" at bounding box center [1128, 328] width 100 height 12
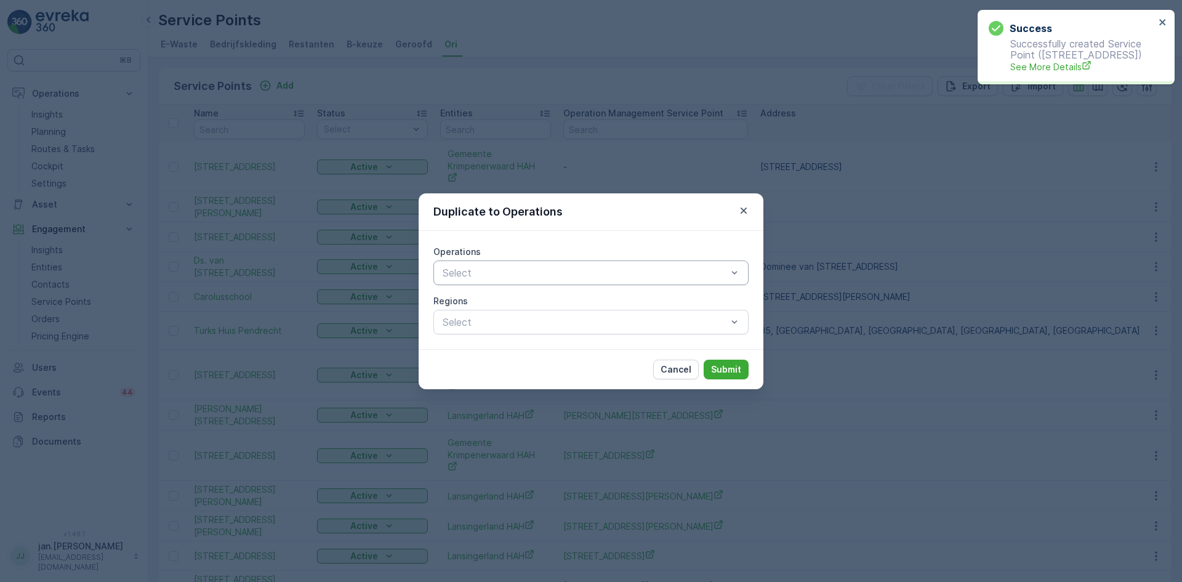
click at [564, 273] on div at bounding box center [584, 272] width 287 height 11
click at [510, 306] on span "Textile Collection" at bounding box center [480, 302] width 79 height 11
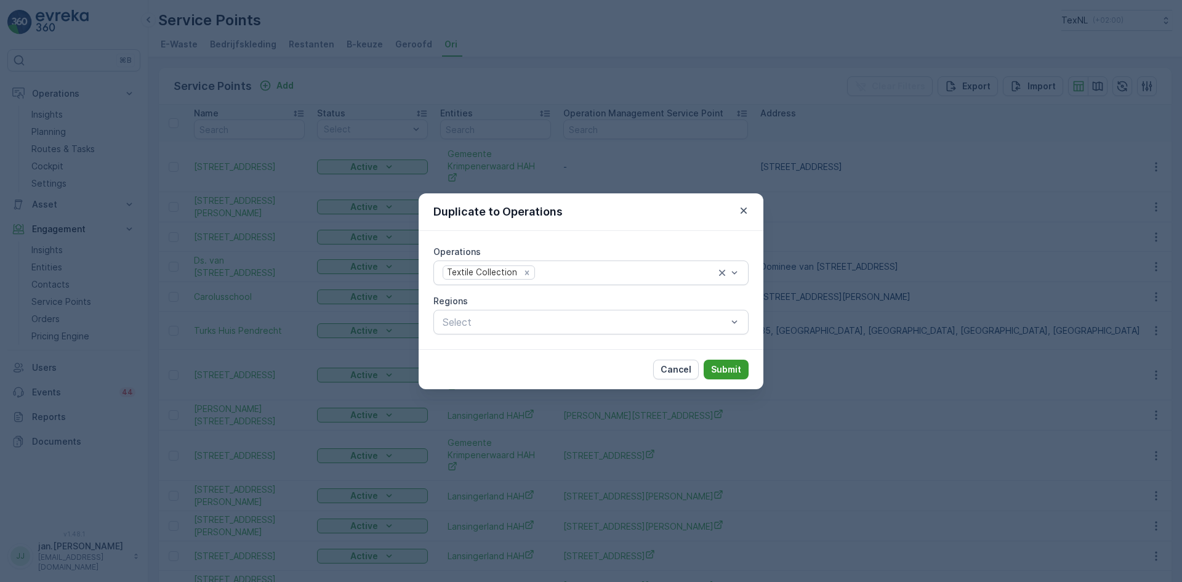
click at [729, 366] on p "Submit" at bounding box center [726, 369] width 30 height 12
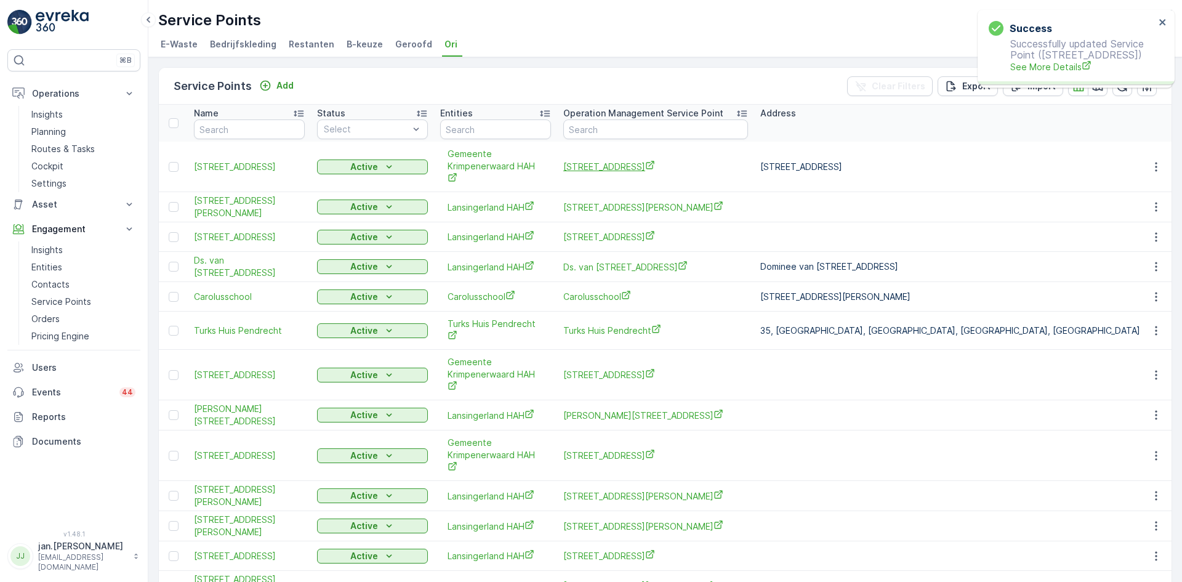
click at [599, 163] on span "[STREET_ADDRESS]" at bounding box center [655, 166] width 185 height 13
drag, startPoint x: 61, startPoint y: 150, endPoint x: 119, endPoint y: 133, distance: 60.8
click at [61, 150] on p "Routes & Tasks" at bounding box center [62, 149] width 63 height 12
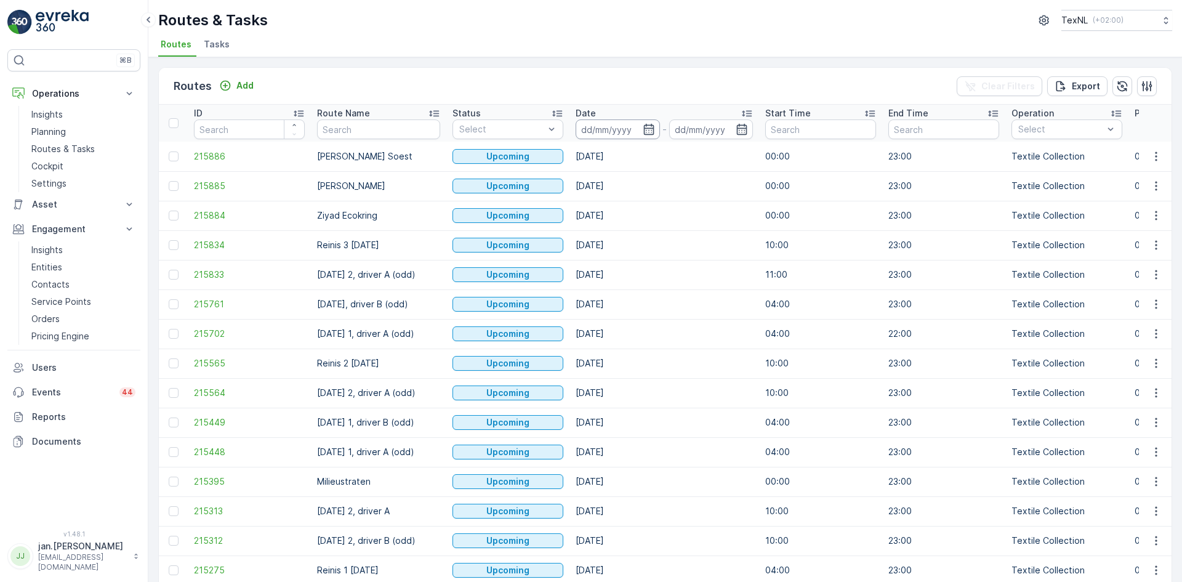
click at [612, 126] on input at bounding box center [617, 129] width 84 height 20
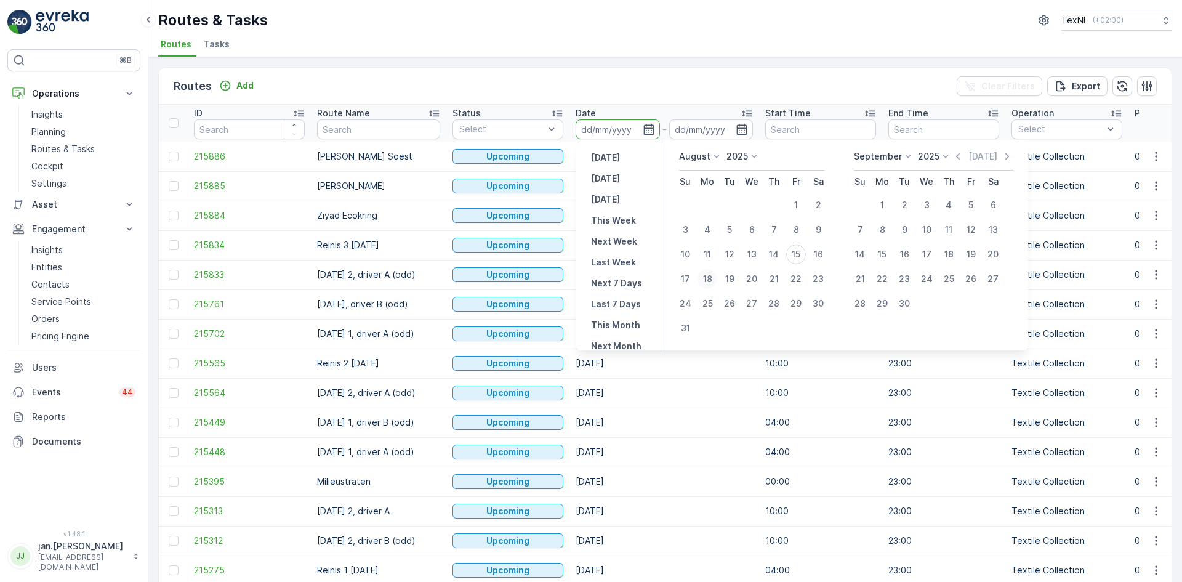
click at [702, 279] on div "18" at bounding box center [707, 279] width 20 height 20
type input "[DATE]"
click at [702, 279] on div "18" at bounding box center [707, 279] width 20 height 20
type input "[DATE]"
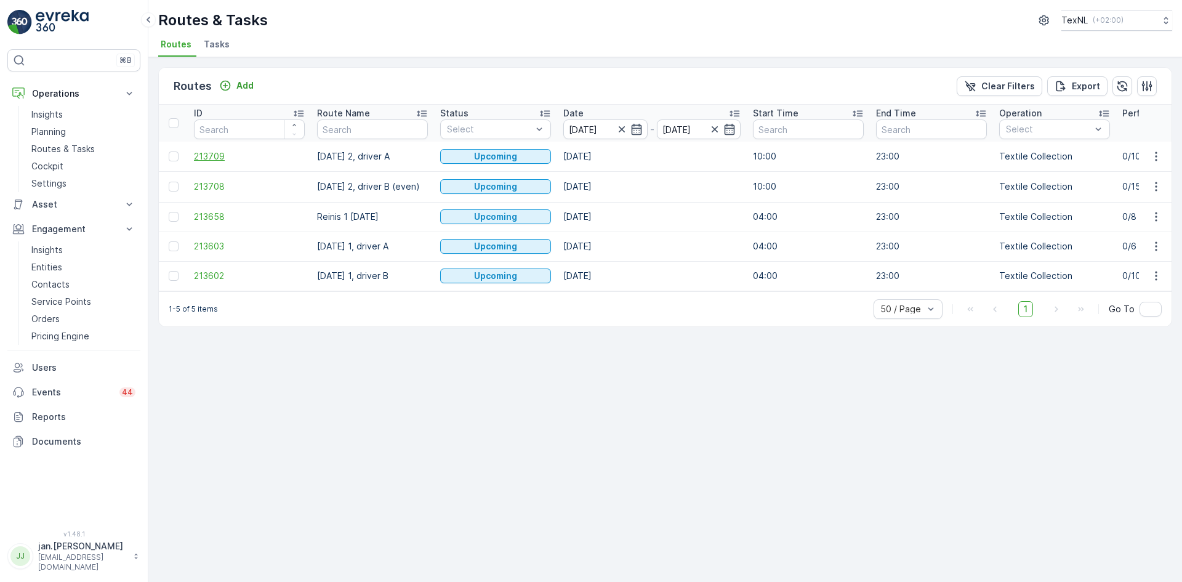
click at [205, 151] on span "213709" at bounding box center [249, 156] width 111 height 12
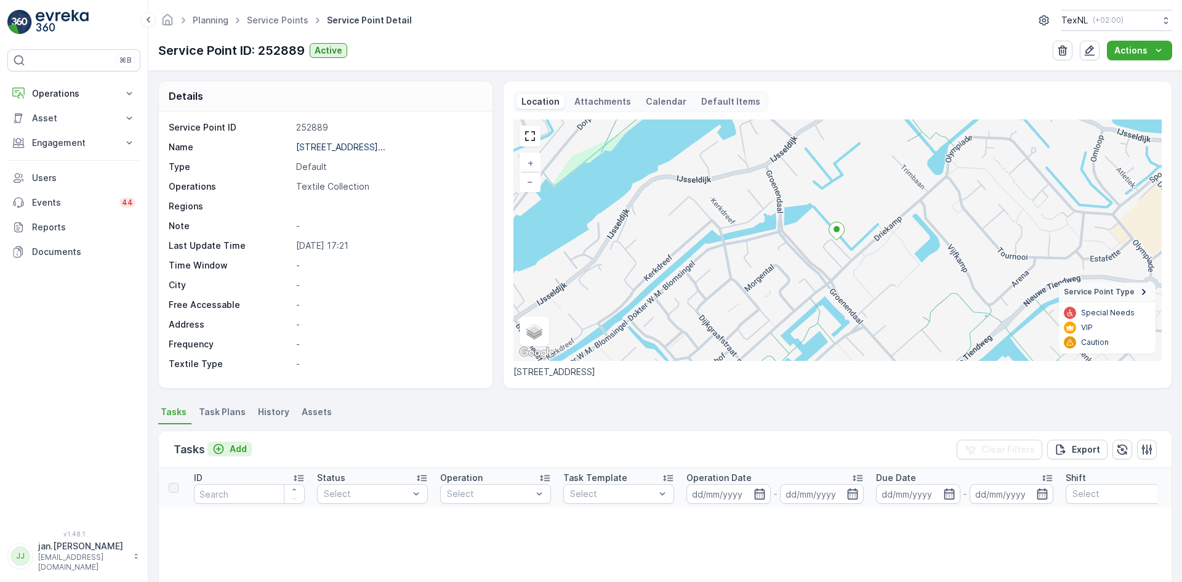
click at [242, 446] on p "Add" at bounding box center [238, 449] width 17 height 12
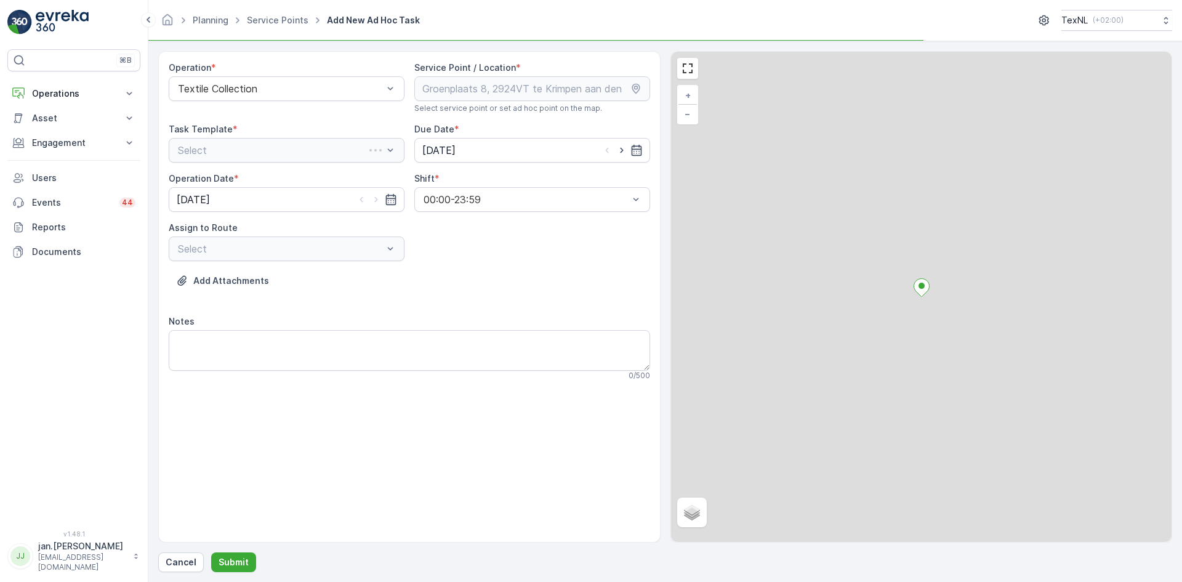
click at [254, 150] on div at bounding box center [273, 150] width 193 height 11
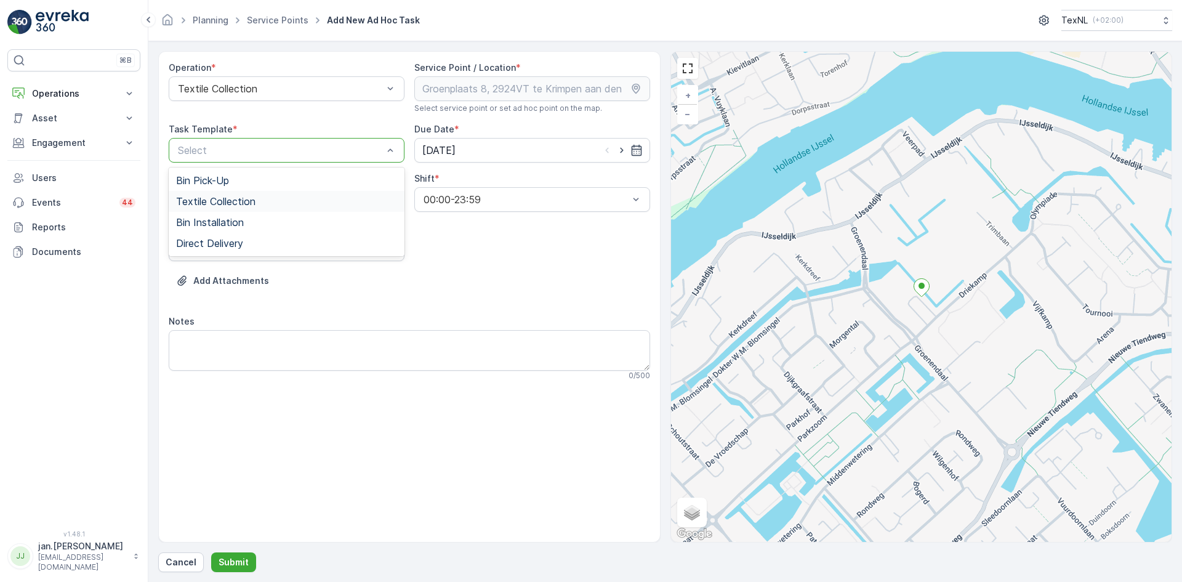
click at [225, 202] on span "Textile Collection" at bounding box center [215, 201] width 79 height 11
click at [441, 154] on input "[DATE]" at bounding box center [532, 150] width 236 height 25
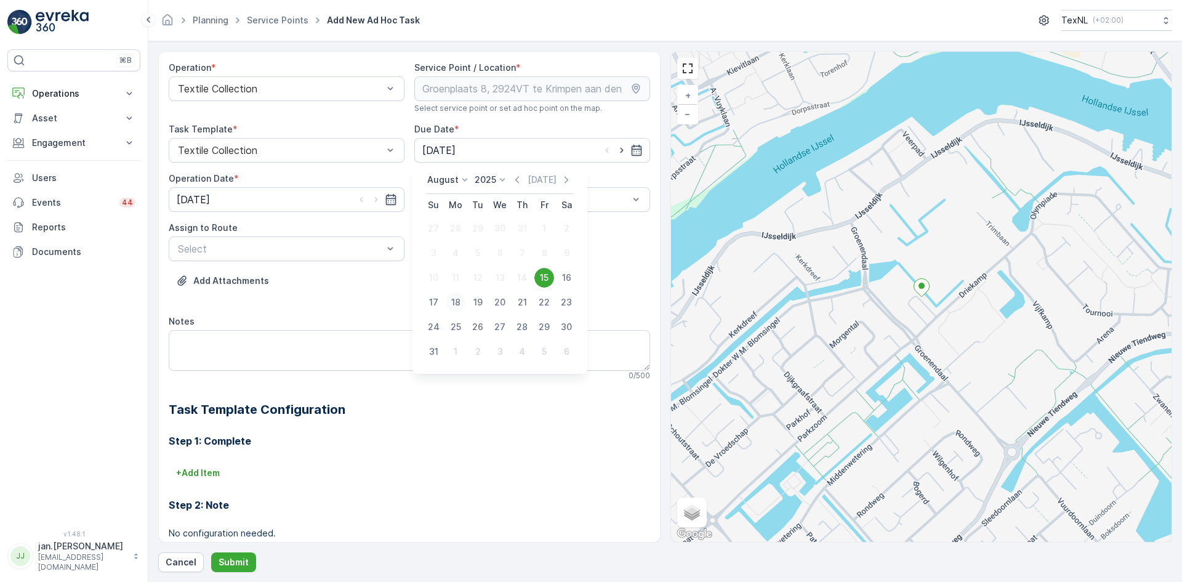
click at [451, 303] on div "18" at bounding box center [456, 302] width 20 height 20
type input "[DATE]"
click at [236, 206] on input "[DATE]" at bounding box center [287, 199] width 236 height 25
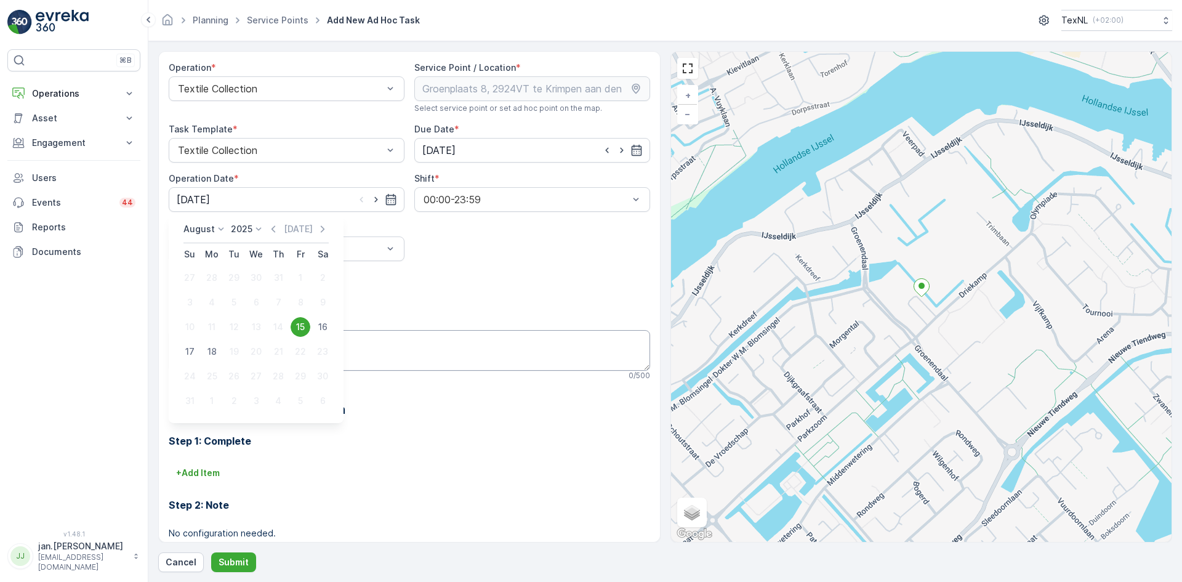
click at [210, 355] on div "18" at bounding box center [212, 352] width 20 height 20
type input "[DATE]"
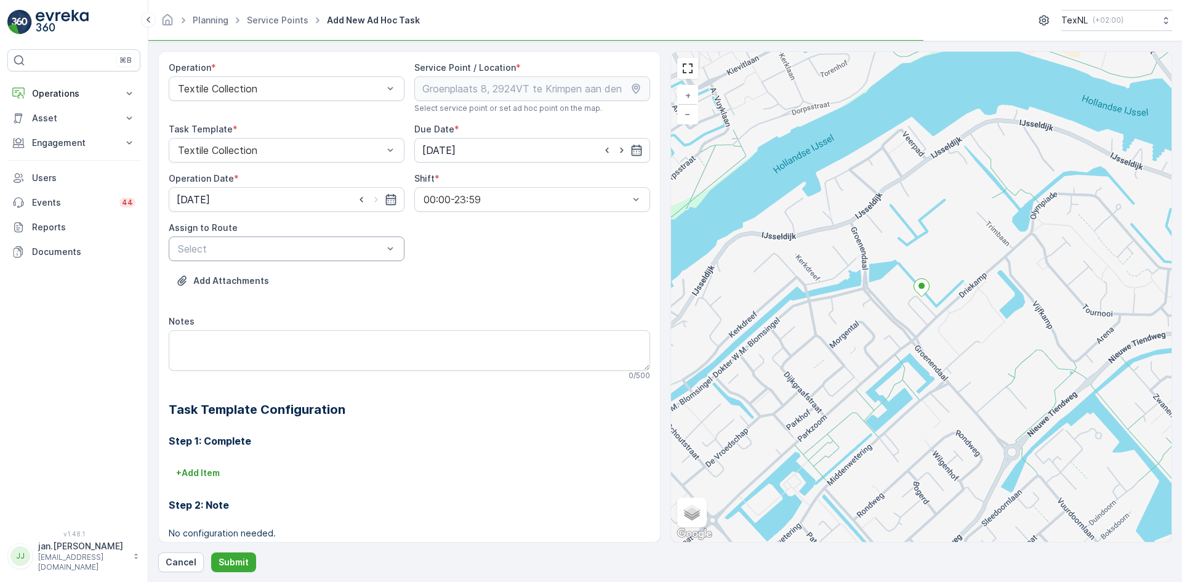
click at [249, 243] on div at bounding box center [280, 248] width 207 height 11
click at [249, 253] on div at bounding box center [280, 248] width 207 height 11
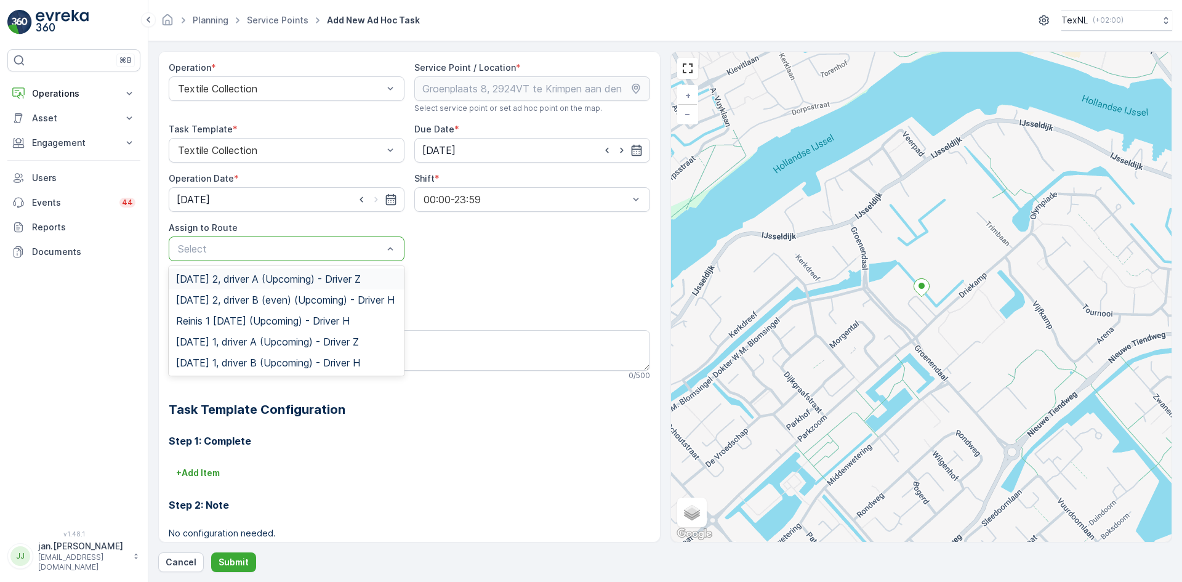
click at [234, 281] on span "Monday 2, driver A (Upcoming) - Driver Z" at bounding box center [268, 278] width 185 height 11
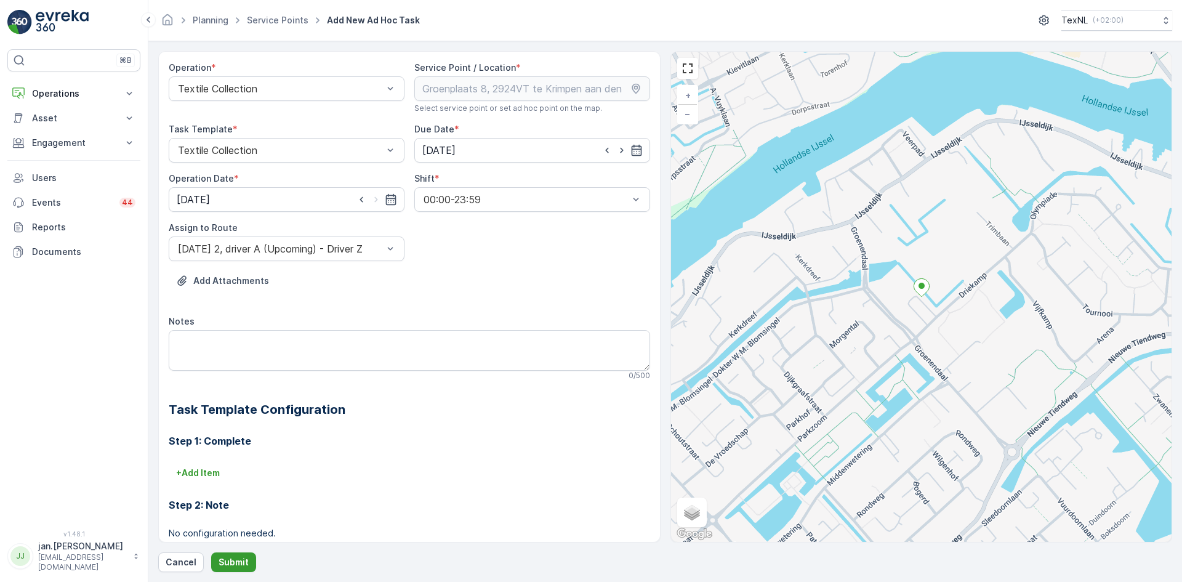
click at [243, 567] on p "Submit" at bounding box center [233, 562] width 30 height 12
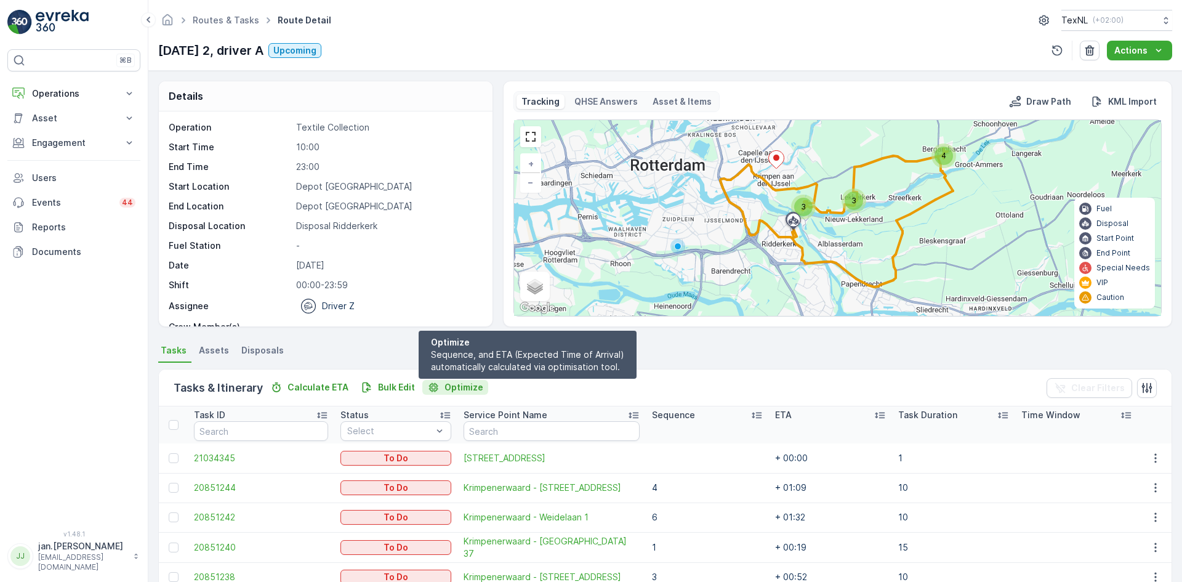
click at [459, 382] on p "Optimize" at bounding box center [463, 387] width 39 height 12
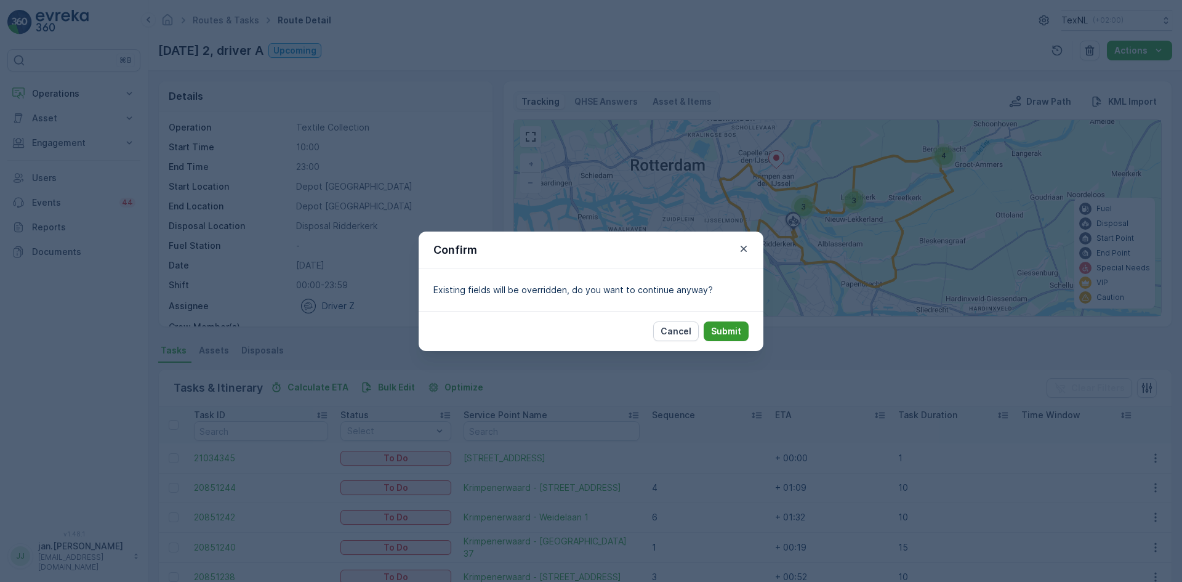
click at [723, 329] on p "Submit" at bounding box center [726, 331] width 30 height 12
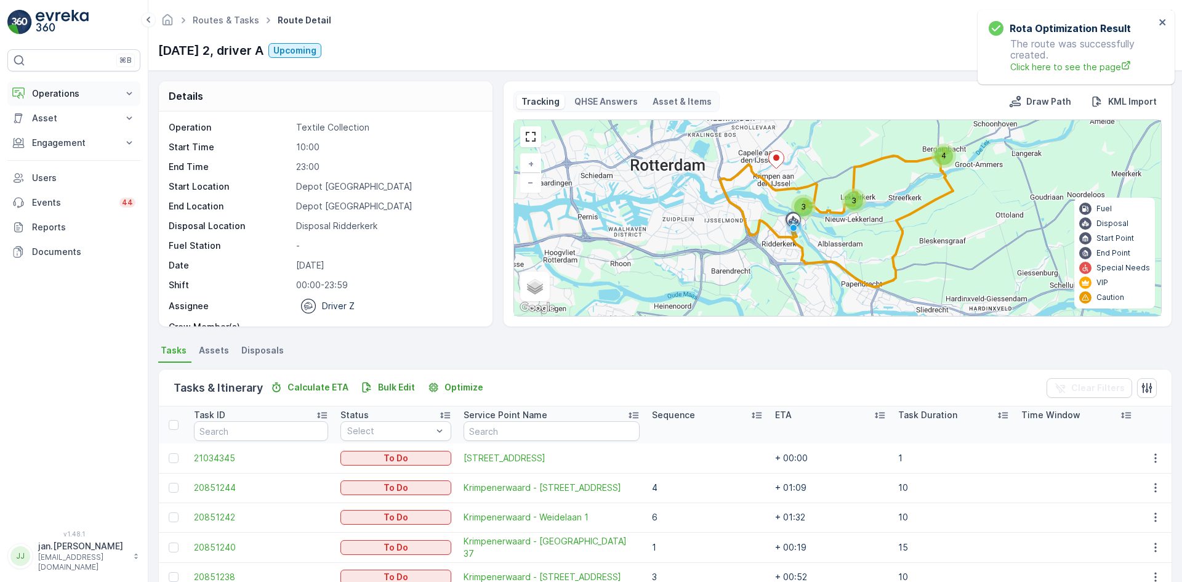
click at [67, 92] on p "Operations" at bounding box center [74, 93] width 84 height 12
click at [51, 132] on p "Planning" at bounding box center [48, 132] width 34 height 12
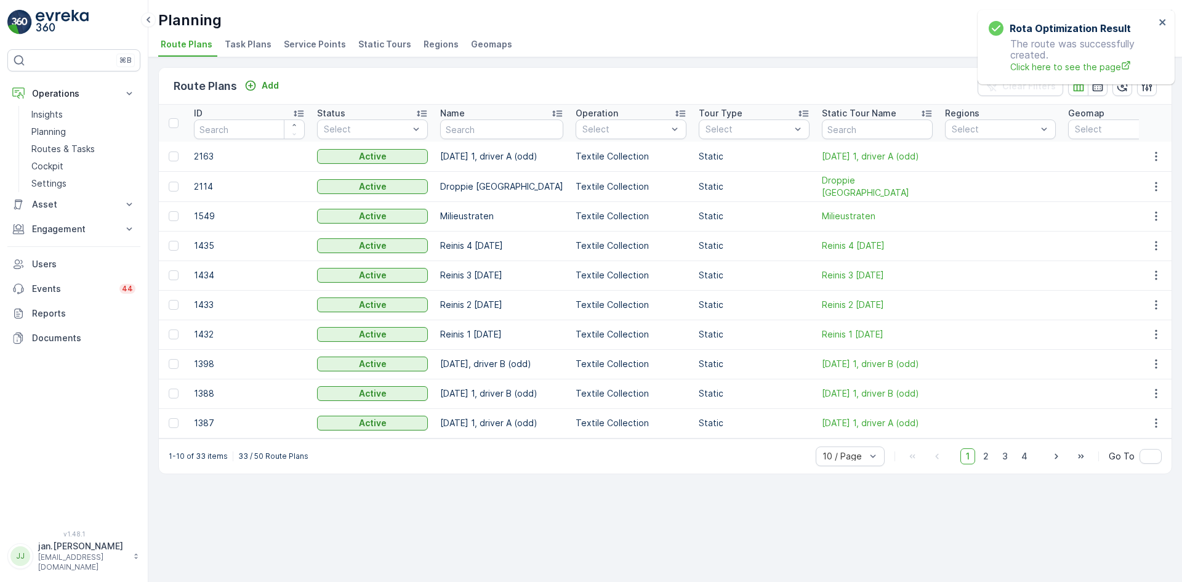
click at [297, 42] on span "Service Points" at bounding box center [315, 44] width 62 height 12
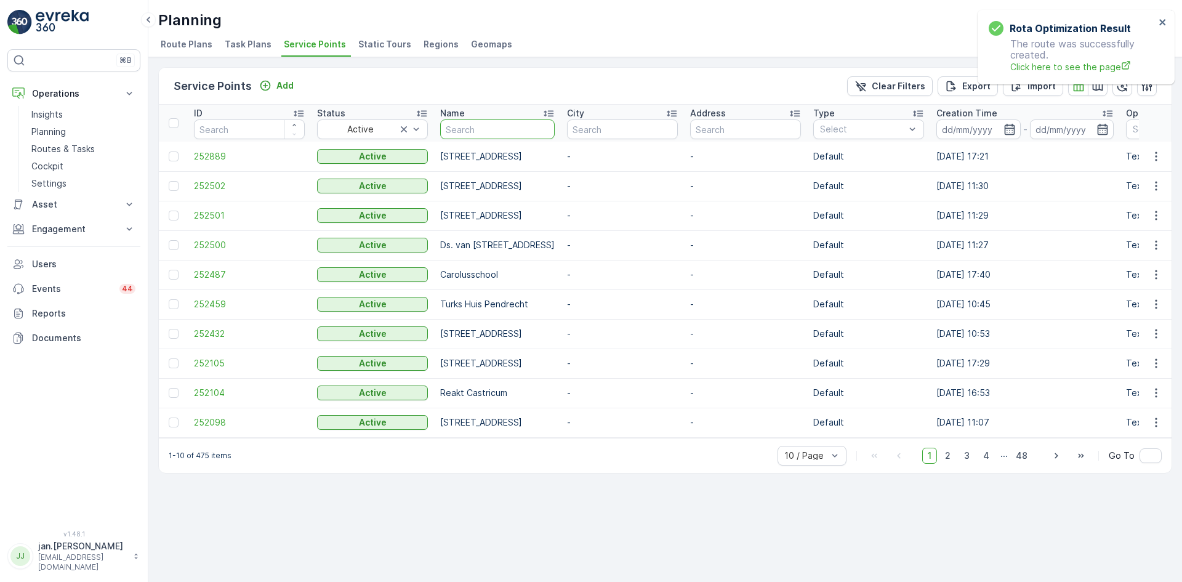
click at [497, 127] on input "text" at bounding box center [497, 129] width 114 height 20
type input "couwe"
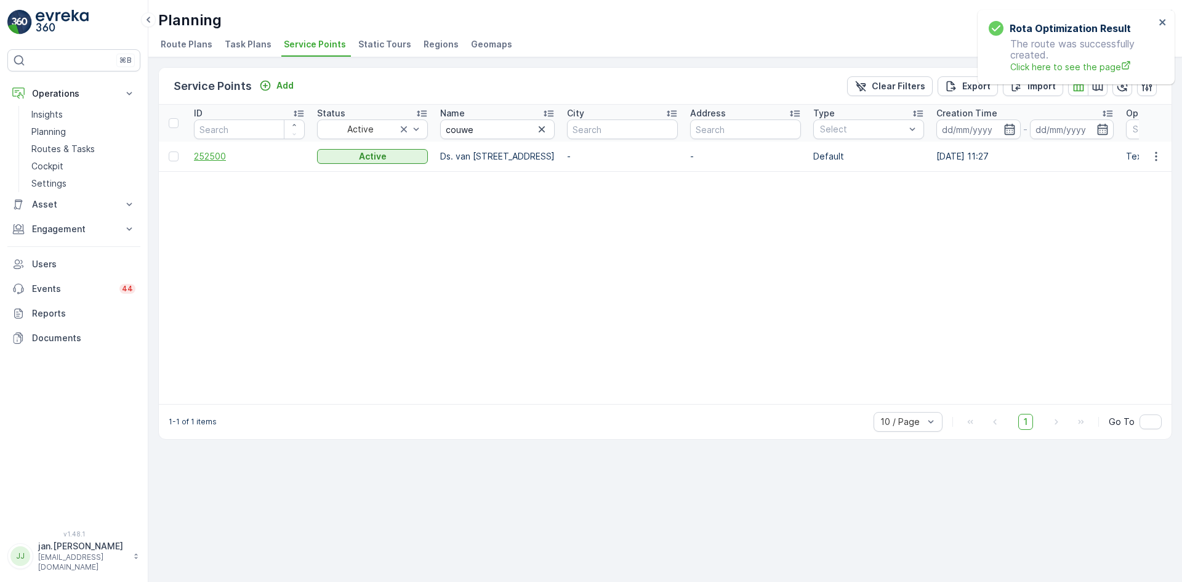
click at [202, 152] on span "252500" at bounding box center [249, 156] width 111 height 12
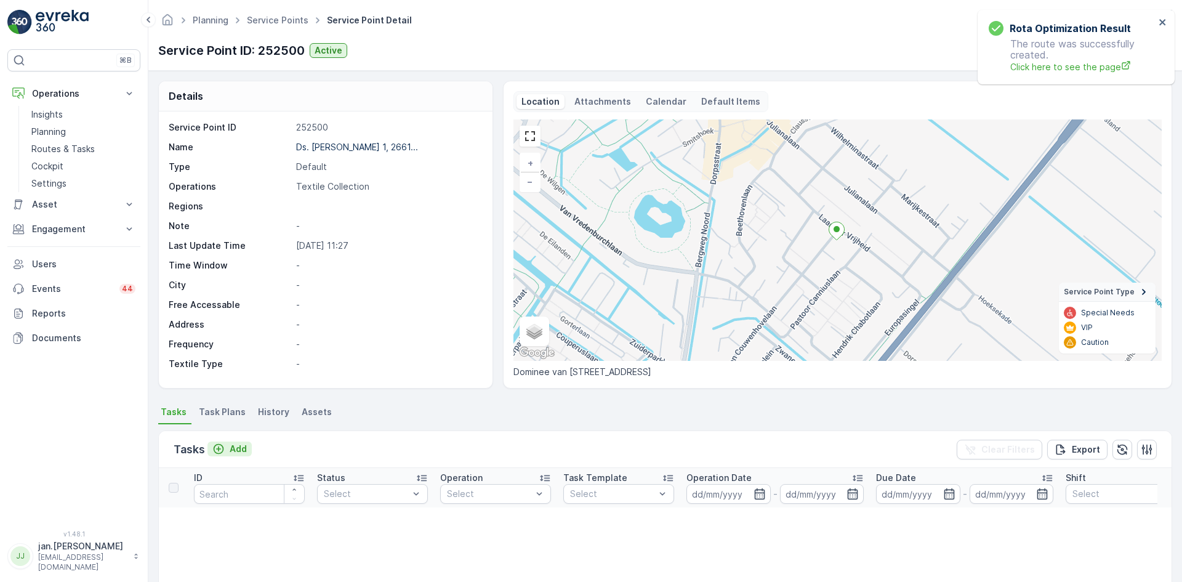
click at [238, 448] on p "Add" at bounding box center [238, 449] width 17 height 12
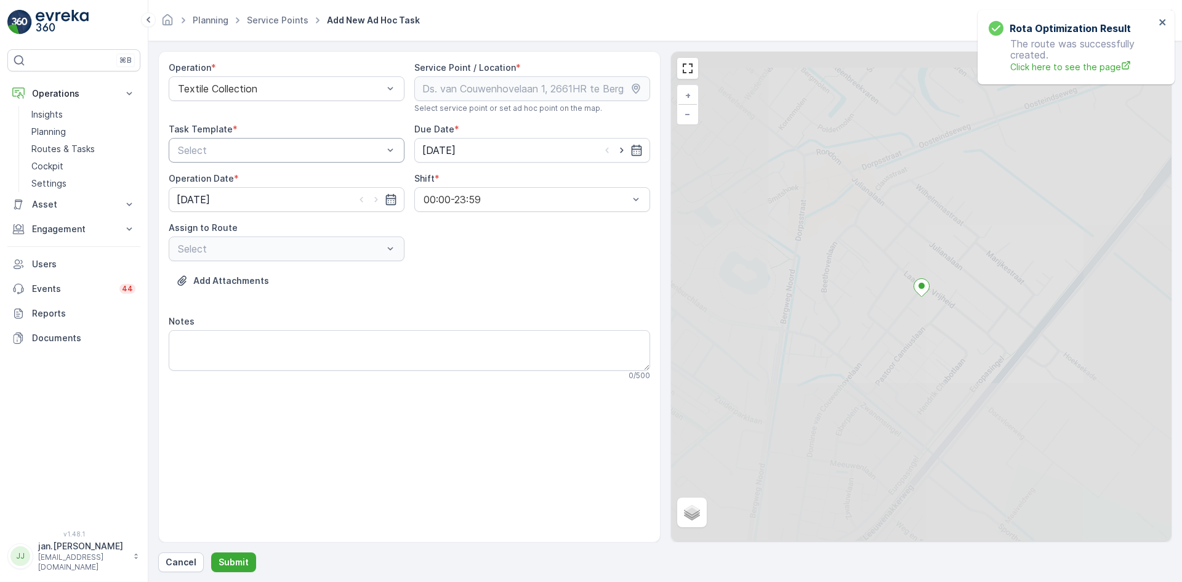
click at [287, 153] on div at bounding box center [280, 150] width 207 height 11
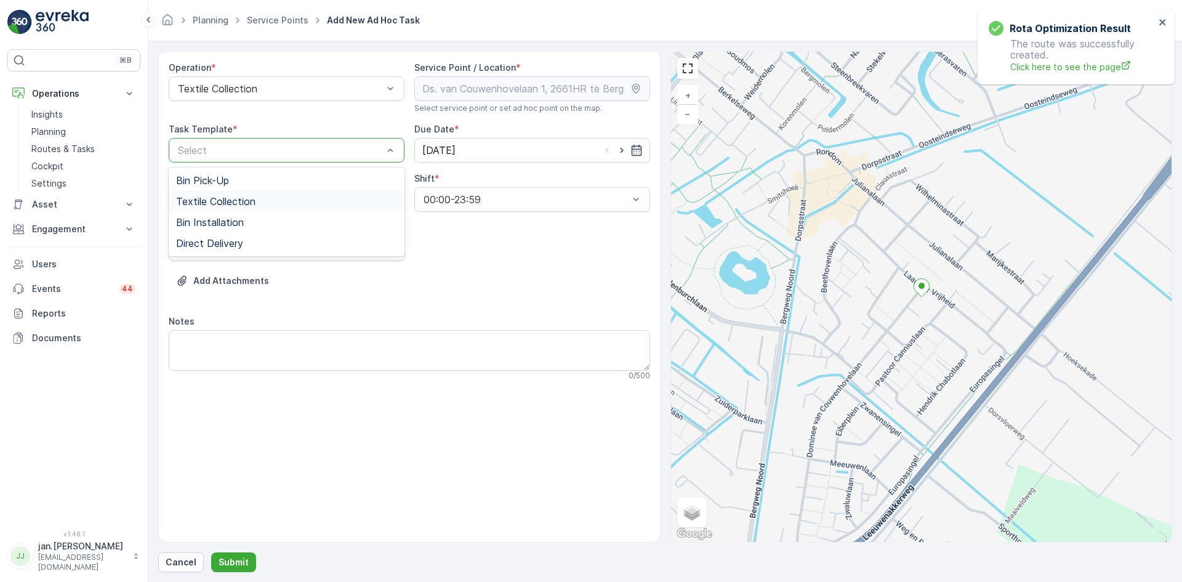
click at [255, 198] on span "Textile Collection" at bounding box center [215, 201] width 79 height 11
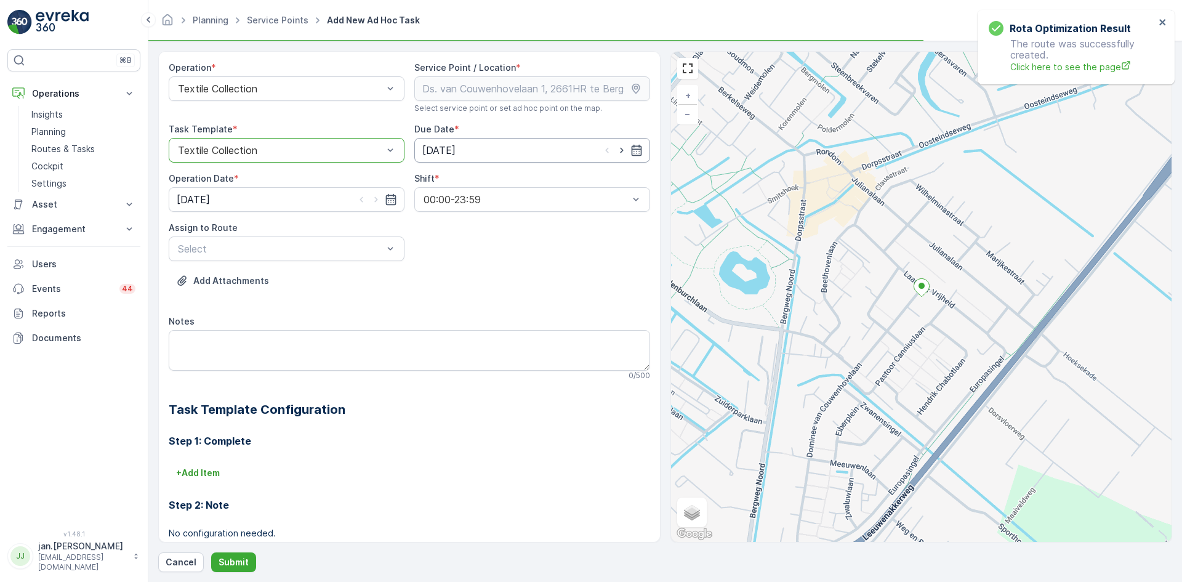
click at [492, 151] on input "[DATE]" at bounding box center [532, 150] width 236 height 25
click at [180, 558] on p "Cancel" at bounding box center [181, 562] width 31 height 12
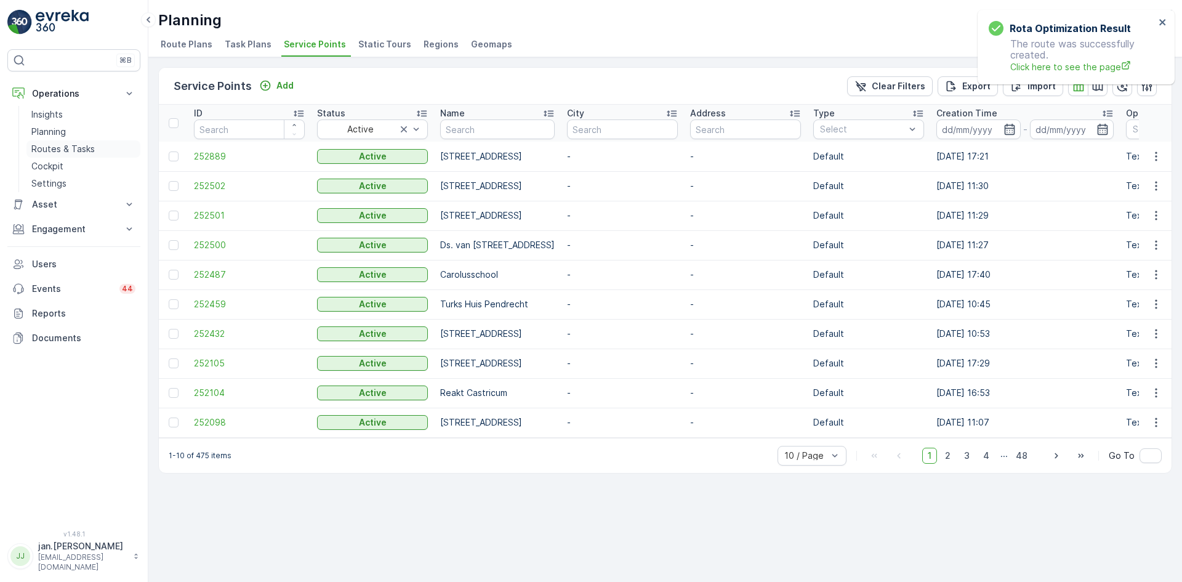
click at [61, 145] on p "Routes & Tasks" at bounding box center [62, 149] width 63 height 12
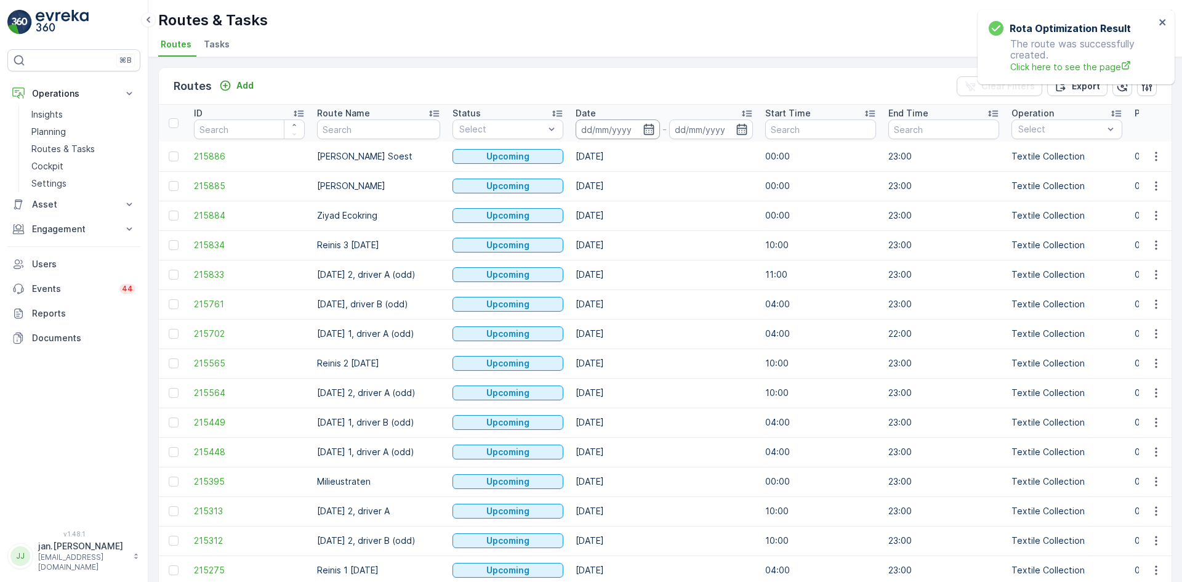
click at [628, 127] on input at bounding box center [617, 129] width 84 height 20
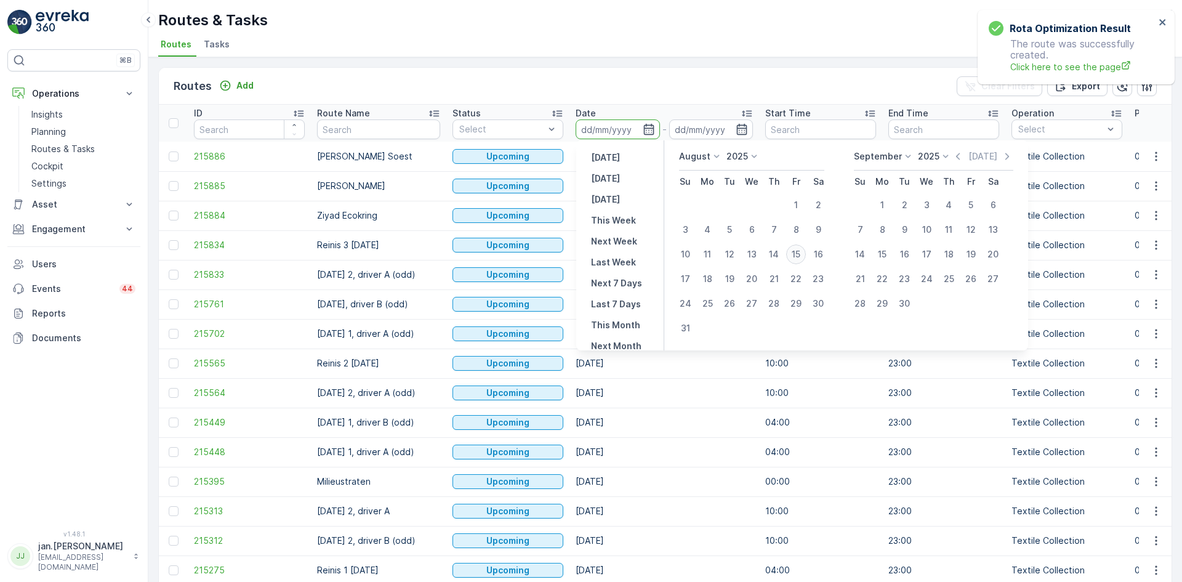
click at [797, 257] on div "15" at bounding box center [796, 254] width 20 height 20
type input "[DATE]"
click at [797, 257] on div "15" at bounding box center [796, 254] width 20 height 20
type input "[DATE]"
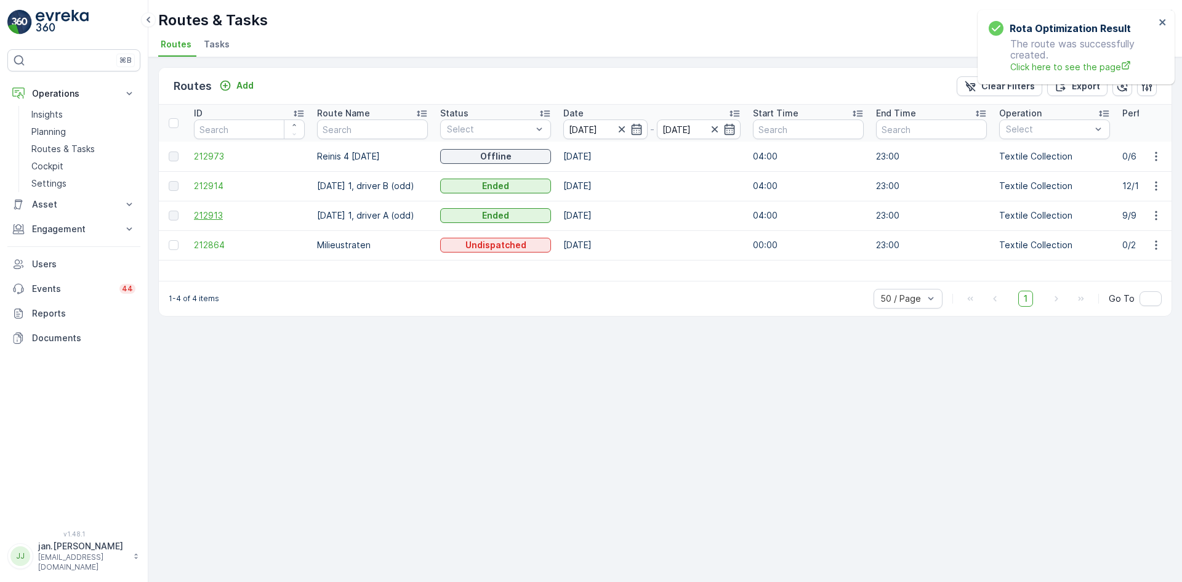
click at [226, 218] on span "212913" at bounding box center [249, 215] width 111 height 12
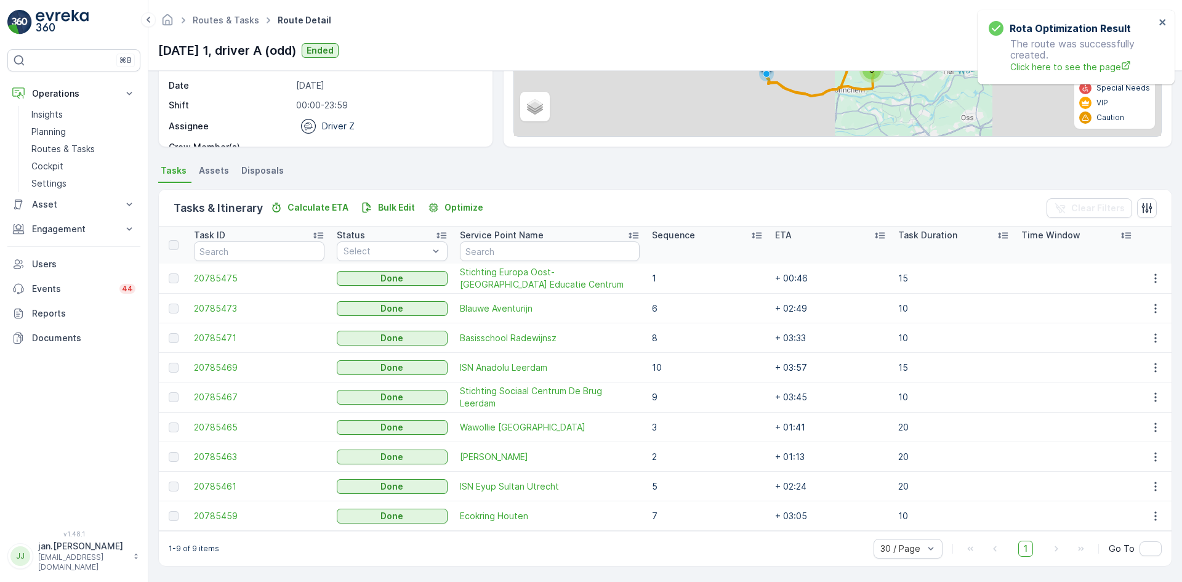
scroll to position [180, 0]
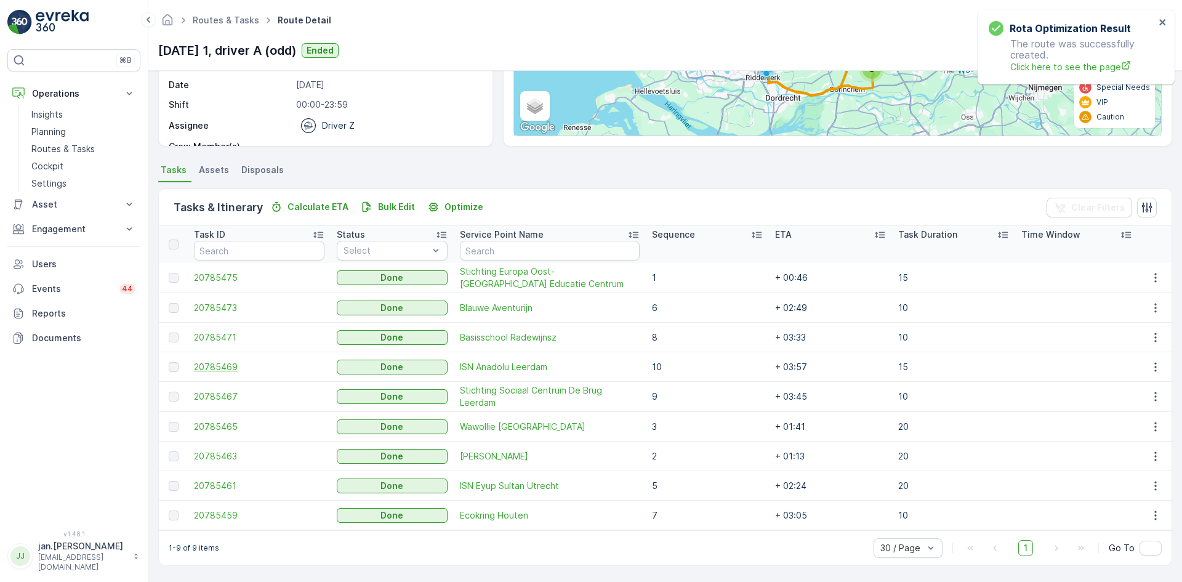
click at [236, 368] on span "20785469" at bounding box center [259, 367] width 130 height 12
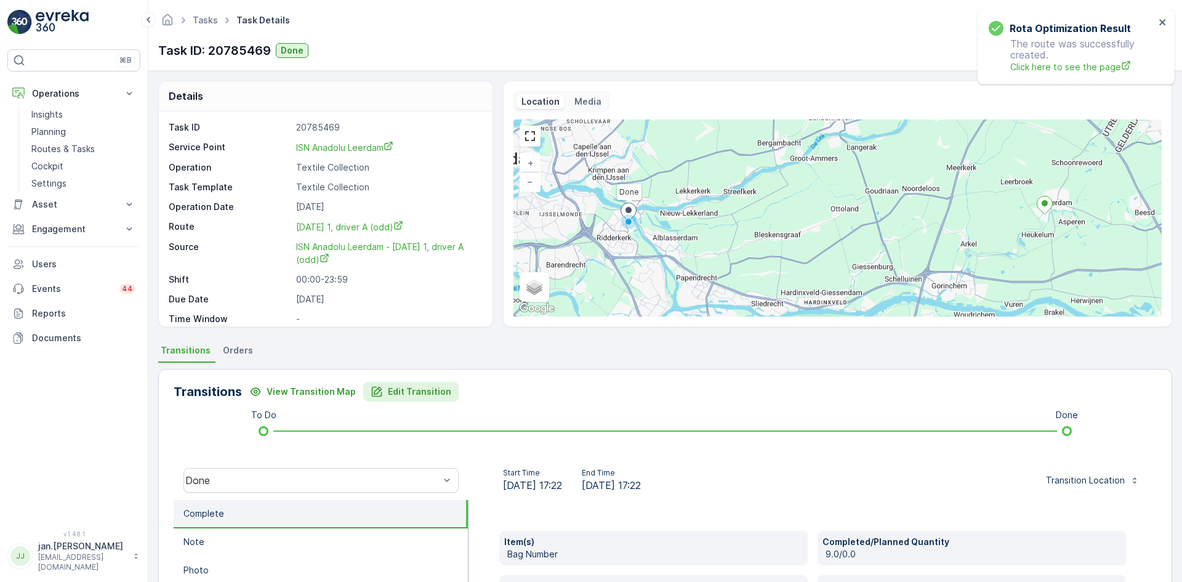
click at [433, 392] on p "Edit Transition" at bounding box center [419, 391] width 63 height 12
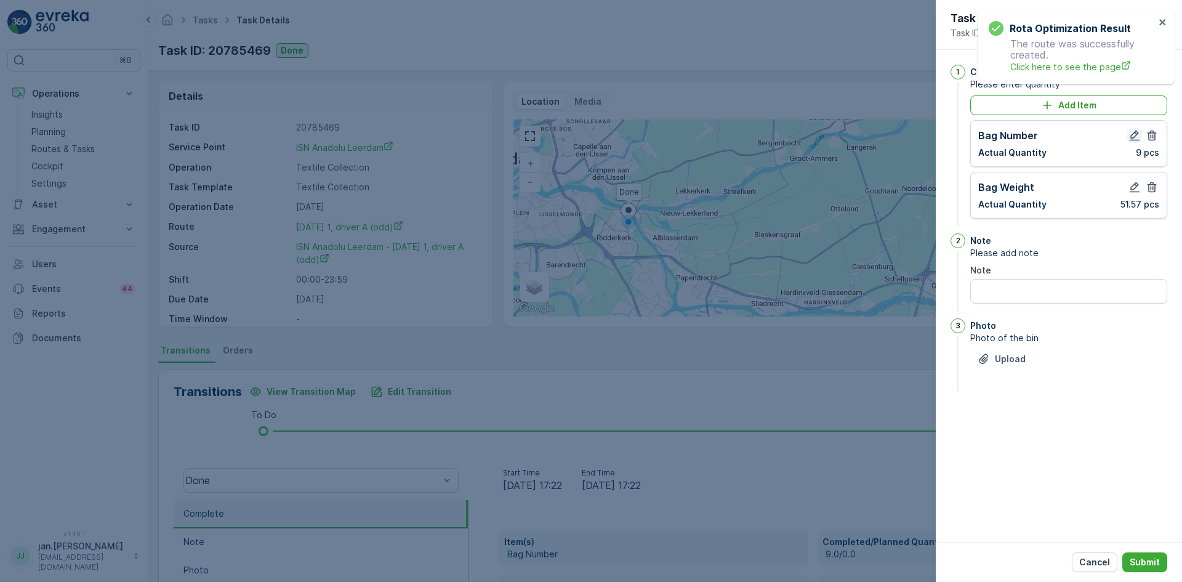
click at [1131, 135] on icon "button" at bounding box center [1134, 135] width 12 height 12
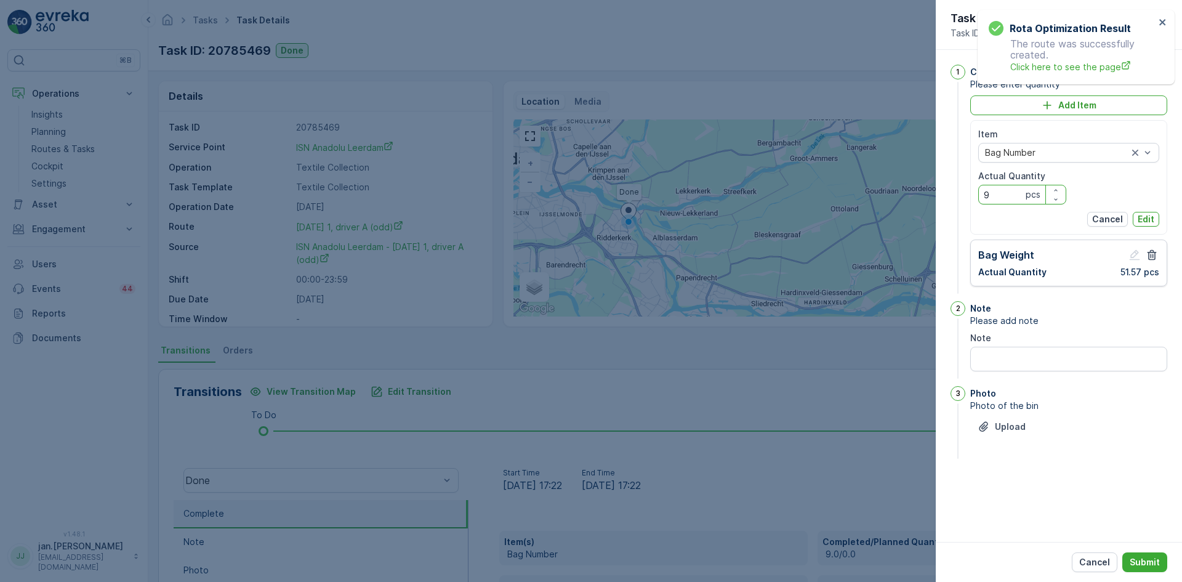
drag, startPoint x: 1016, startPoint y: 193, endPoint x: 725, endPoint y: 276, distance: 302.1
click at [725, 276] on div "Tasks Task Details TexNL ( +02:00 ) Task ID: 20785469 Done Details Task ID 2078…" at bounding box center [664, 291] width 1033 height 582
type Quantity "40"
click at [1150, 221] on p "Edit" at bounding box center [1145, 219] width 17 height 12
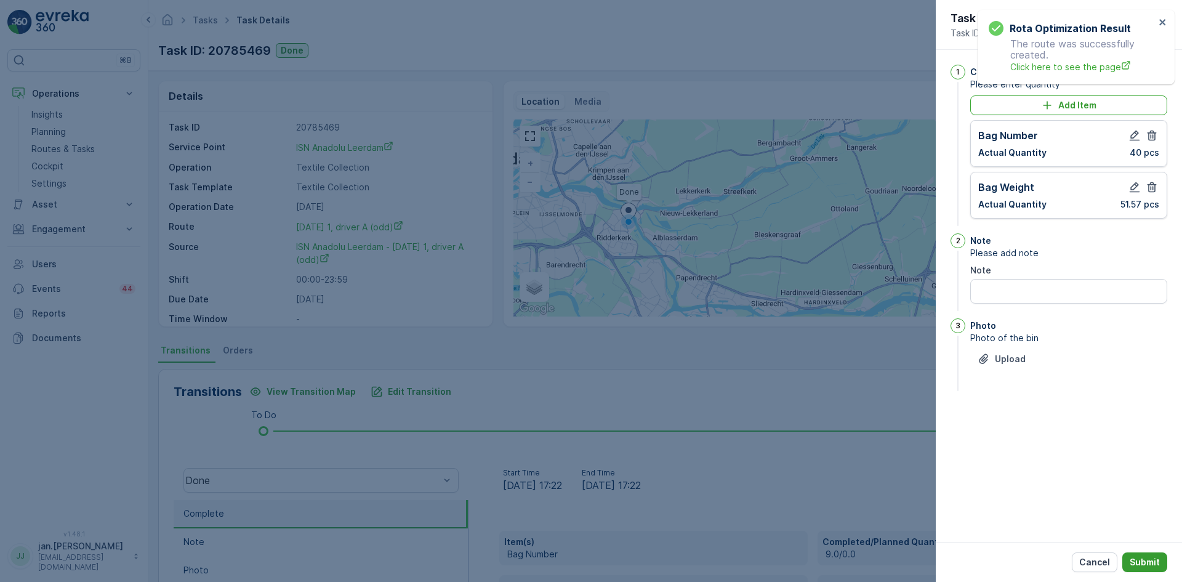
click at [1153, 555] on button "Submit" at bounding box center [1144, 562] width 45 height 20
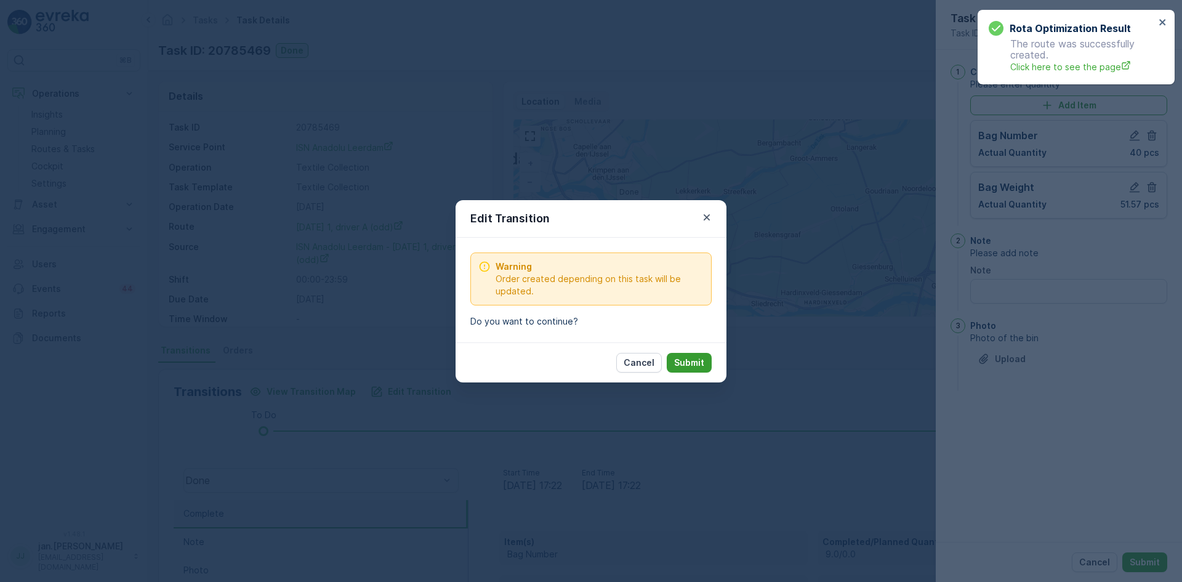
click at [678, 369] on button "Submit" at bounding box center [689, 363] width 45 height 20
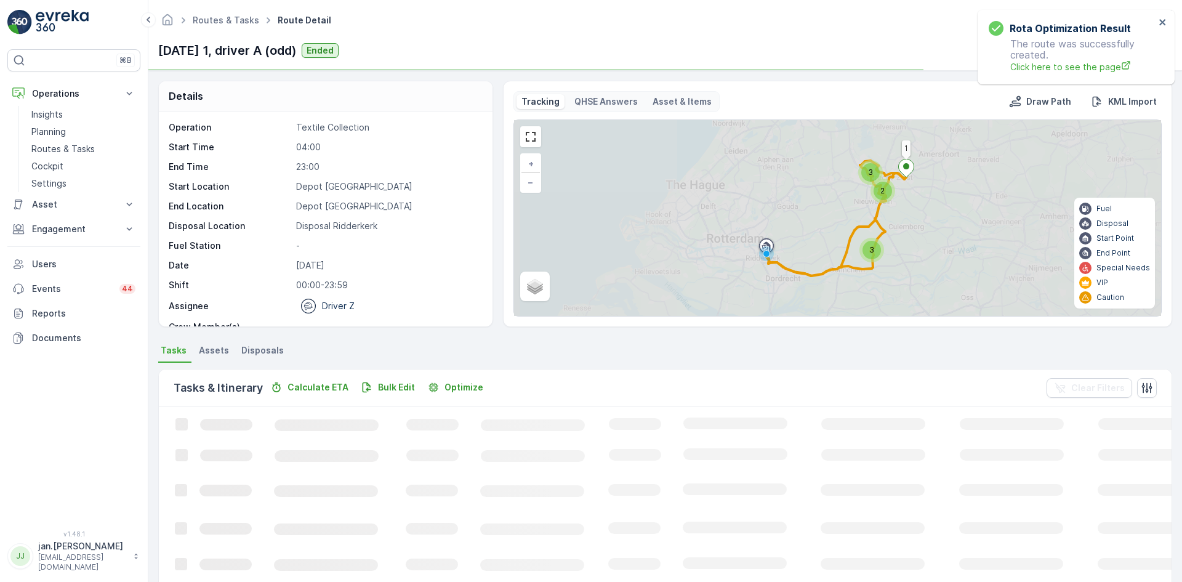
click at [262, 351] on span "Disposals" at bounding box center [262, 350] width 42 height 12
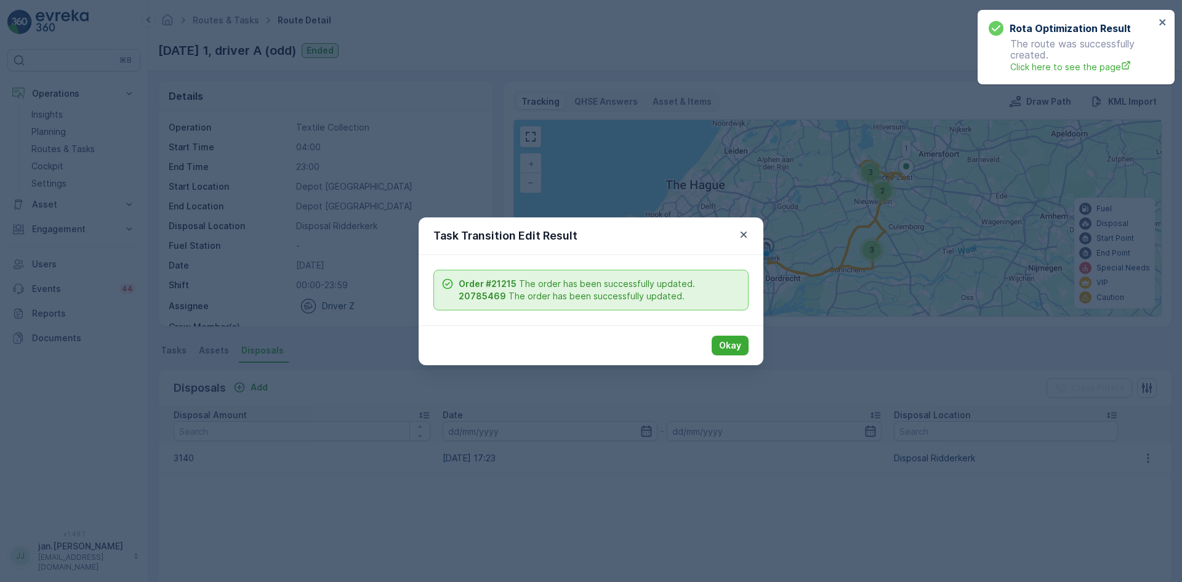
click at [726, 339] on p "Okay" at bounding box center [730, 345] width 22 height 12
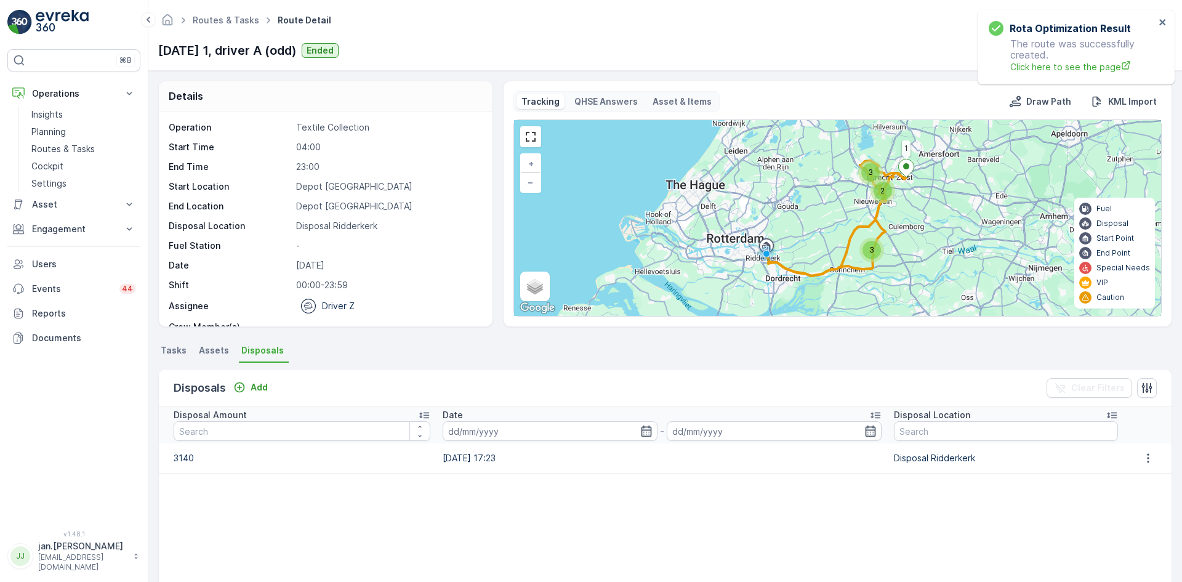
click at [1156, 460] on div at bounding box center [1148, 458] width 36 height 15
click at [1146, 459] on icon "button" at bounding box center [1148, 458] width 12 height 12
click at [1099, 469] on ul "Edit Disposal Amount" at bounding box center [1131, 476] width 102 height 22
click at [1100, 471] on span "Edit Disposal Amount" at bounding box center [1131, 476] width 87 height 12
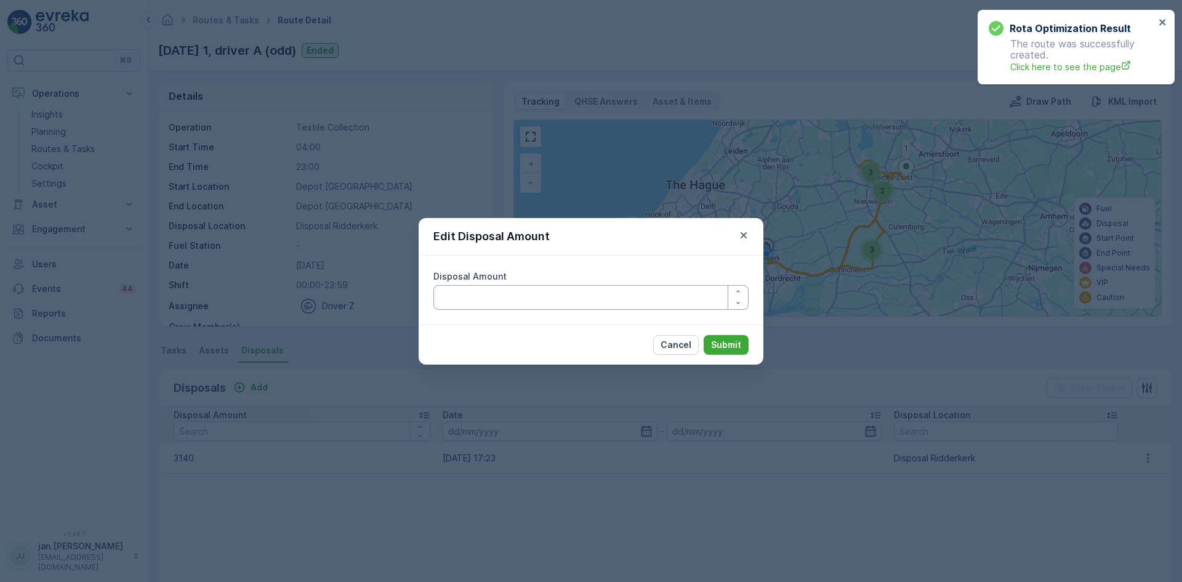
click at [524, 297] on Amount "Disposal Amount" at bounding box center [590, 297] width 315 height 25
type Amount "2940"
click at [723, 342] on p "Submit" at bounding box center [726, 345] width 30 height 12
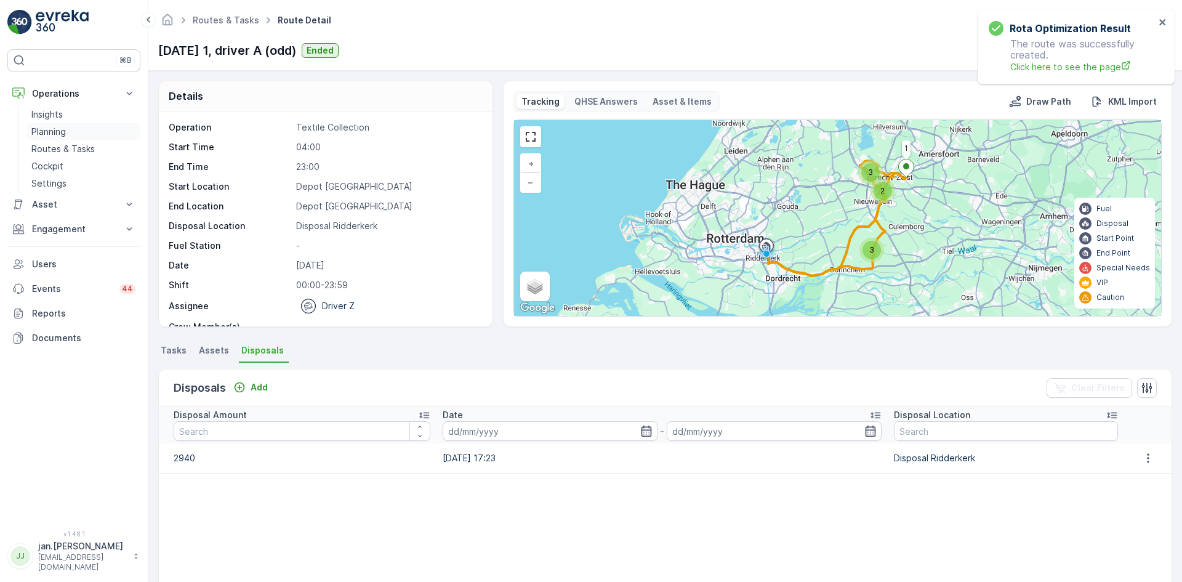
click at [43, 134] on p "Planning" at bounding box center [48, 132] width 34 height 12
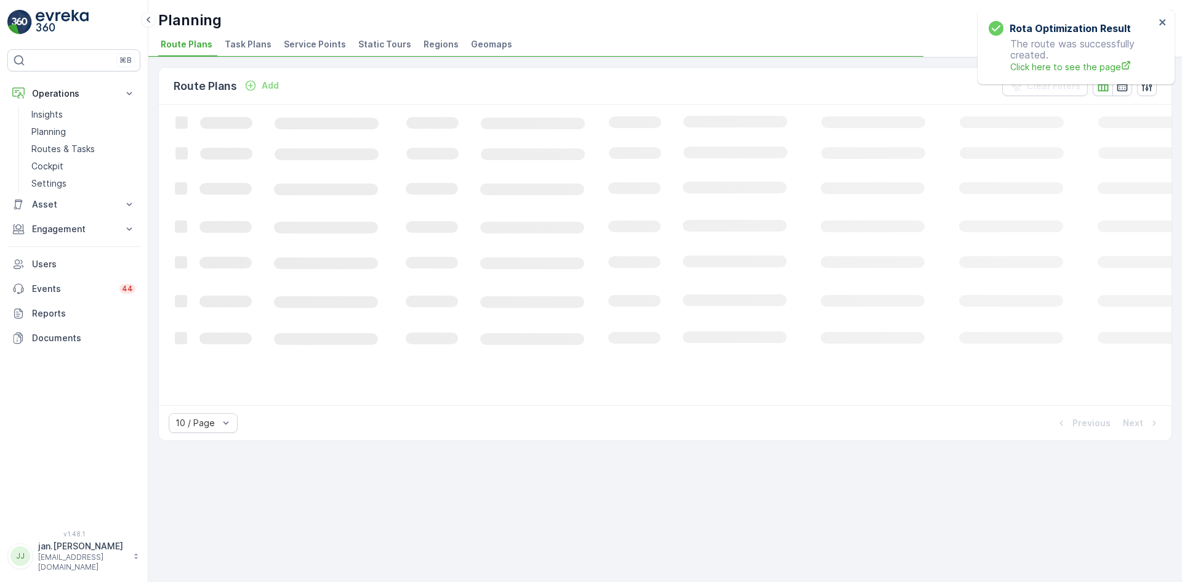
click at [291, 50] on span "Service Points" at bounding box center [315, 44] width 62 height 12
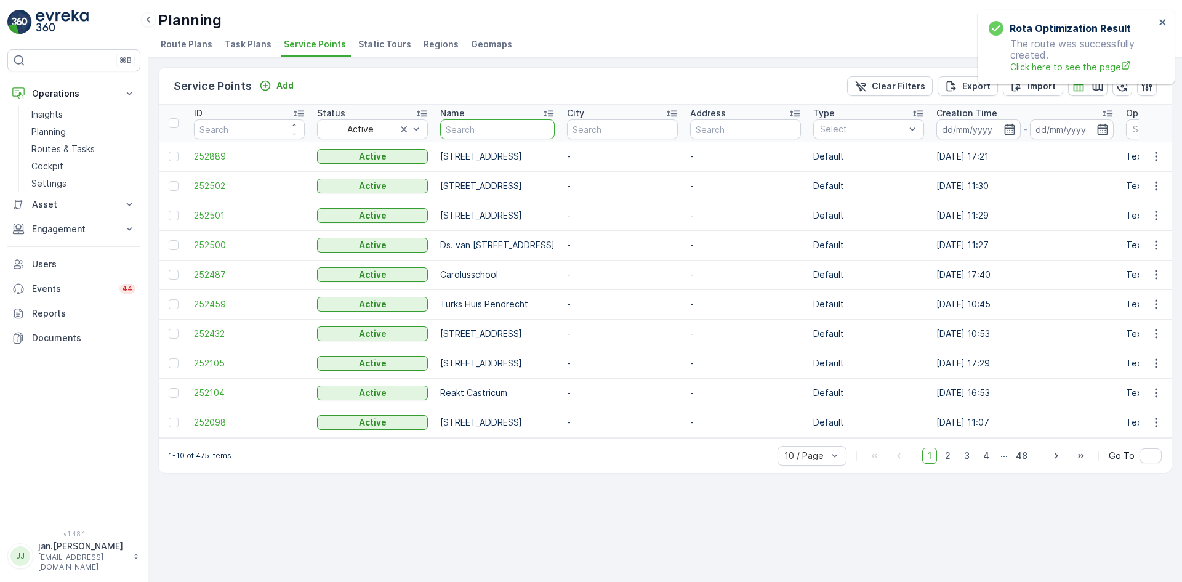
drag, startPoint x: 486, startPoint y: 123, endPoint x: 495, endPoint y: 134, distance: 14.0
click at [486, 134] on input "text" at bounding box center [497, 129] width 114 height 20
type input "tiel"
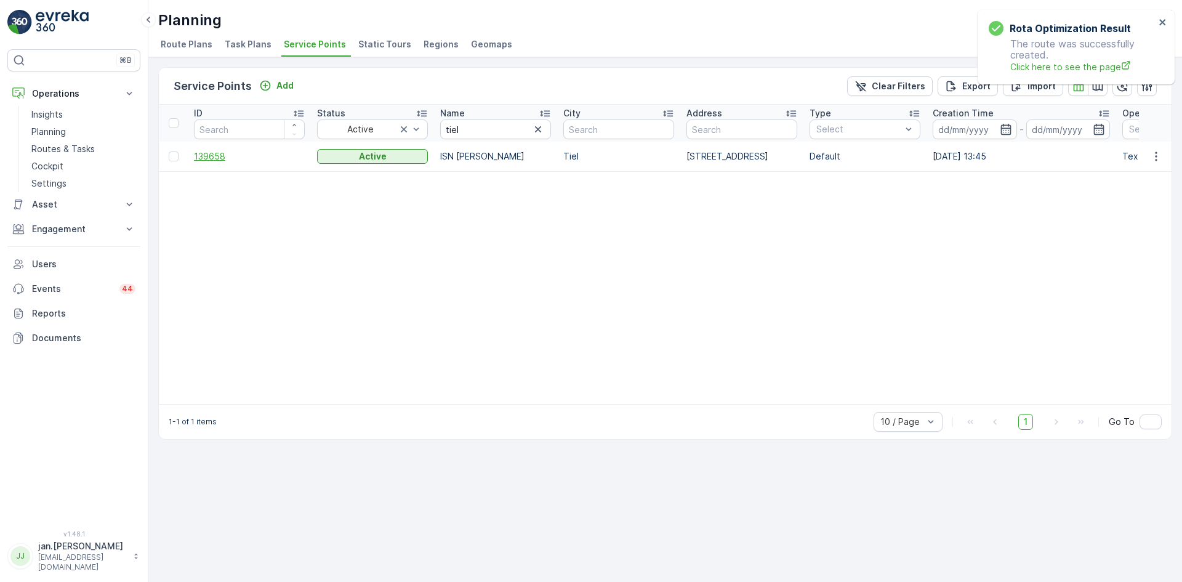
click at [230, 156] on span "139658" at bounding box center [249, 156] width 111 height 12
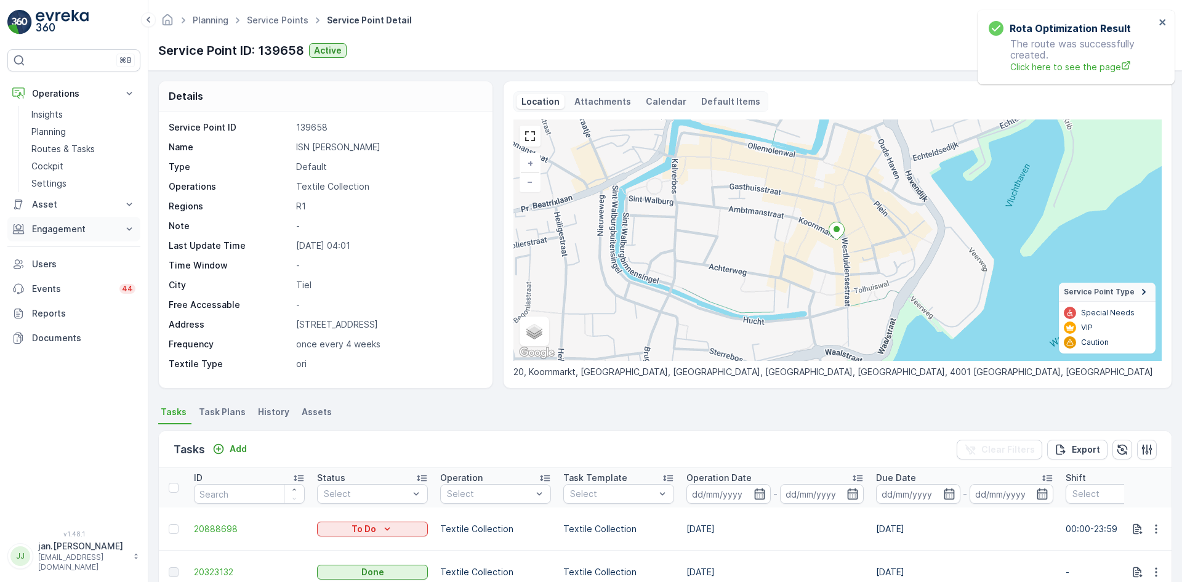
click at [65, 238] on button "Engagement" at bounding box center [73, 229] width 133 height 25
click at [58, 316] on p "Orders" at bounding box center [45, 319] width 28 height 12
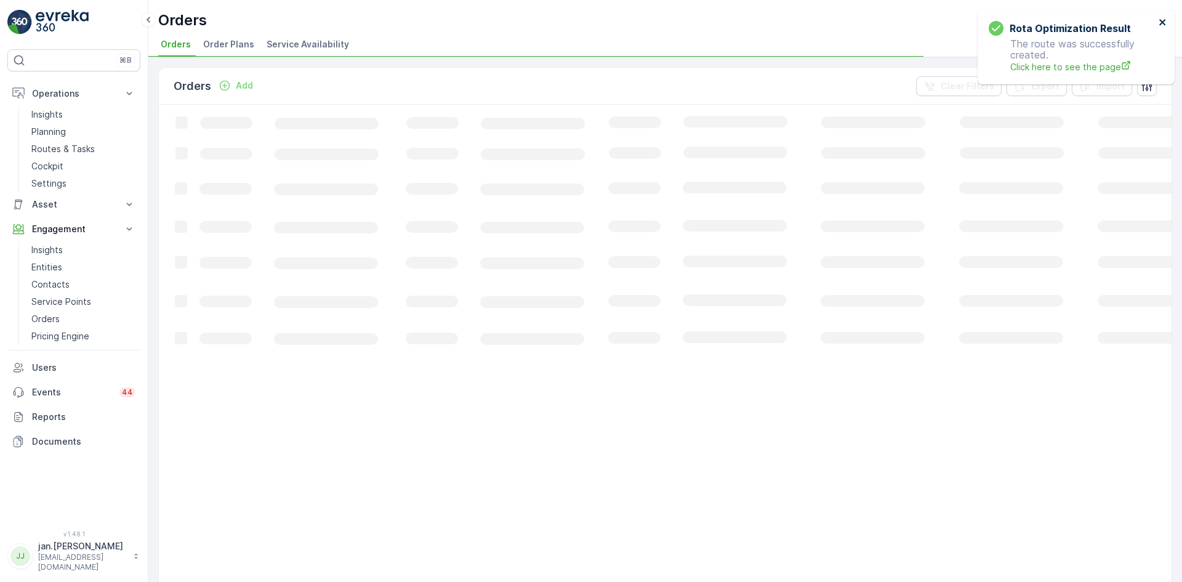
click at [1160, 19] on icon "close" at bounding box center [1162, 22] width 9 height 10
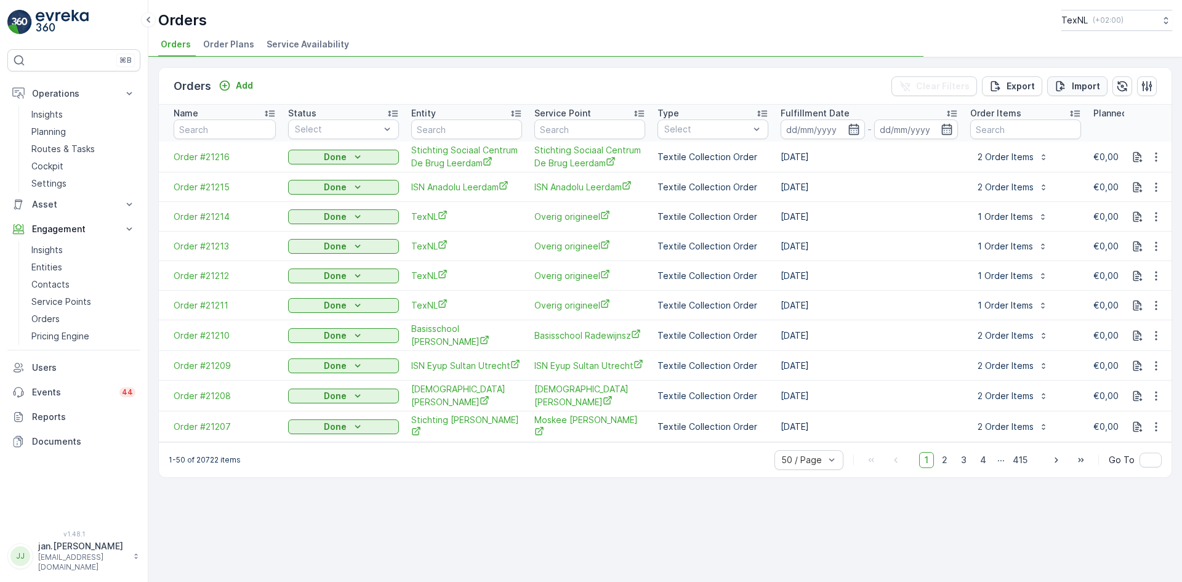
click at [1069, 83] on div "Import" at bounding box center [1077, 86] width 46 height 12
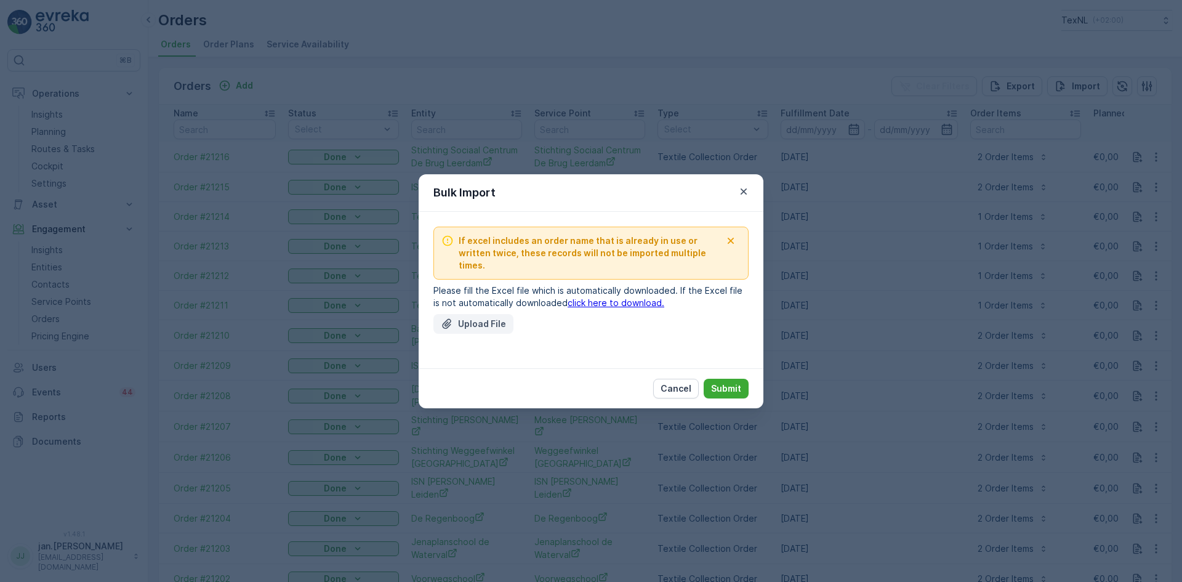
click at [479, 314] on button "Upload File" at bounding box center [473, 324] width 80 height 20
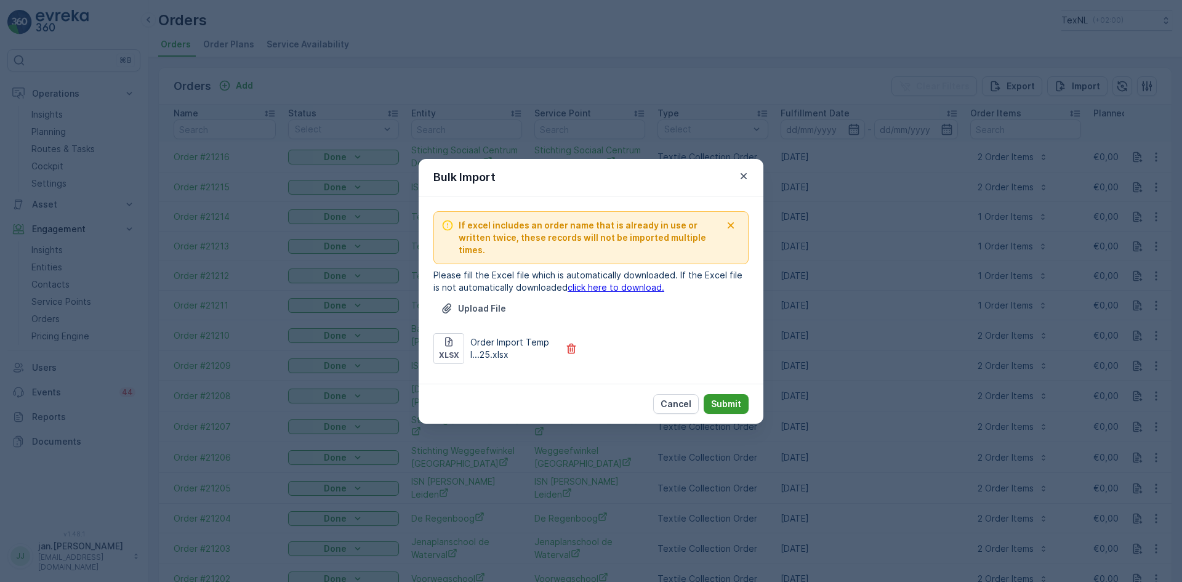
click at [722, 398] on p "Submit" at bounding box center [726, 404] width 30 height 12
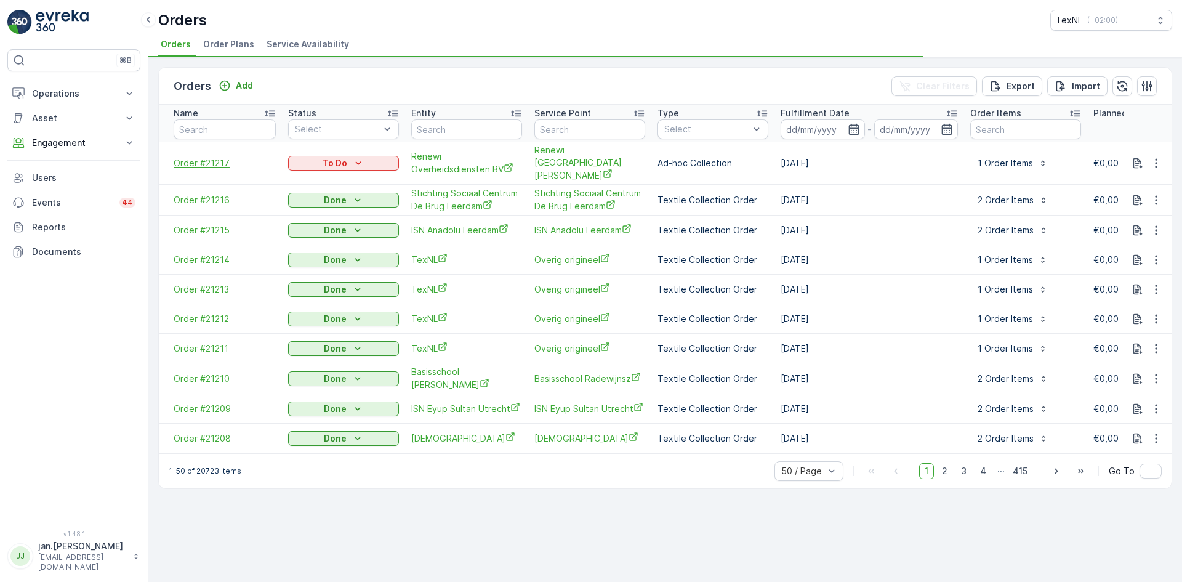
click at [201, 159] on span "Order #21217" at bounding box center [225, 163] width 102 height 12
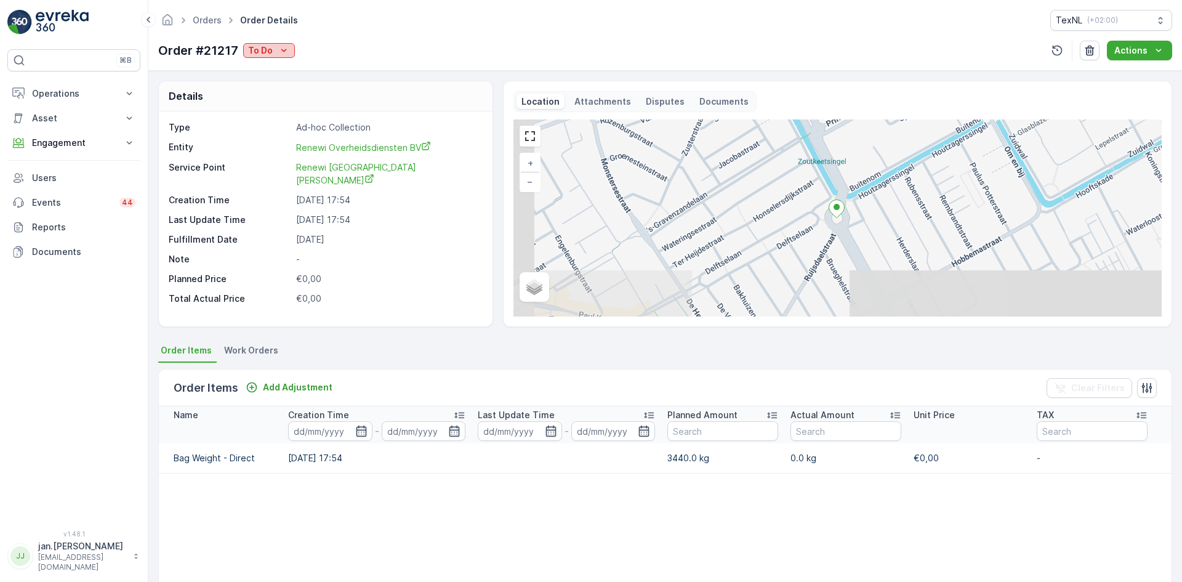
click at [275, 52] on div "To Do" at bounding box center [269, 50] width 42 height 12
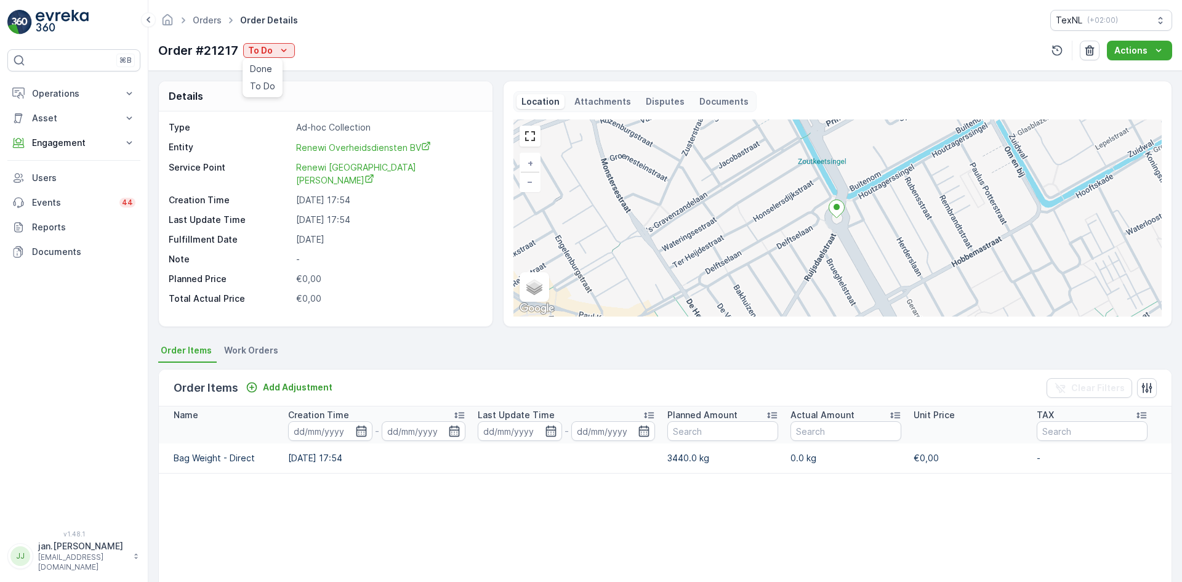
click at [262, 72] on span "Done" at bounding box center [261, 69] width 22 height 12
